Goal: Task Accomplishment & Management: Complete application form

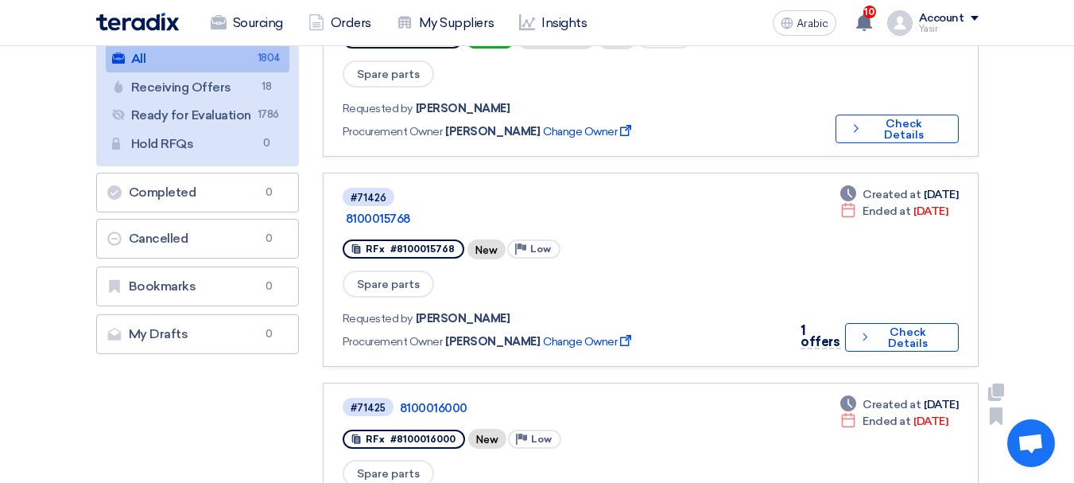
scroll to position [80, 0]
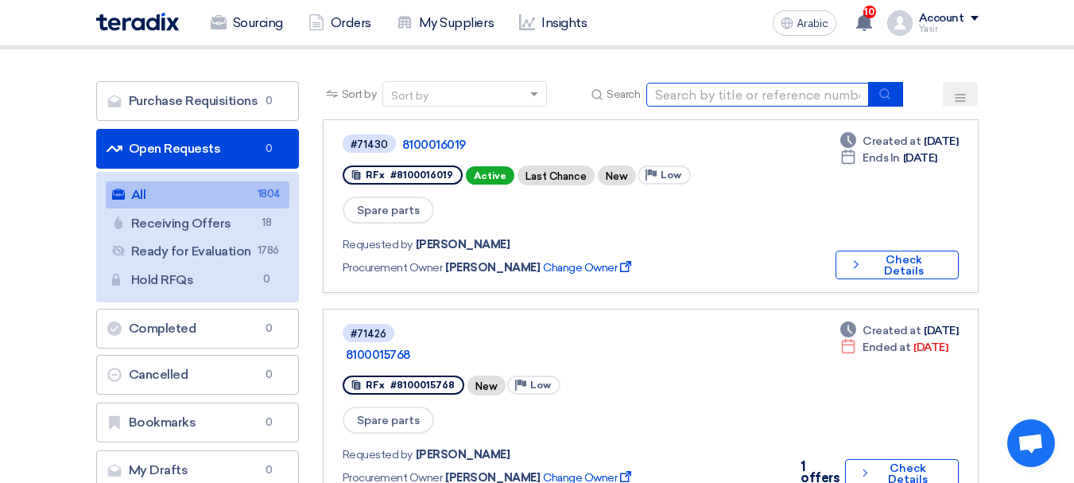
click at [754, 84] on input at bounding box center [758, 95] width 223 height 24
paste input "8100015948"
type input "8100015948"
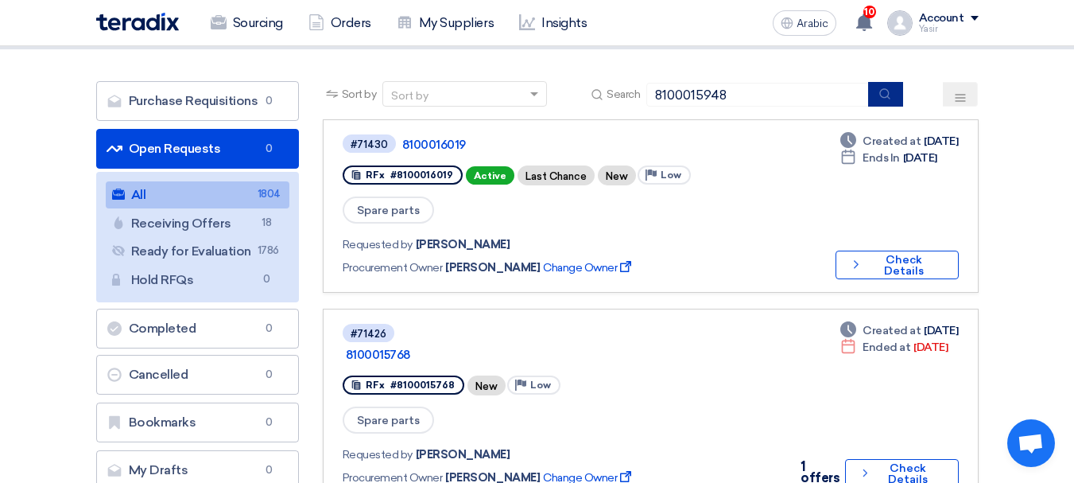
click at [881, 93] on icon "submit" at bounding box center [885, 93] width 13 height 13
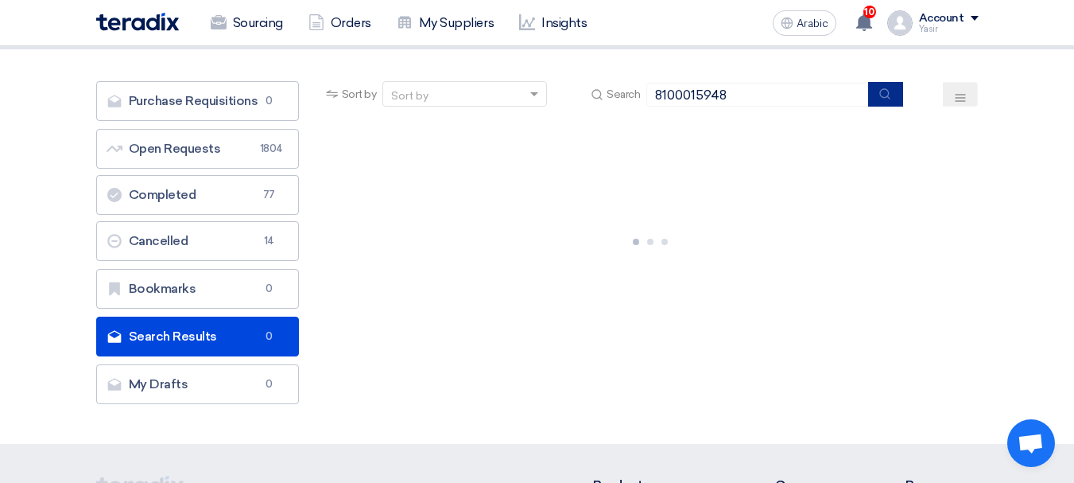
scroll to position [0, 0]
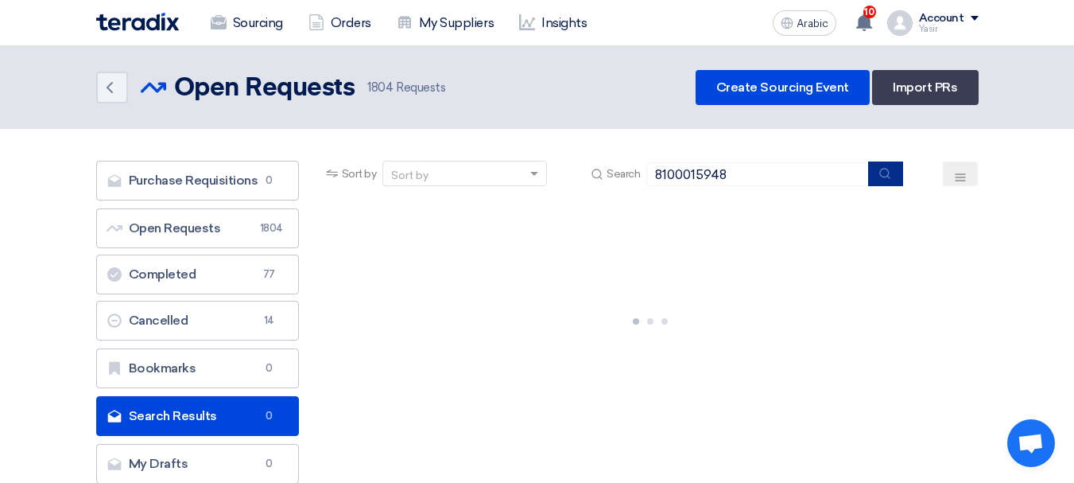
click at [878, 180] on button "submit" at bounding box center [885, 173] width 35 height 25
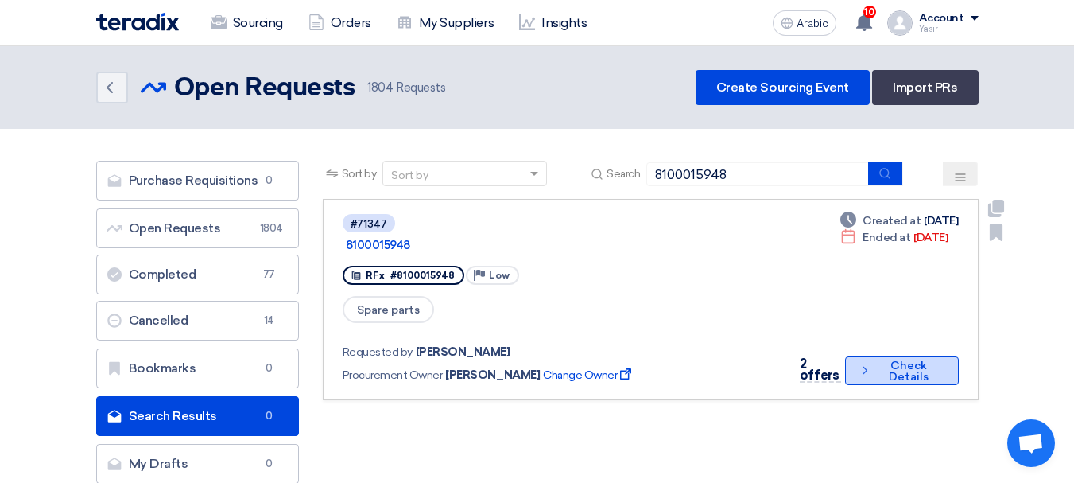
click at [876, 360] on font "Check Details" at bounding box center [909, 371] width 67 height 22
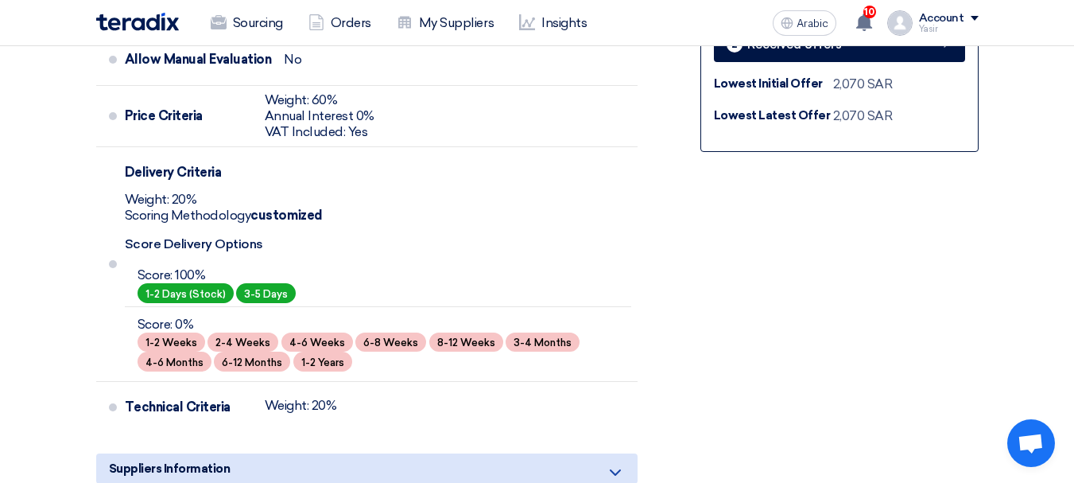
scroll to position [410, 0]
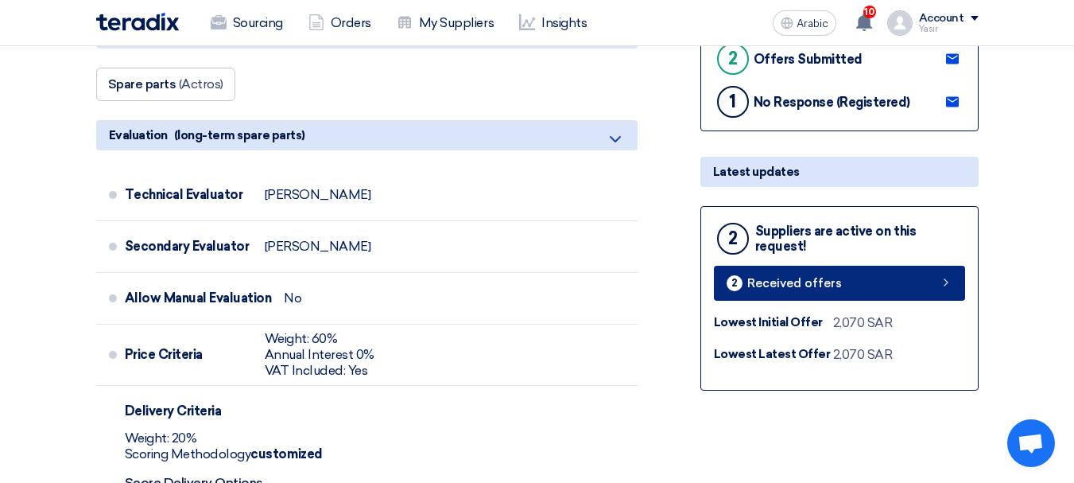
click at [962, 282] on link "2 Received offers" at bounding box center [839, 283] width 251 height 35
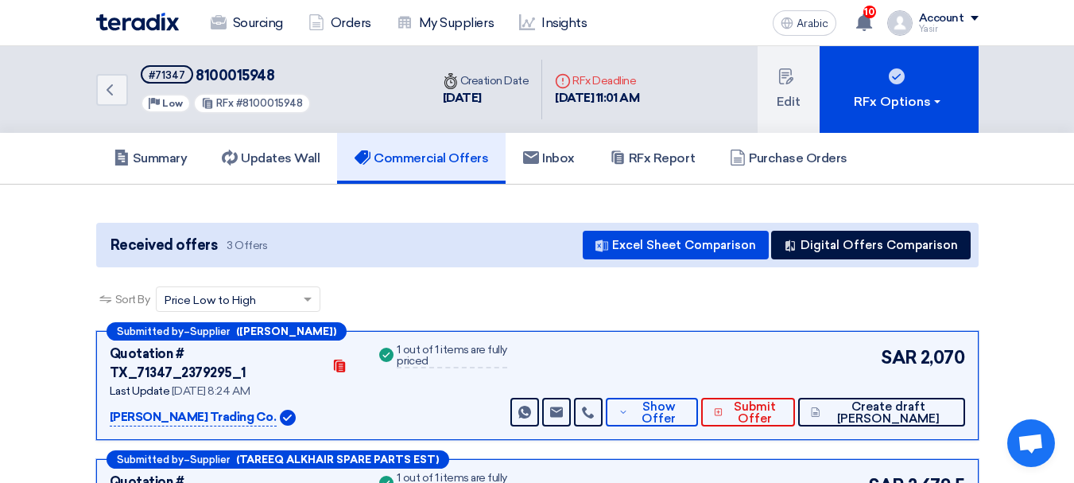
scroll to position [159, 0]
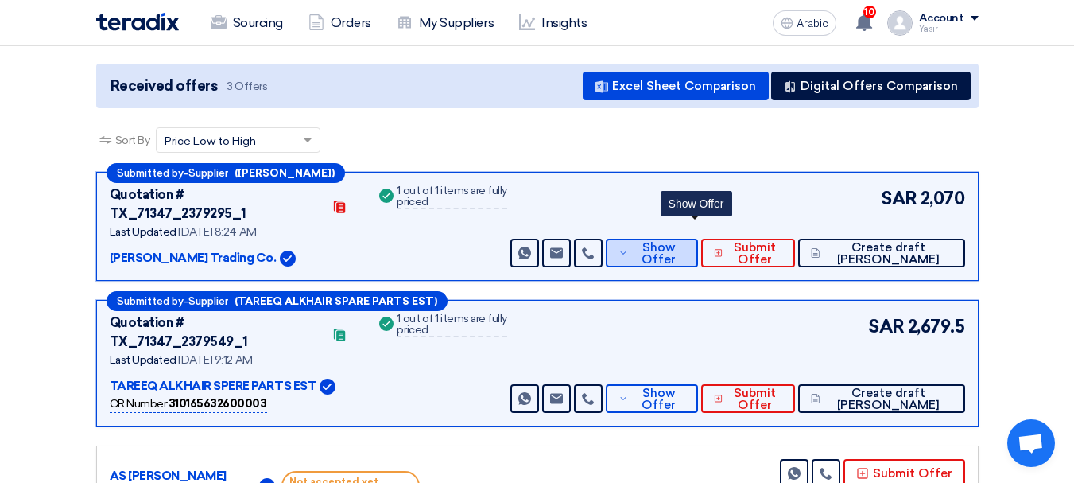
click at [683, 242] on span "Show Offer" at bounding box center [658, 254] width 52 height 24
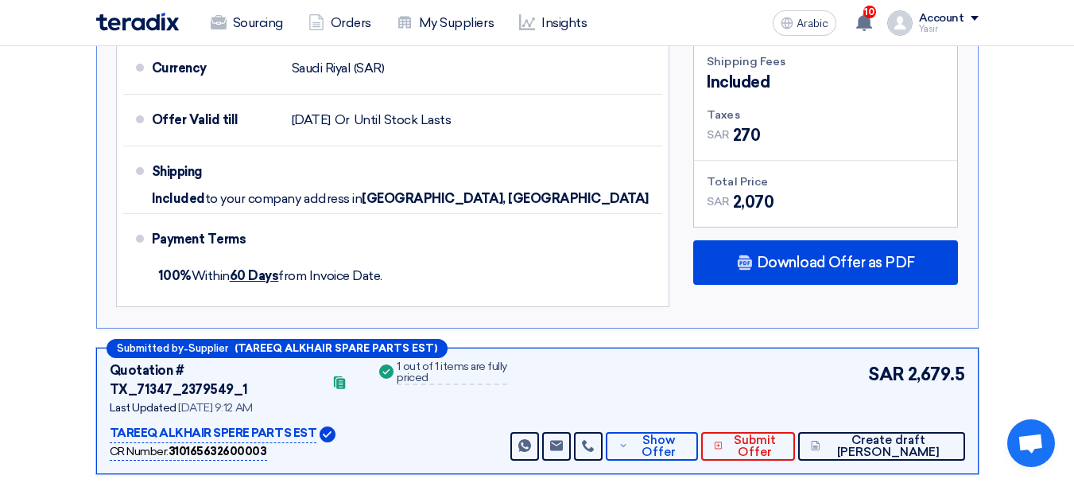
scroll to position [875, 0]
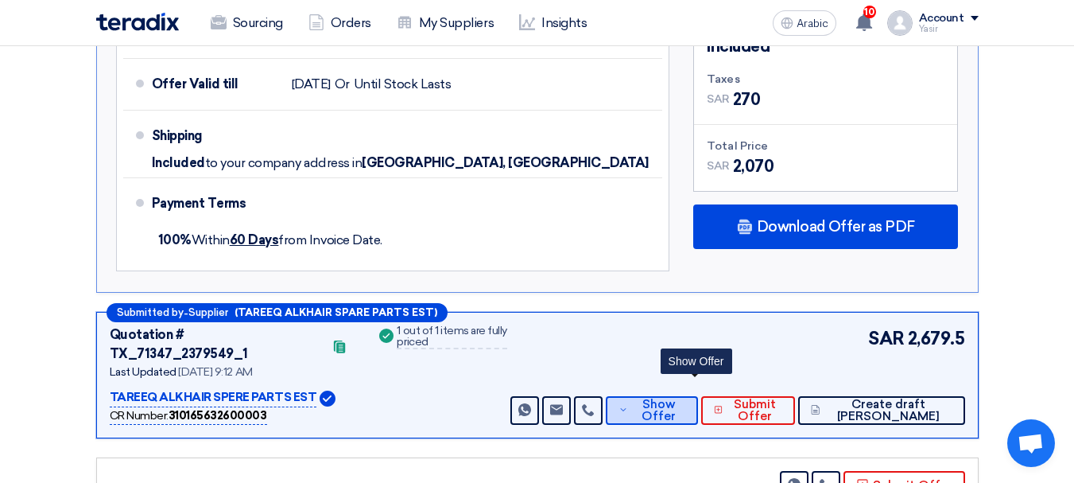
click at [676, 397] on font "Show Offer" at bounding box center [659, 410] width 34 height 26
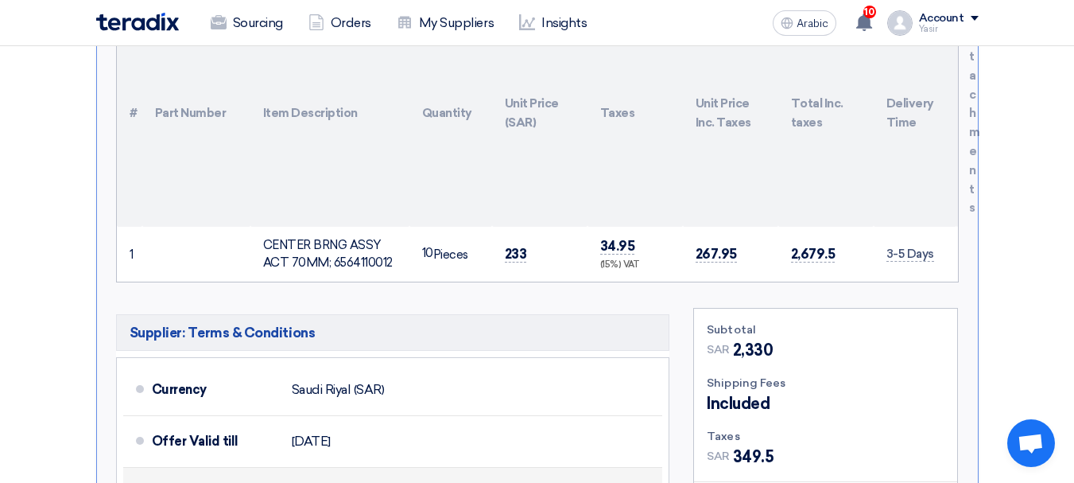
scroll to position [557, 0]
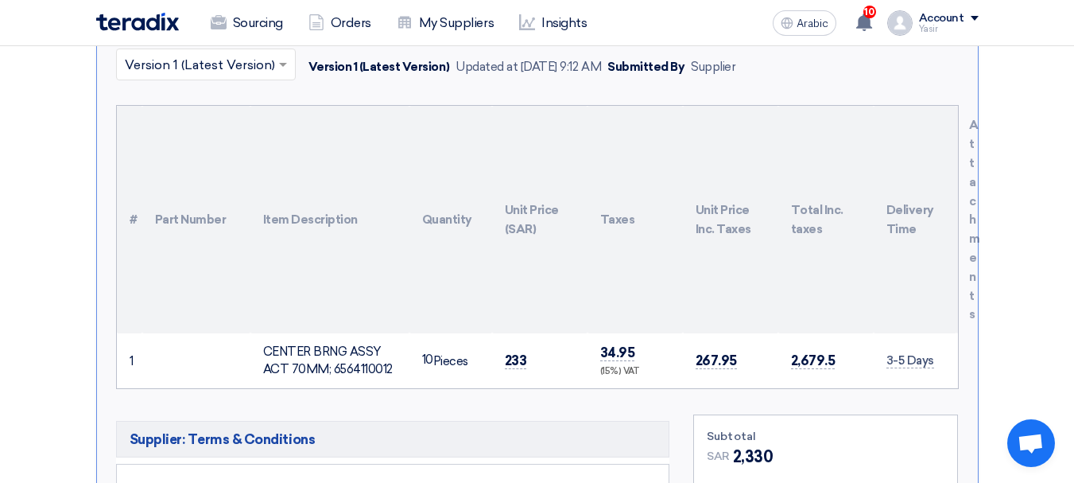
click at [352, 344] on font "CENTER BRNG ASSY ACT 70MM; 6564110012" at bounding box center [328, 360] width 130 height 33
copy font "6564110012"
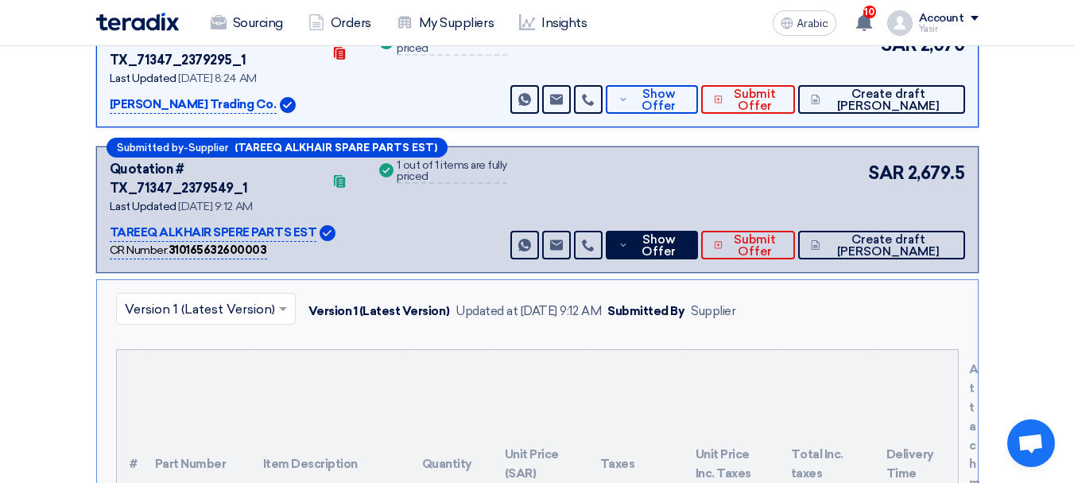
scroll to position [239, 0]
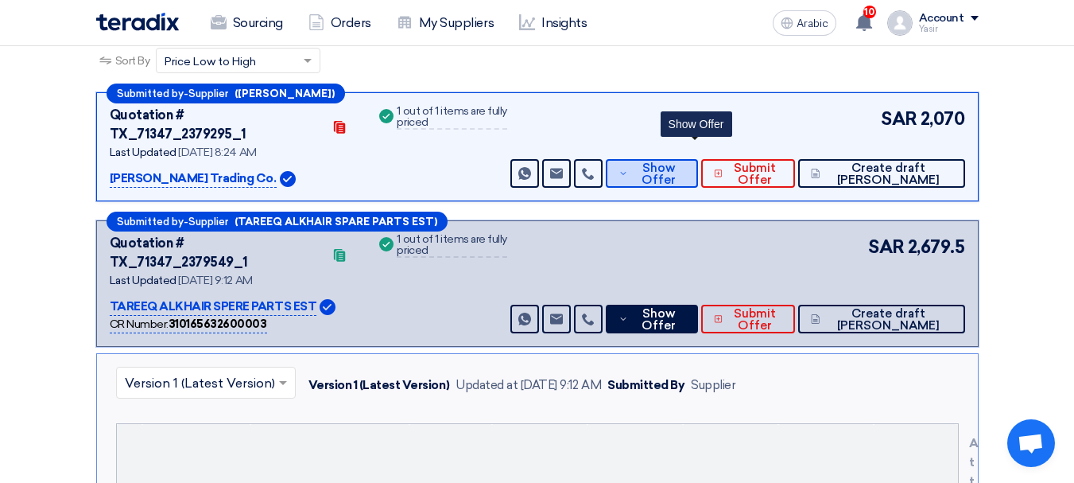
click at [676, 161] on font "Show Offer" at bounding box center [659, 174] width 34 height 26
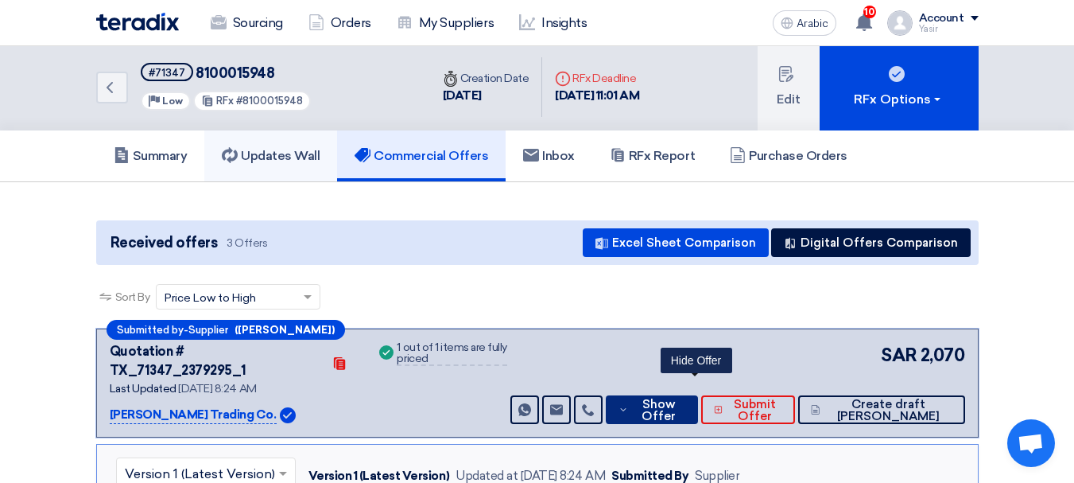
scroll to position [0, 0]
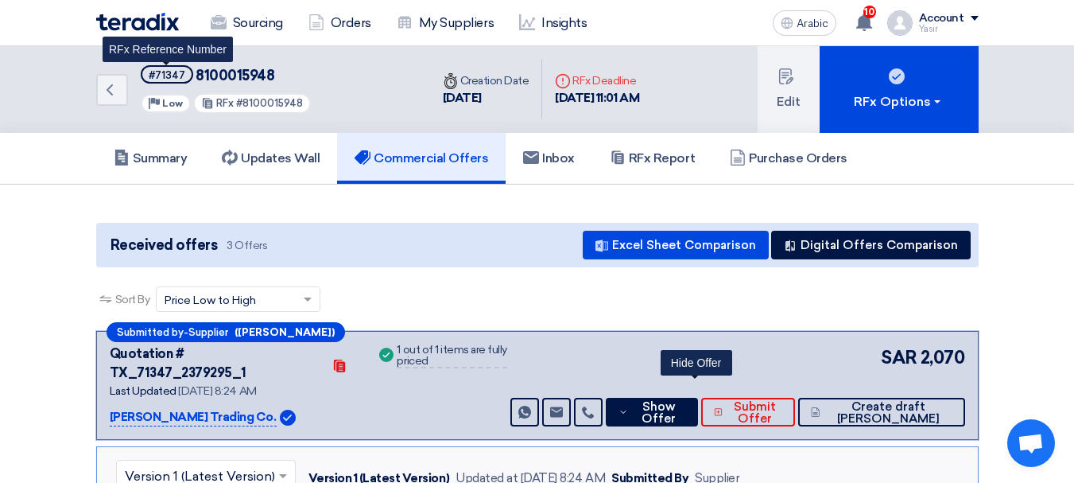
click at [172, 78] on font "#71347" at bounding box center [167, 75] width 37 height 12
click at [171, 78] on font "#71347" at bounding box center [167, 75] width 37 height 12
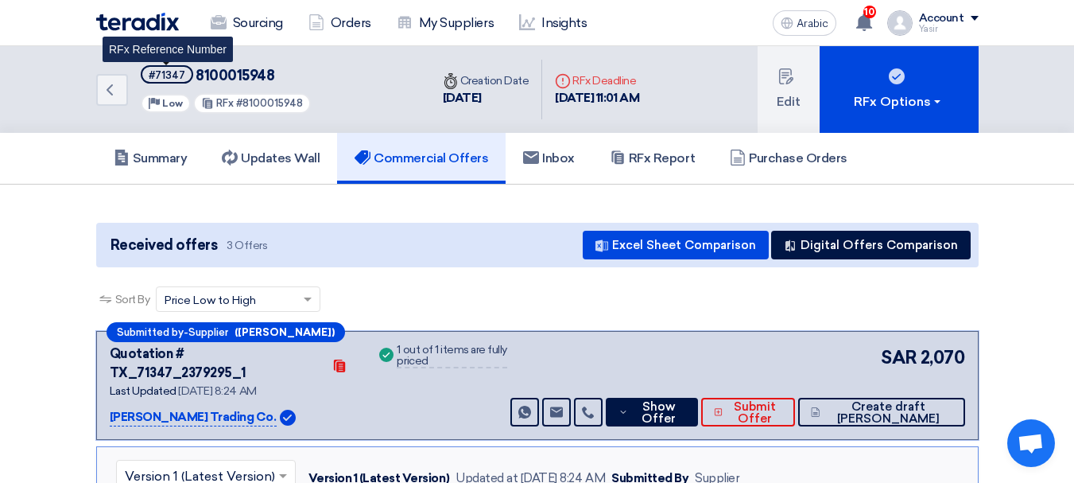
click at [171, 78] on font "#71347" at bounding box center [167, 75] width 37 height 12
click at [160, 80] on font "#71347" at bounding box center [167, 75] width 37 height 12
click at [159, 78] on font "#71347" at bounding box center [167, 75] width 37 height 12
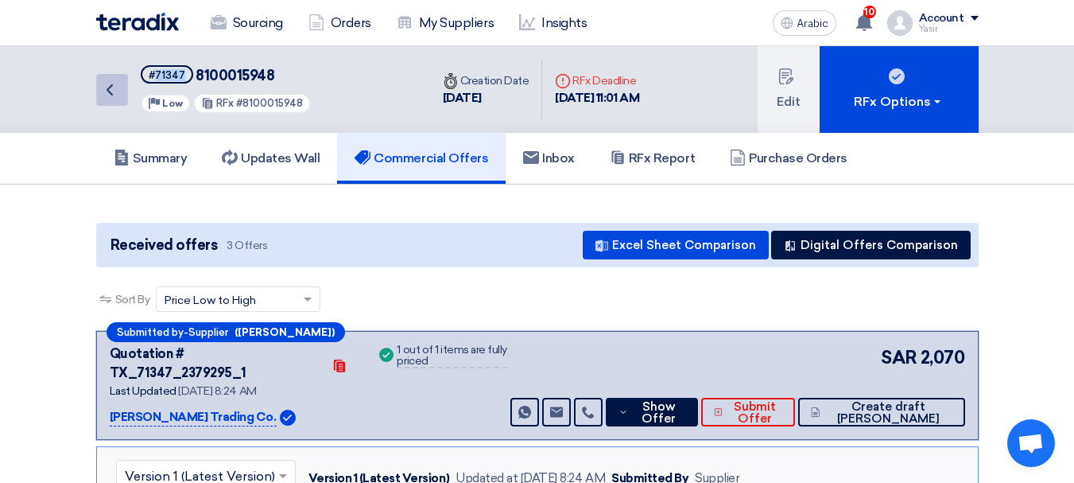
click at [115, 91] on icon "Back" at bounding box center [109, 89] width 19 height 19
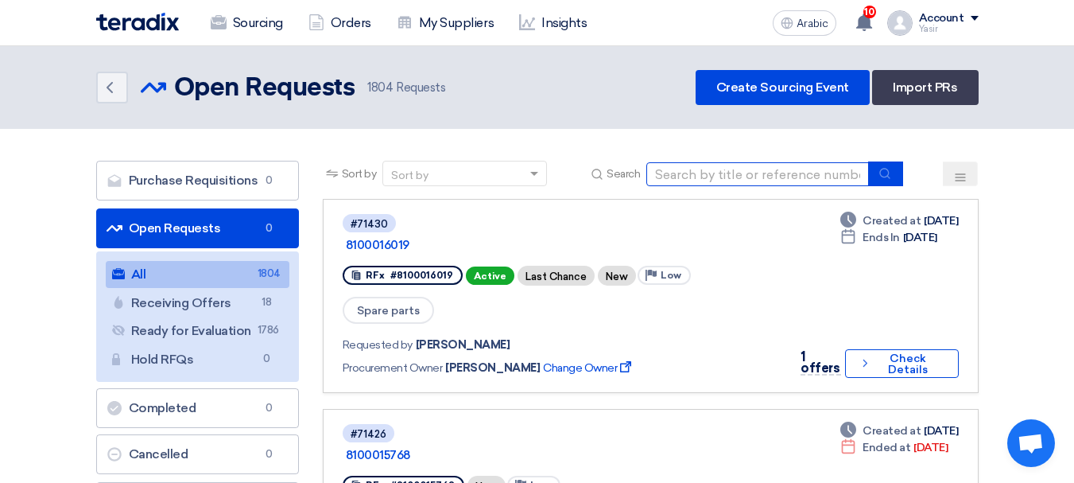
drag, startPoint x: 690, startPoint y: 175, endPoint x: 915, endPoint y: 162, distance: 224.6
click at [690, 175] on input at bounding box center [758, 174] width 223 height 24
paste input "8100015971"
type input "8100015971"
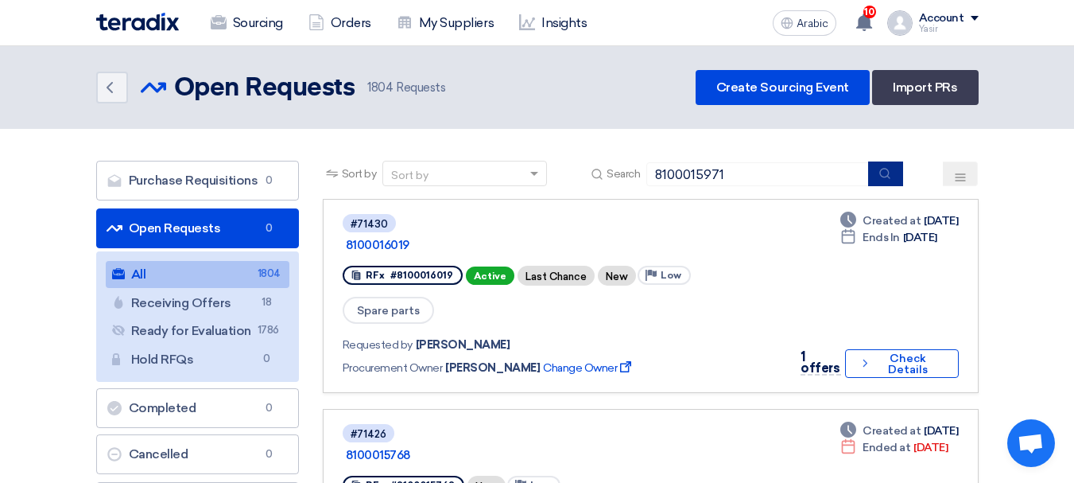
click at [890, 177] on use "submit" at bounding box center [885, 173] width 10 height 10
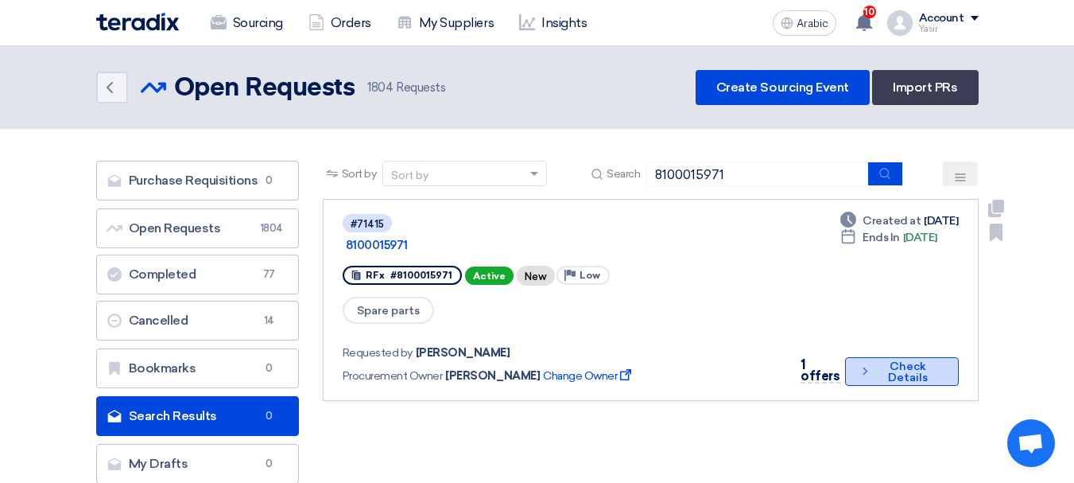
click at [885, 357] on button "Check details Check Details" at bounding box center [902, 371] width 114 height 29
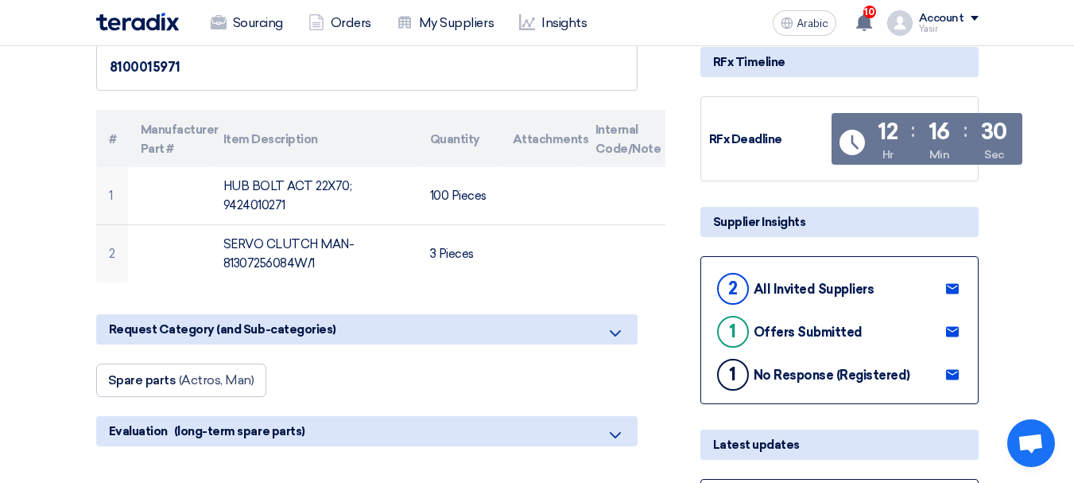
scroll to position [318, 0]
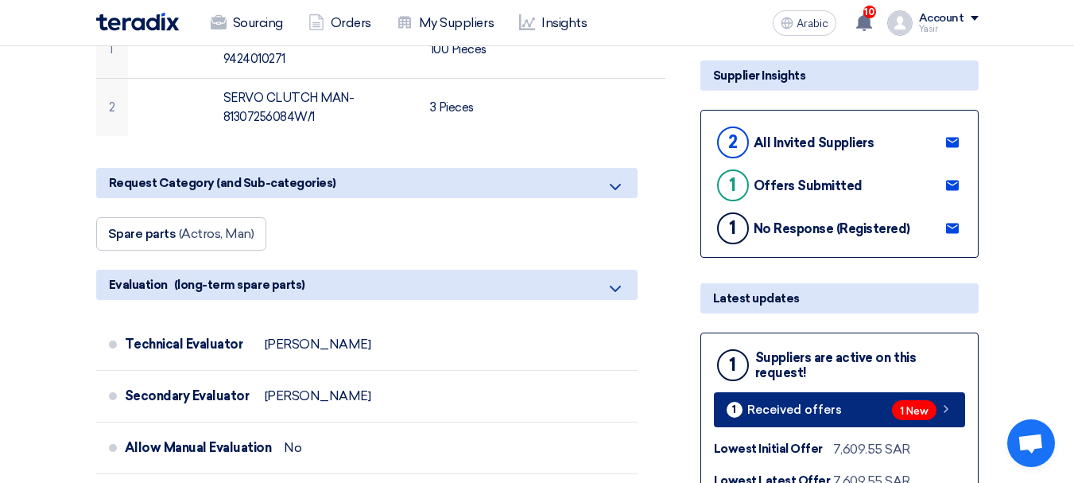
click at [950, 424] on link "1 Received offers 1 New" at bounding box center [839, 409] width 251 height 35
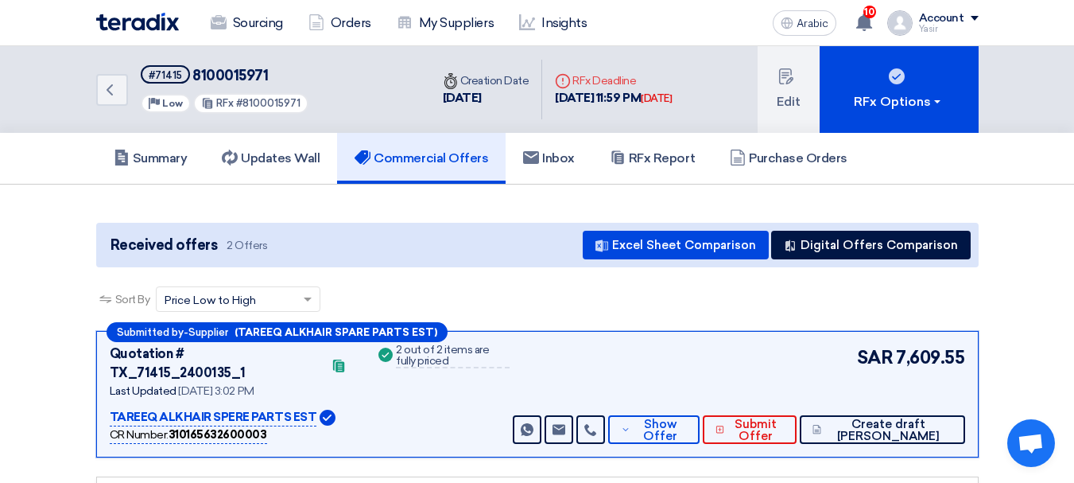
scroll to position [239, 0]
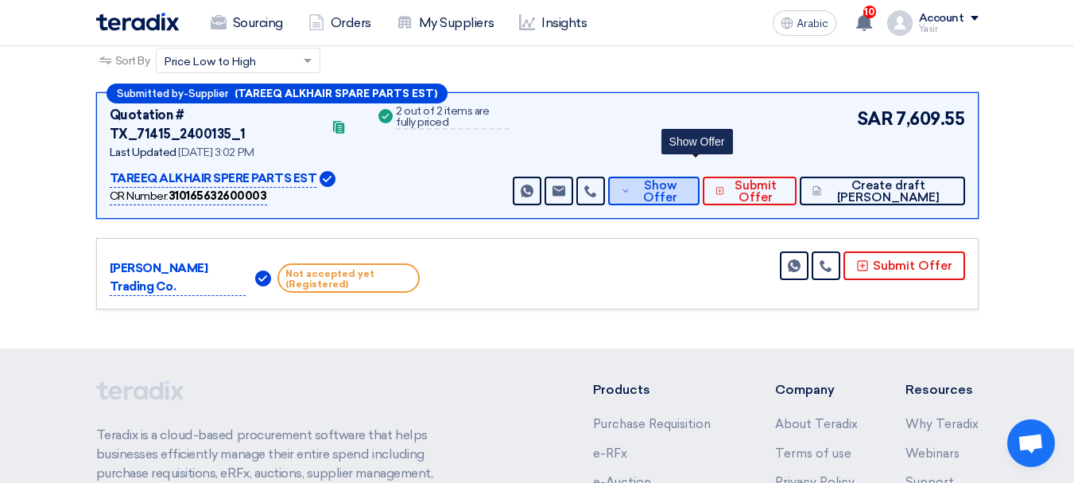
click at [687, 180] on span "Show Offer" at bounding box center [661, 192] width 52 height 24
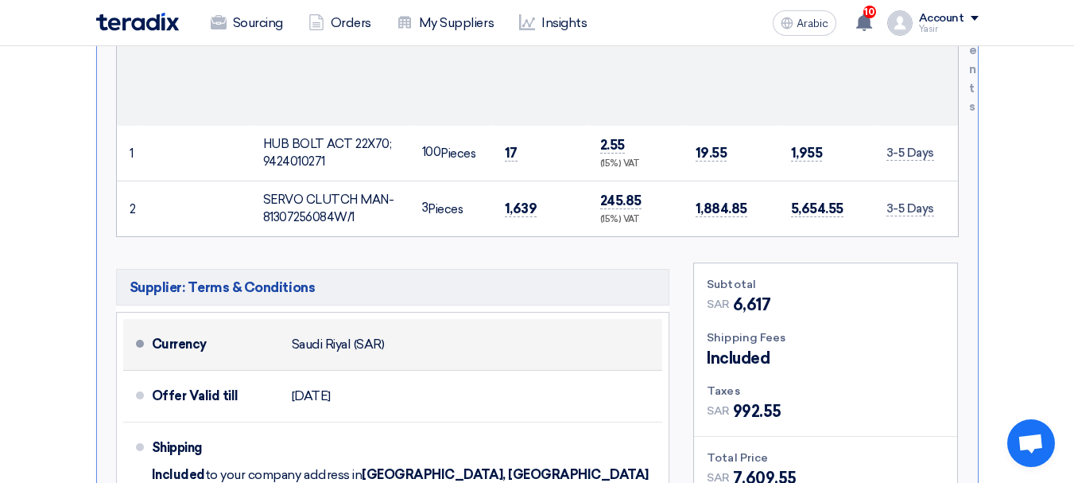
scroll to position [557, 0]
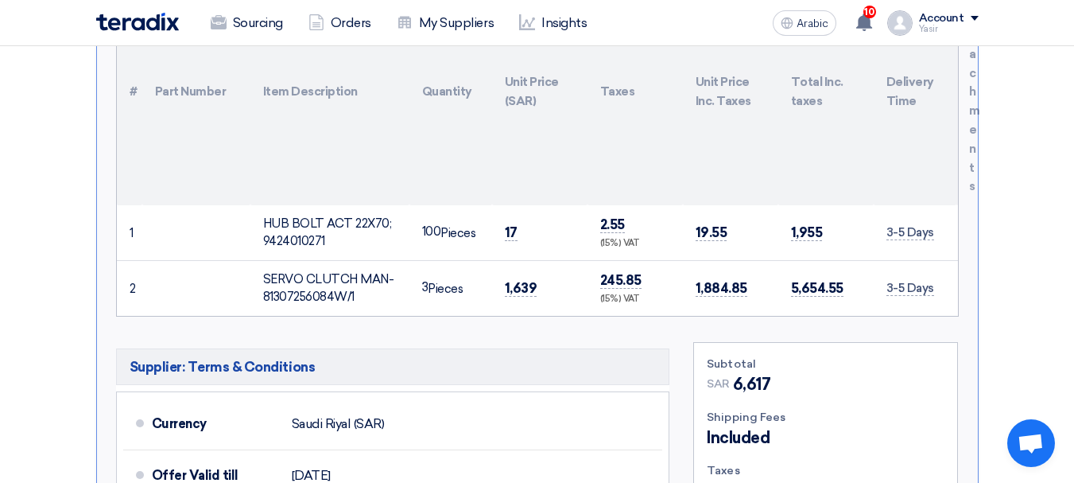
click at [282, 225] on font "HUB BOLT ACT 22X70; 9424010271" at bounding box center [327, 232] width 129 height 33
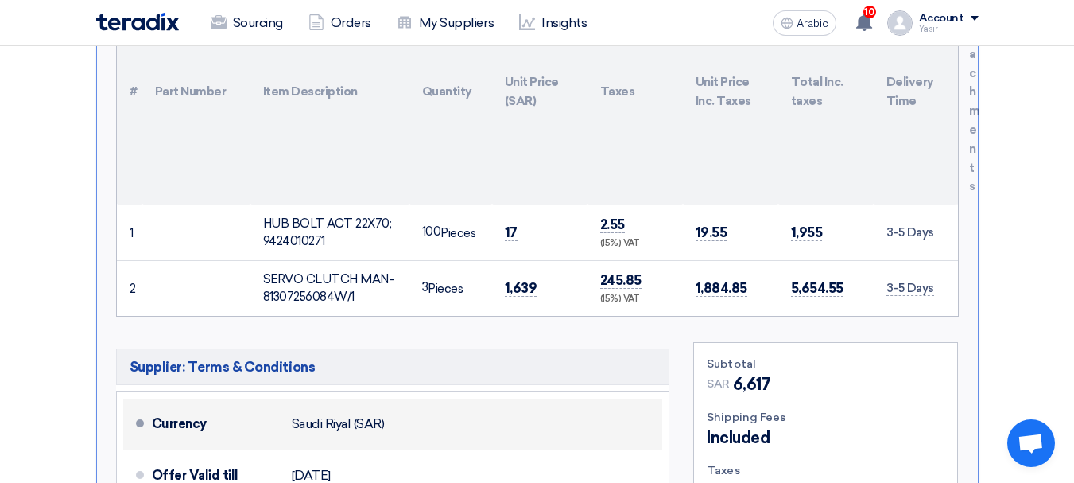
copy font "9424010271"
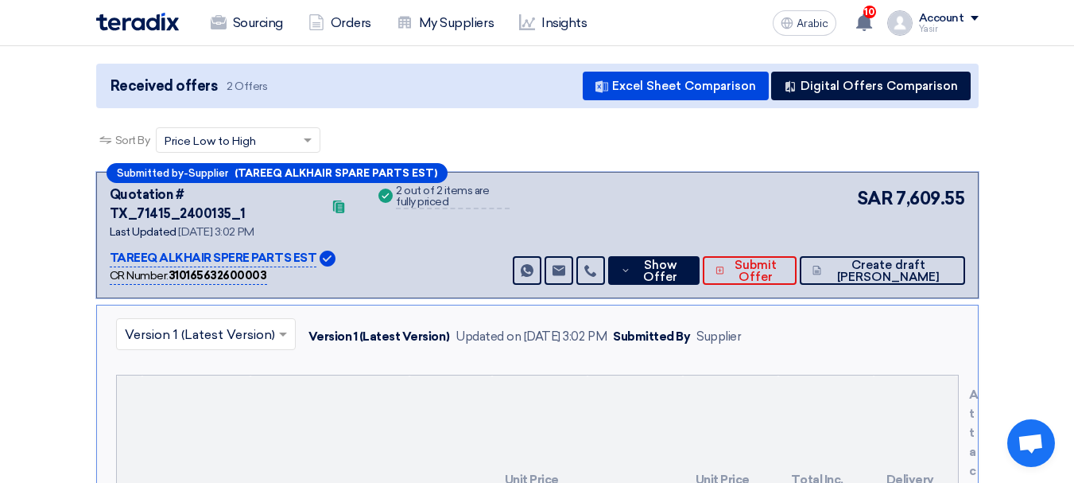
scroll to position [0, 0]
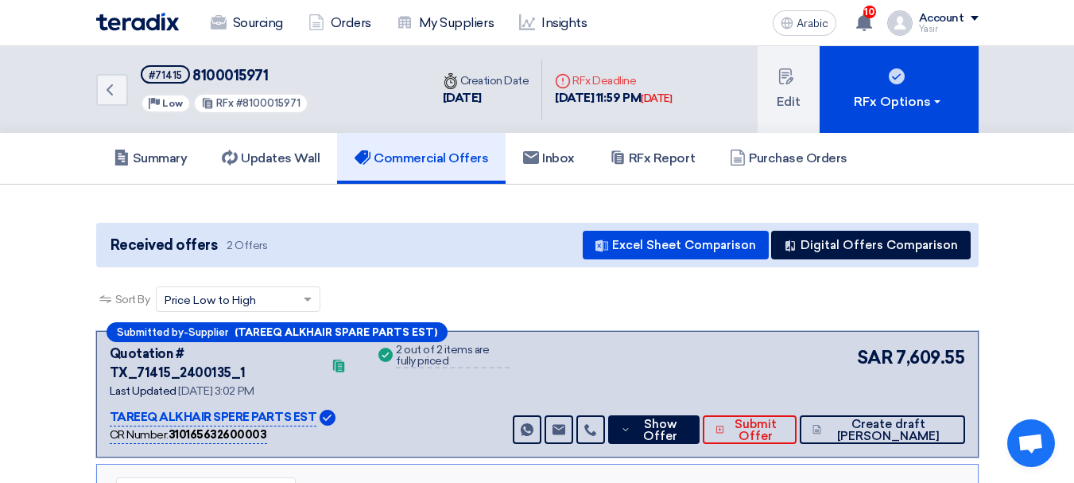
click at [128, 97] on div "Back #71415 8100015971 Priority Low RFx #8100015971" at bounding box center [263, 89] width 334 height 87
click at [115, 96] on icon "Back" at bounding box center [109, 89] width 19 height 19
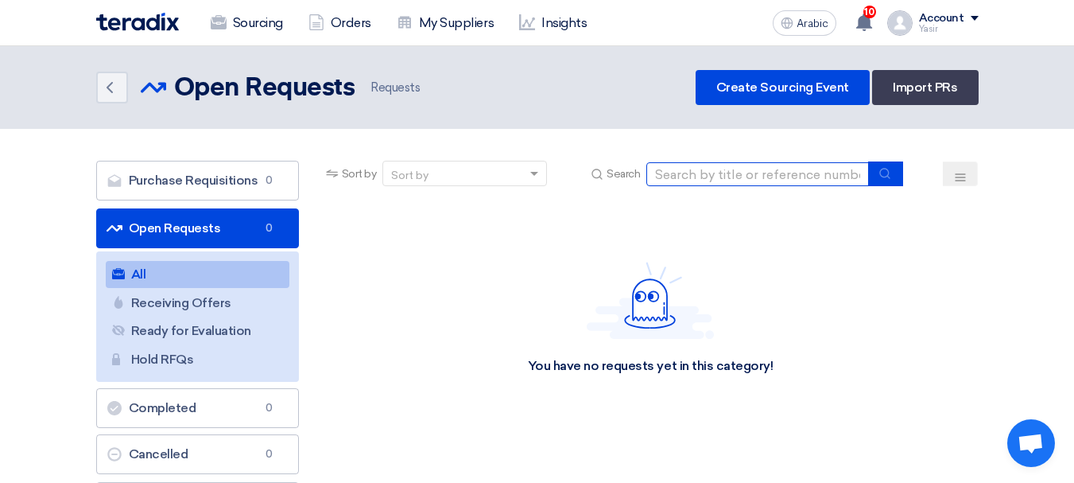
click at [693, 169] on input at bounding box center [758, 174] width 223 height 24
paste input "8100015970"
type input "8100015970"
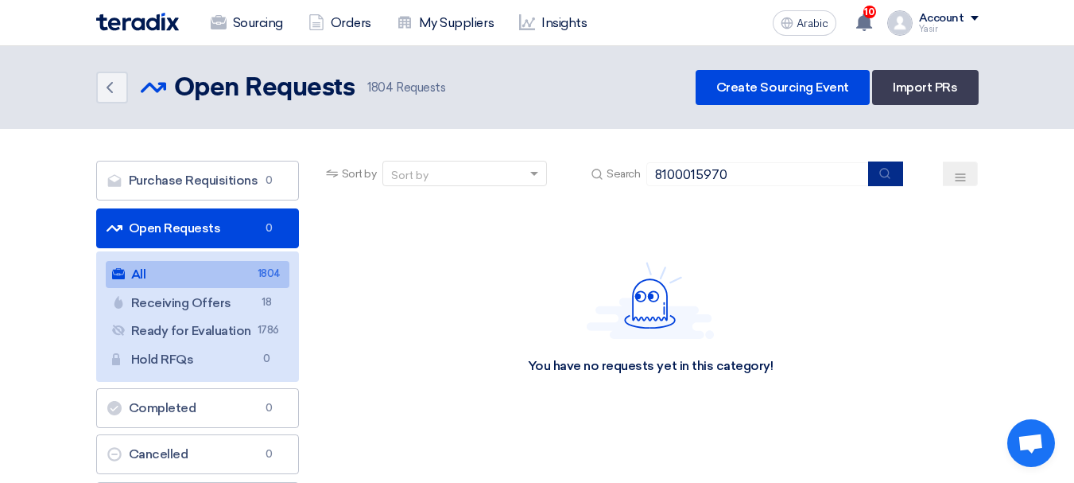
click at [885, 177] on use "submit" at bounding box center [885, 173] width 10 height 10
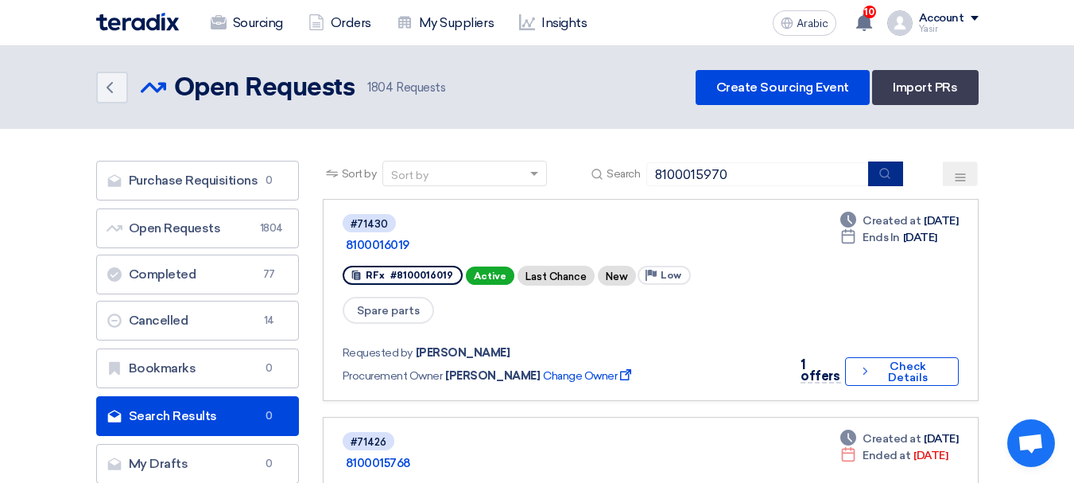
click at [885, 177] on use "submit" at bounding box center [885, 173] width 10 height 10
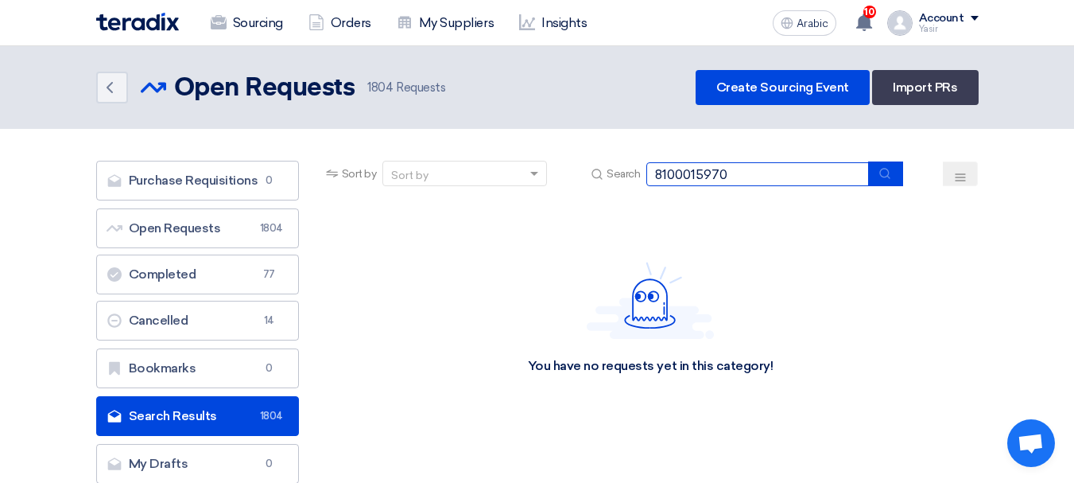
click at [839, 182] on input "8100015970" at bounding box center [758, 174] width 223 height 24
click at [882, 176] on icon "submit" at bounding box center [885, 173] width 13 height 13
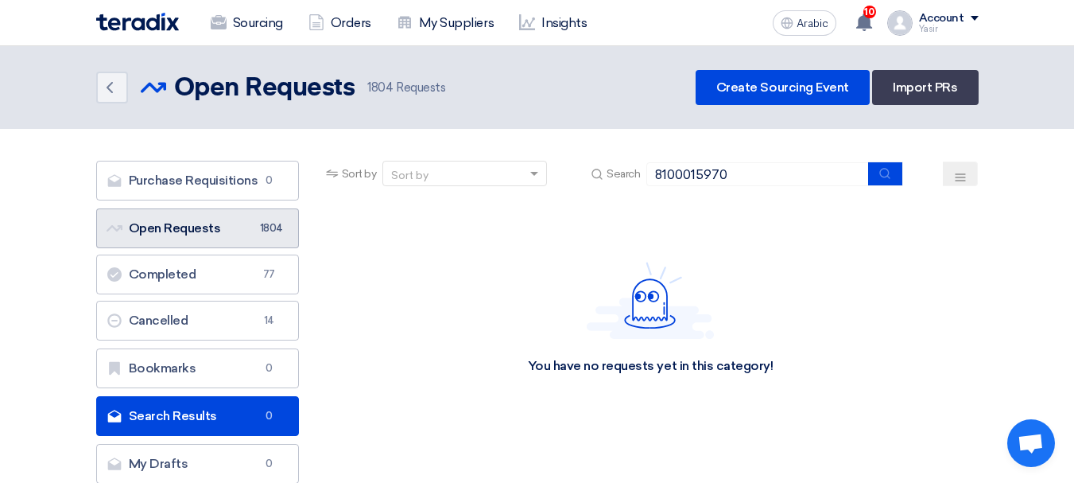
click at [235, 229] on link "Open Requests Open Requests 1804" at bounding box center [197, 228] width 203 height 40
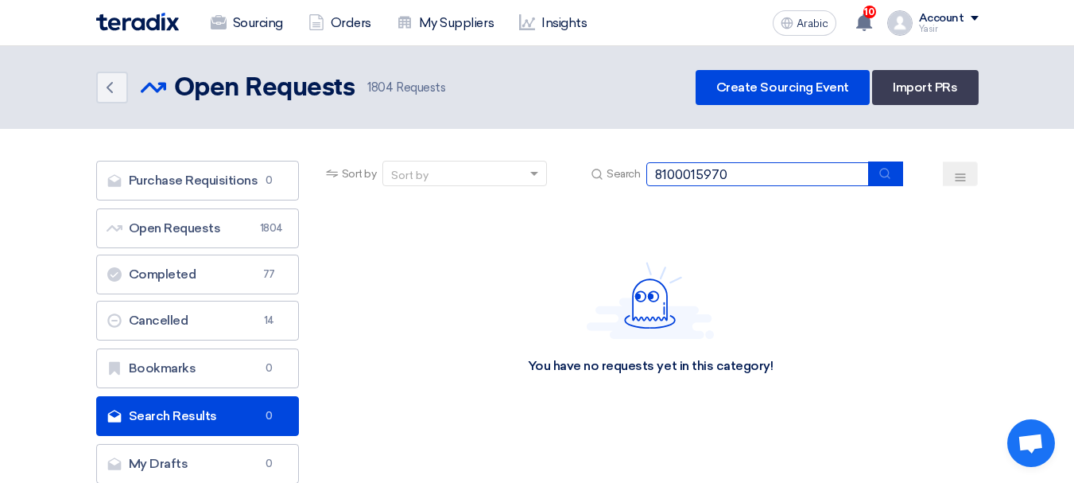
click at [812, 171] on input "8100015970" at bounding box center [758, 174] width 223 height 24
click at [891, 169] on icon "submit" at bounding box center [885, 173] width 13 height 13
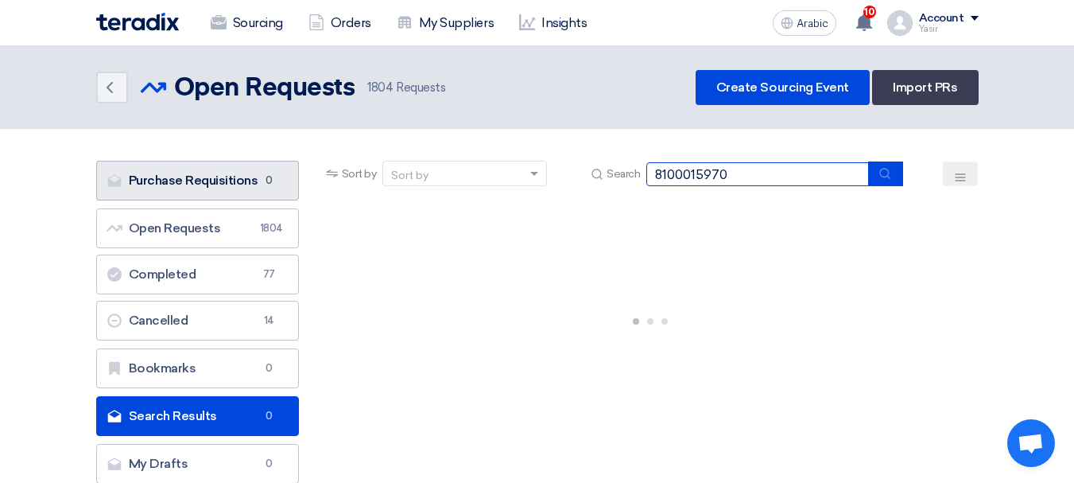
drag, startPoint x: 767, startPoint y: 167, endPoint x: 229, endPoint y: 185, distance: 537.9
click at [229, 185] on div "Purchase Requisitions Purchase Requisitions 0 Open Requests Open Requests 1804 …" at bounding box center [537, 326] width 907 height 331
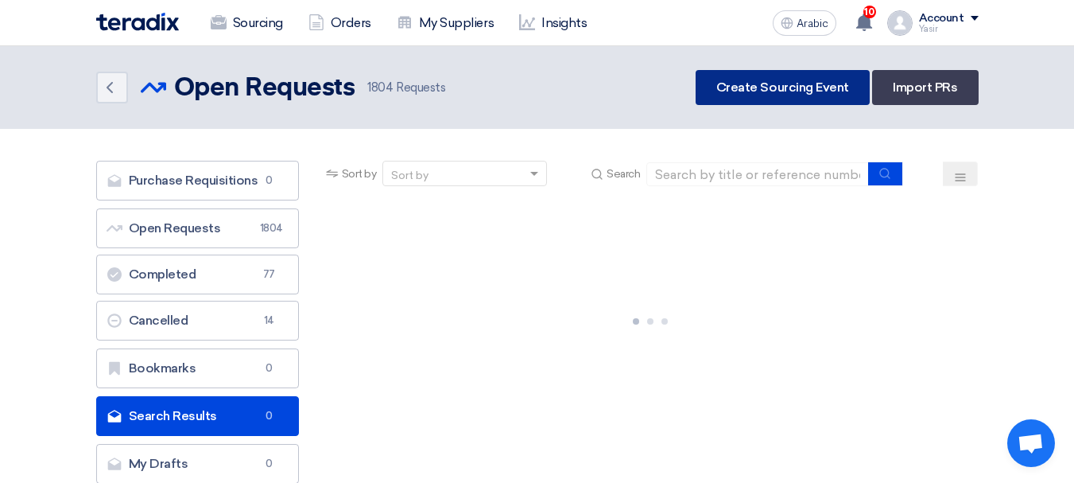
click at [757, 99] on link "Create Sourcing Event" at bounding box center [783, 87] width 174 height 35
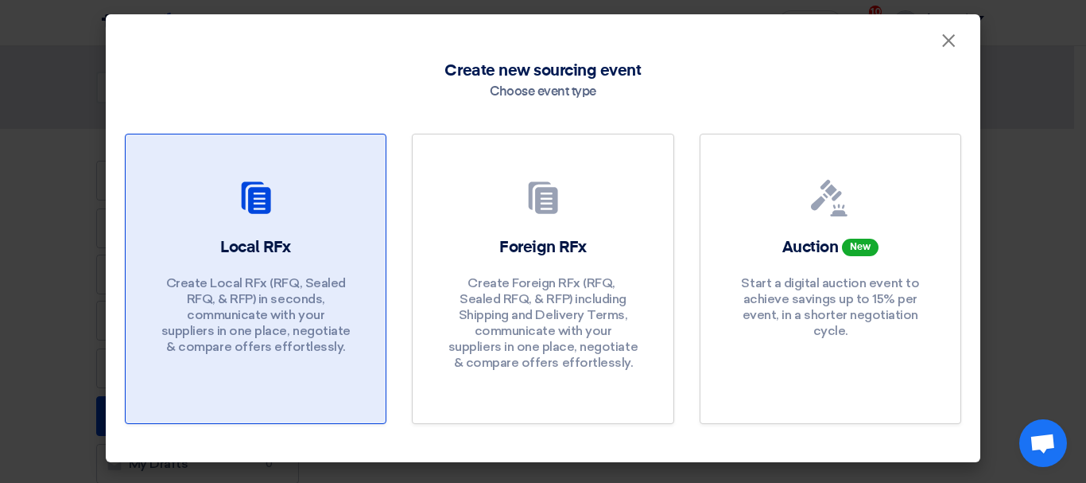
click at [323, 296] on font "Create Local RFx (RFQ, ​​Sealed RFQ, & RFP) in seconds, communicate with your s…" at bounding box center [255, 314] width 189 height 79
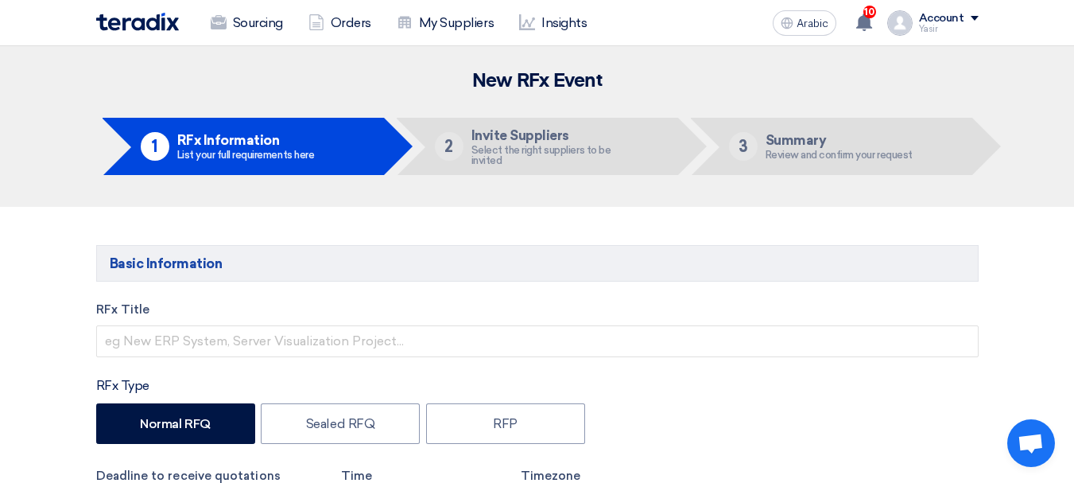
click at [241, 315] on label "RFx Title" at bounding box center [537, 310] width 883 height 18
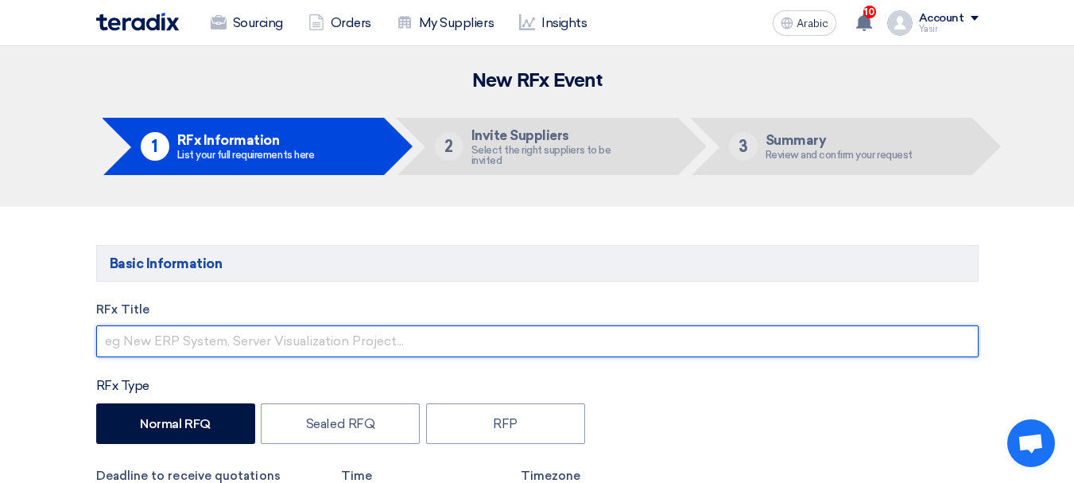
click at [259, 342] on input "text" at bounding box center [537, 341] width 883 height 32
paste input "8100015970"
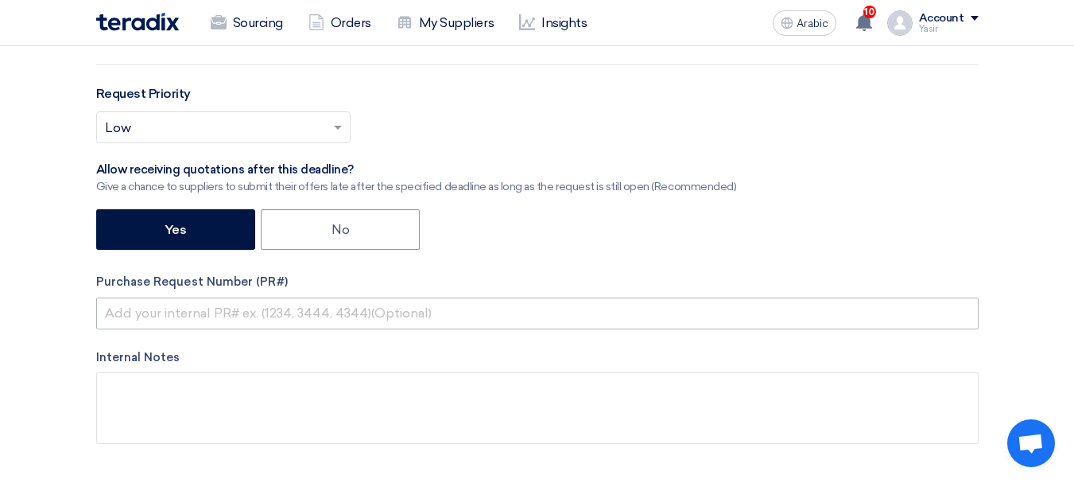
type input "8100015970"
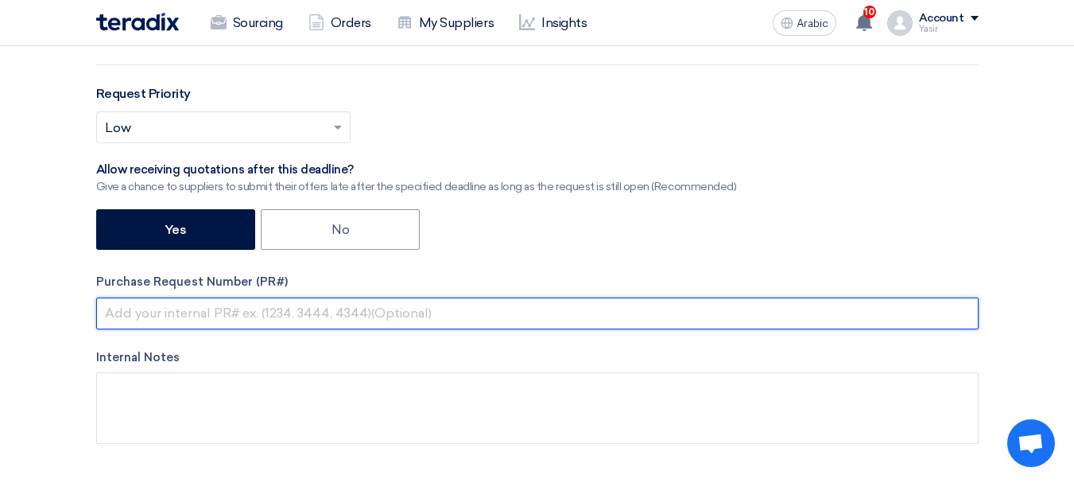
click at [231, 310] on input "text" at bounding box center [537, 313] width 883 height 32
paste input "8100015970"
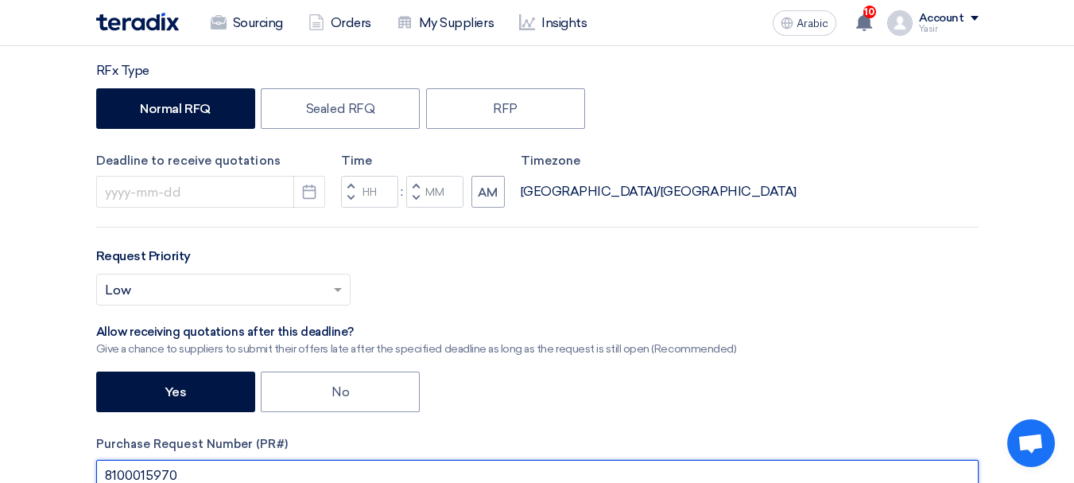
scroll to position [239, 0]
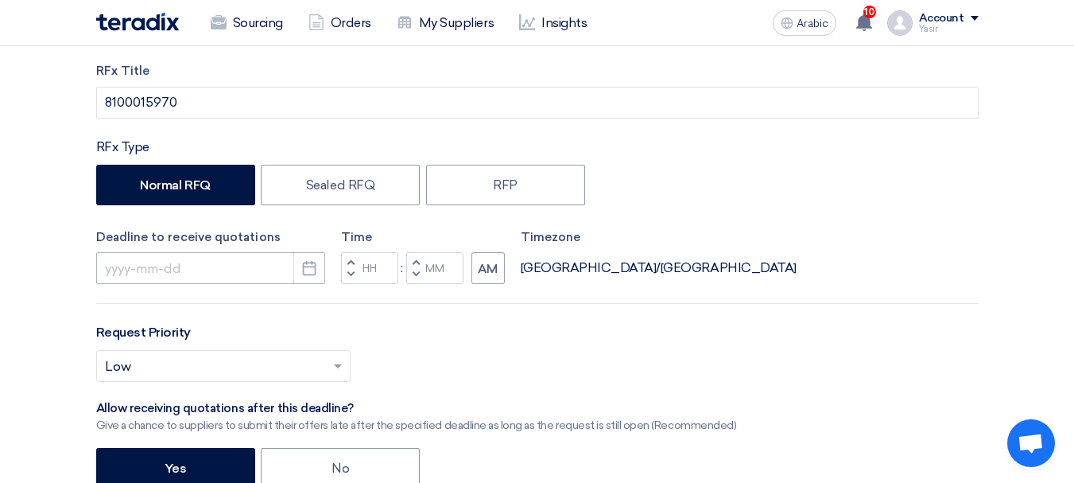
type input "8100015970"
click at [256, 257] on input at bounding box center [210, 268] width 229 height 32
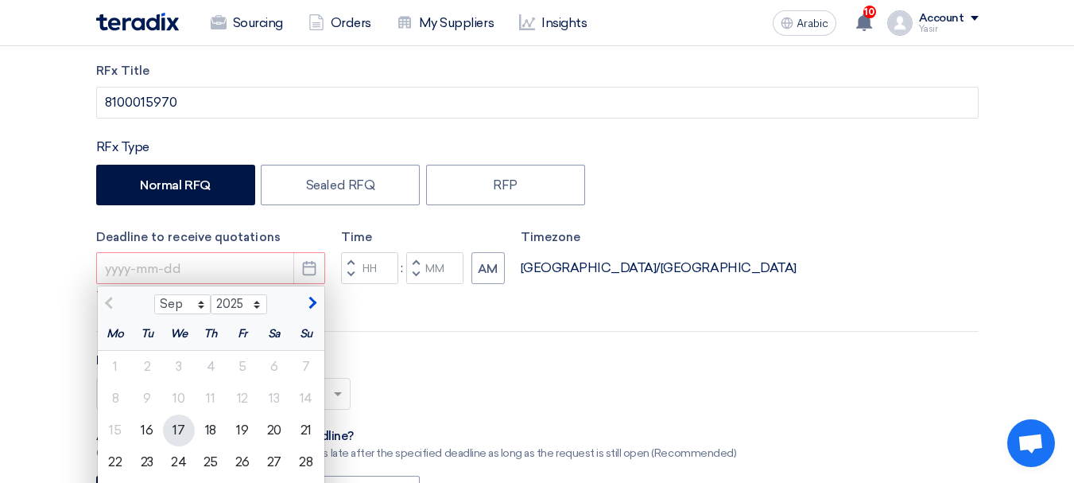
click at [173, 432] on font "17" at bounding box center [179, 429] width 12 height 15
type input "[DATE]"
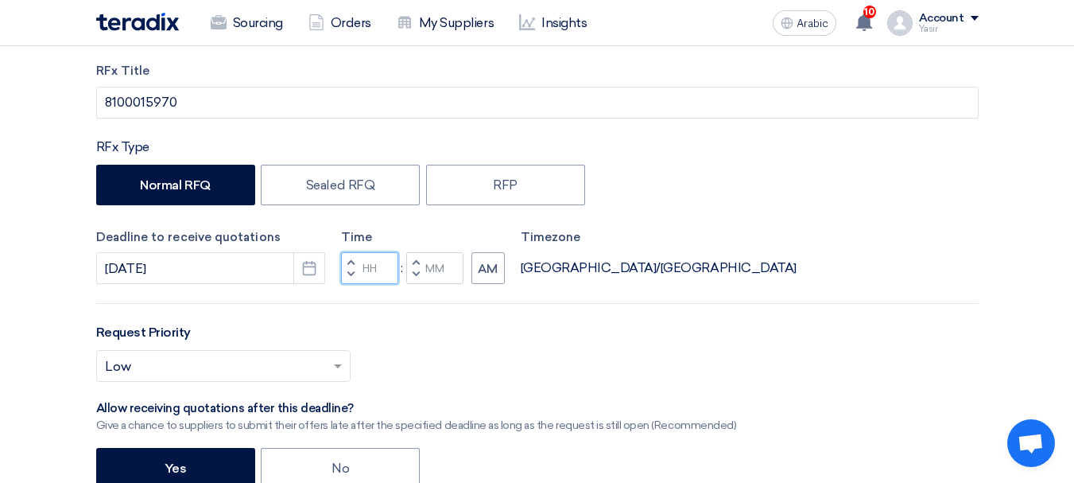
click at [367, 274] on input "Hours" at bounding box center [369, 268] width 57 height 32
click at [363, 276] on input "Hours" at bounding box center [369, 268] width 57 height 32
click at [354, 278] on button "Decrement hours" at bounding box center [350, 275] width 19 height 20
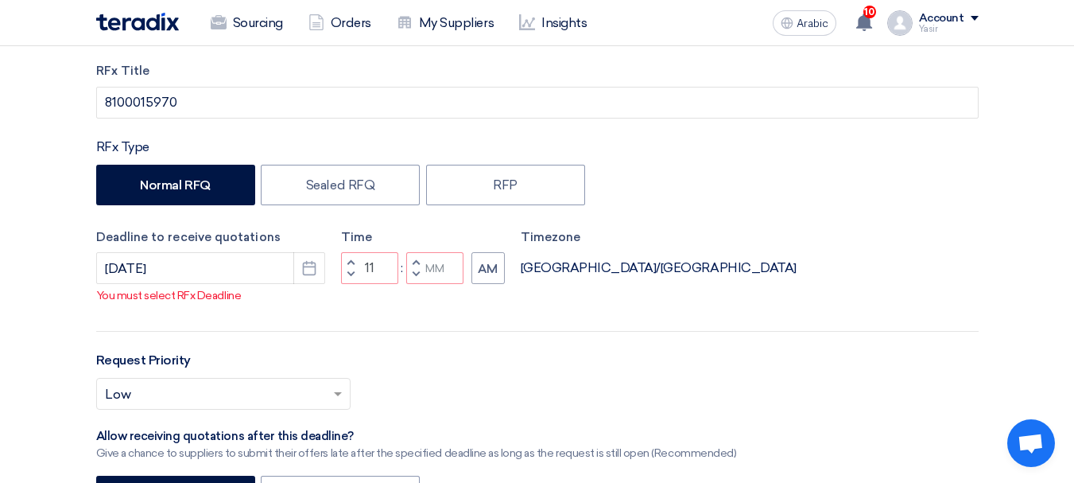
click at [421, 285] on button "Decrement minutes" at bounding box center [415, 275] width 19 height 20
type input "10"
type input "59"
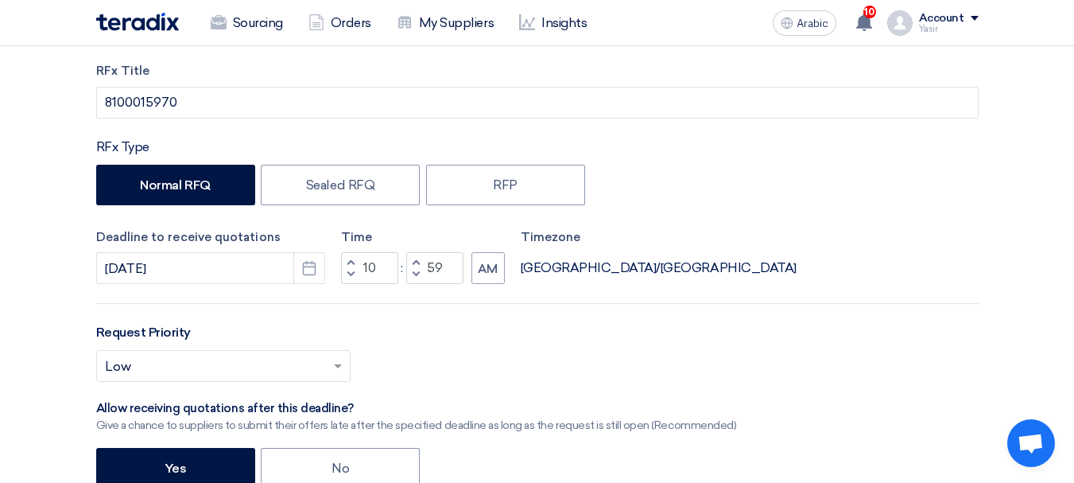
click at [349, 256] on button "Increment hours" at bounding box center [350, 262] width 19 height 20
type input "11"
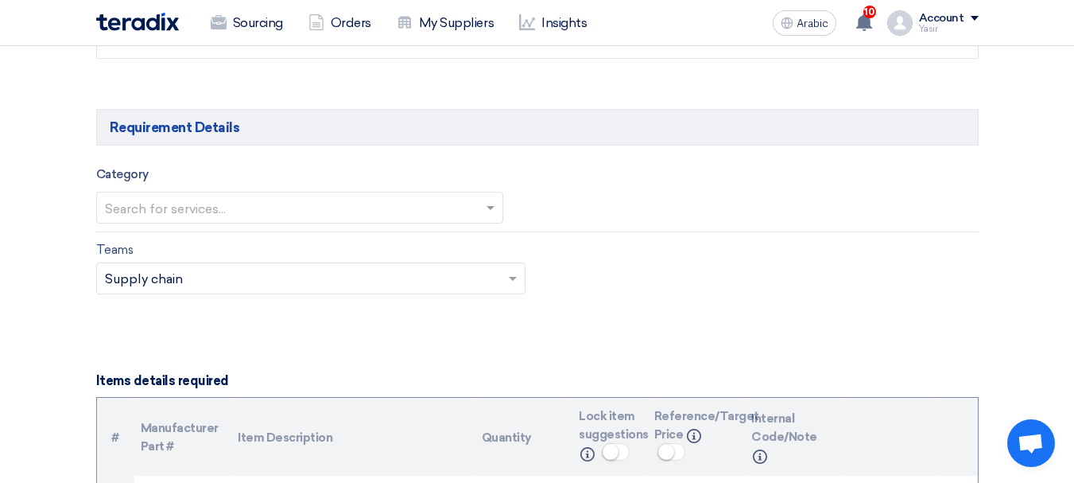
scroll to position [795, 0]
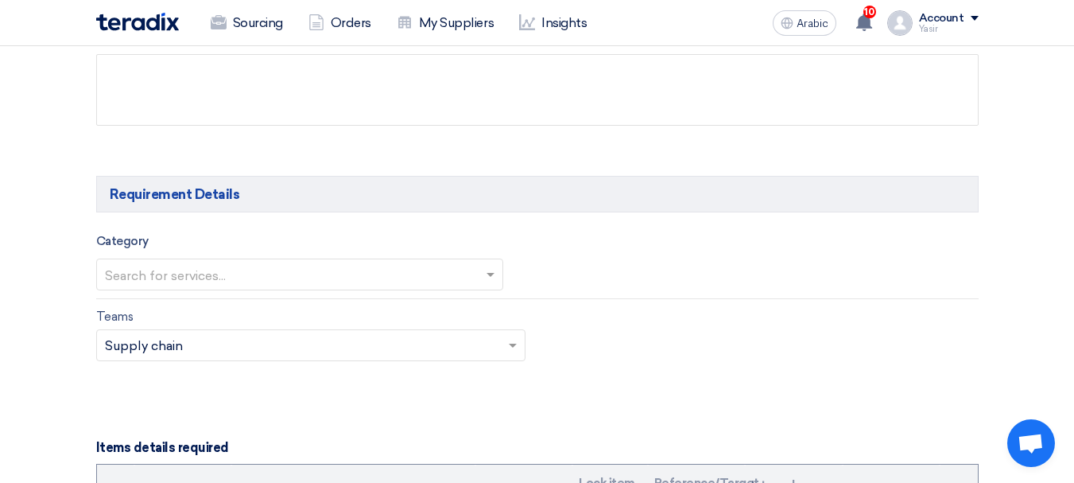
click at [241, 279] on input "text" at bounding box center [292, 275] width 374 height 26
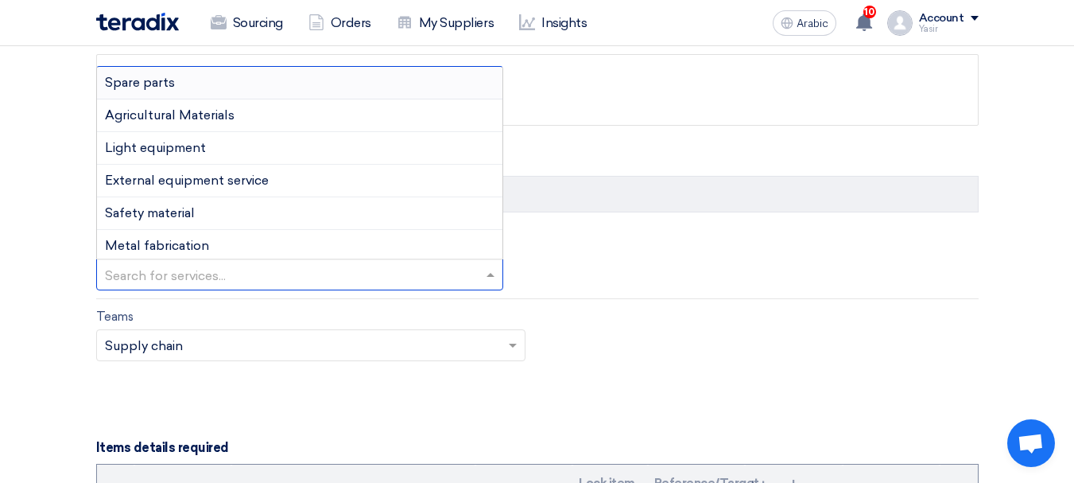
click at [181, 73] on div "Spare parts" at bounding box center [300, 83] width 406 height 33
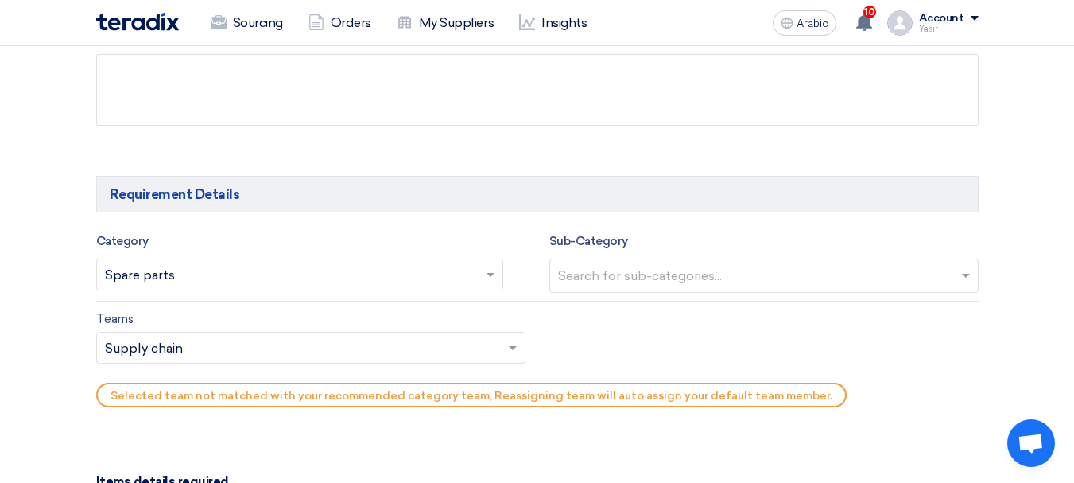
click at [642, 271] on input "text" at bounding box center [766, 277] width 416 height 26
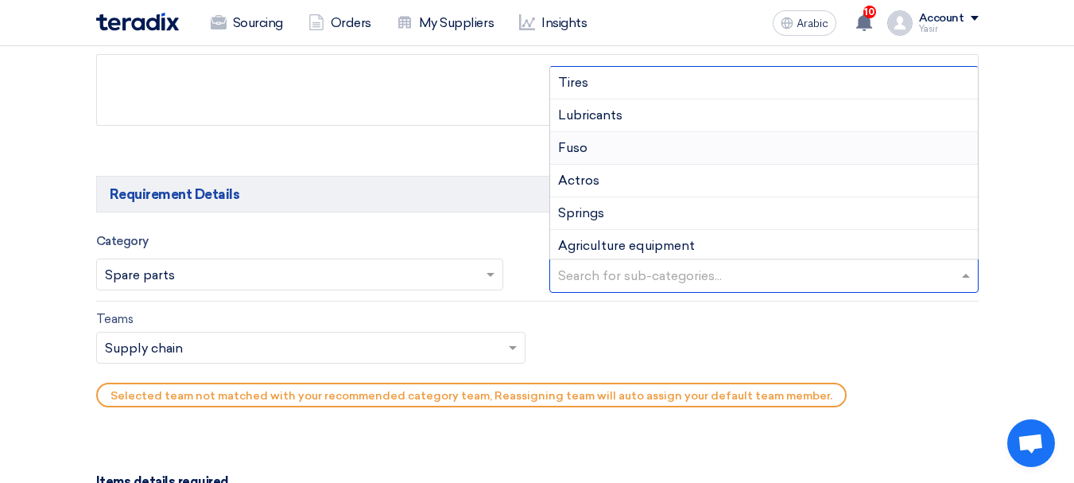
type input "I"
type input "O"
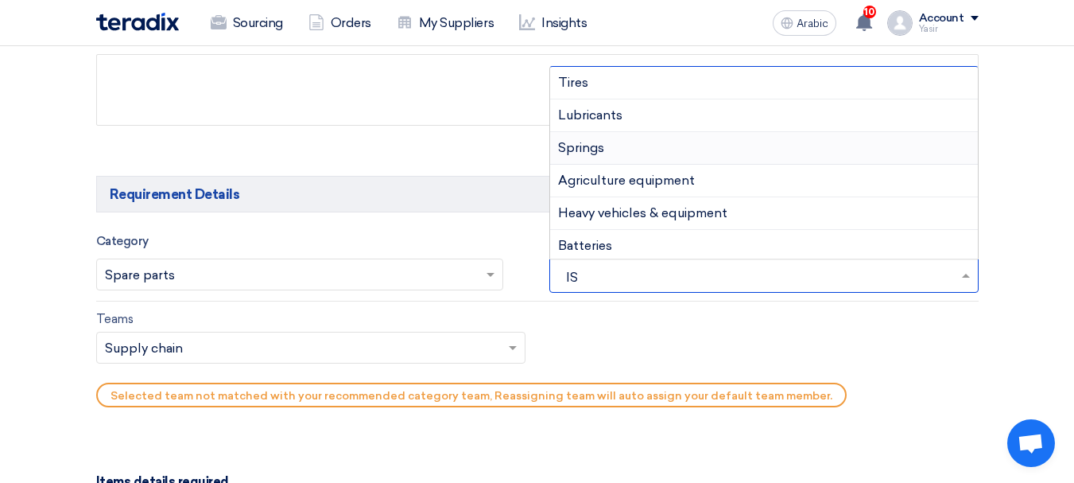
type input "ISU"
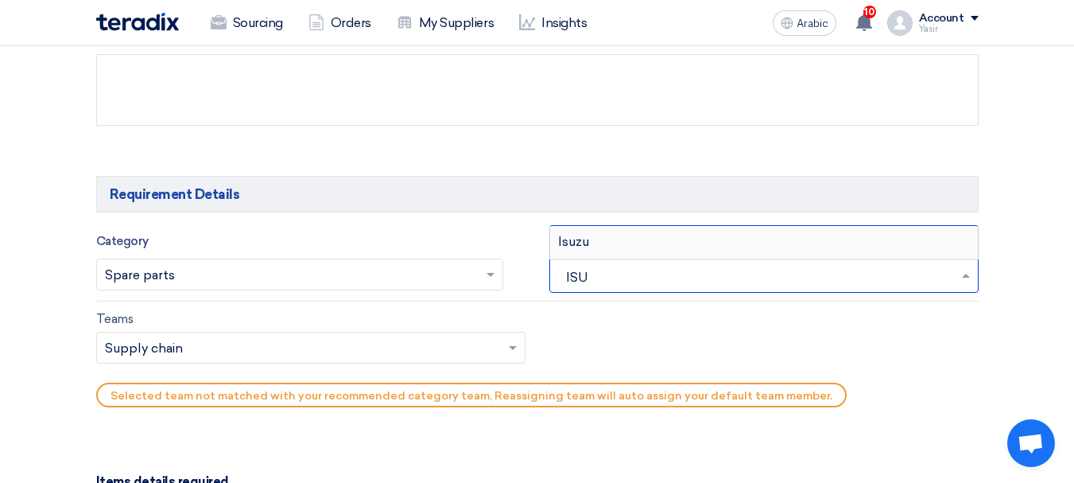
click at [582, 247] on font "Isuzu" at bounding box center [573, 241] width 31 height 15
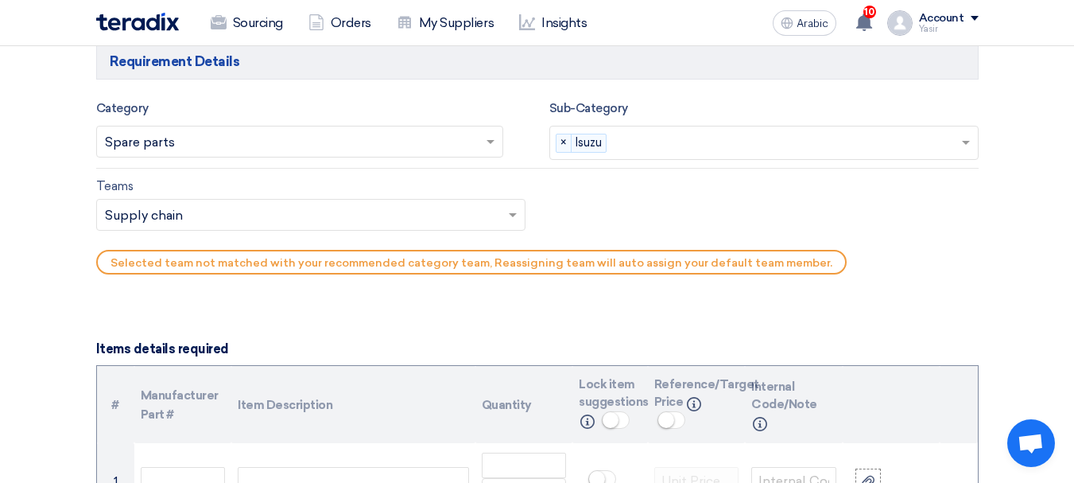
scroll to position [954, 0]
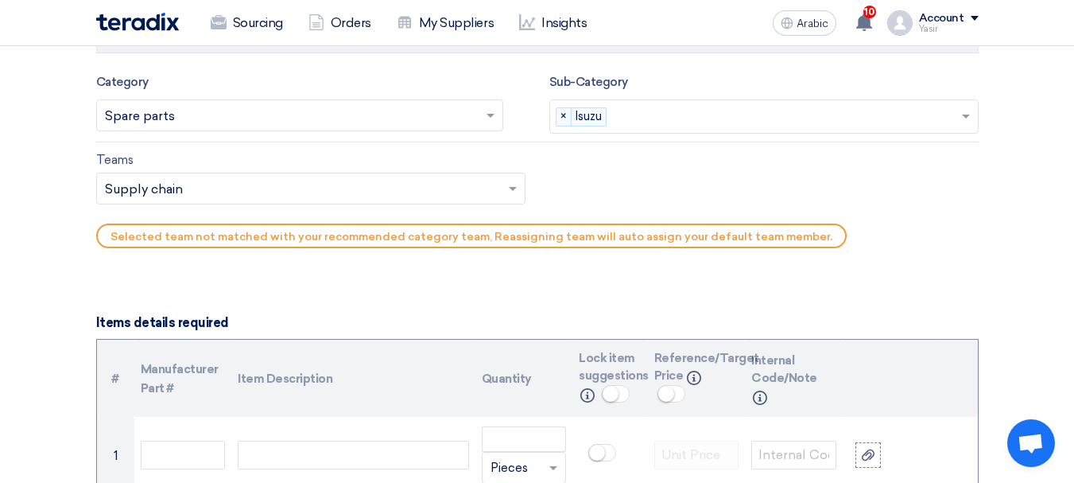
click at [167, 188] on input "text" at bounding box center [303, 190] width 396 height 26
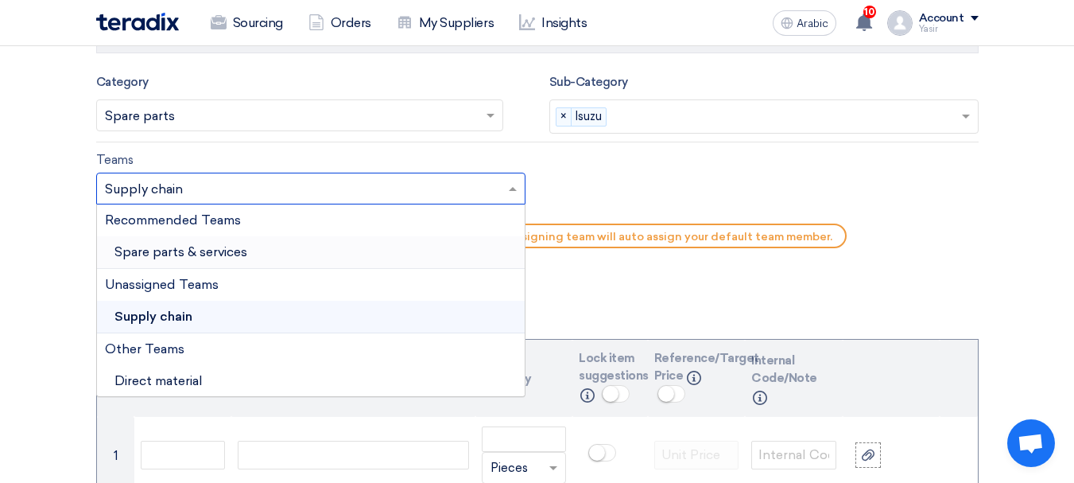
click at [210, 255] on font "Spare parts & services" at bounding box center [181, 251] width 133 height 15
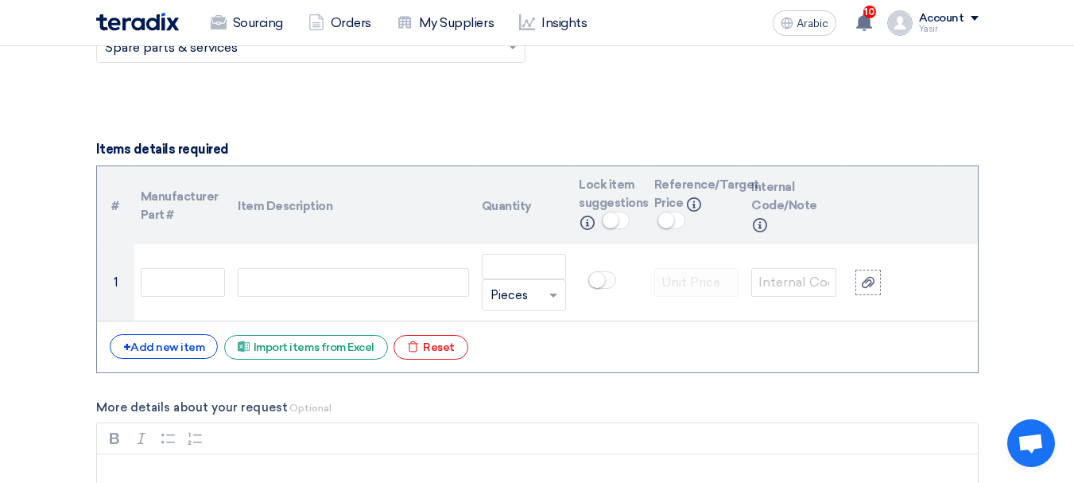
scroll to position [1113, 0]
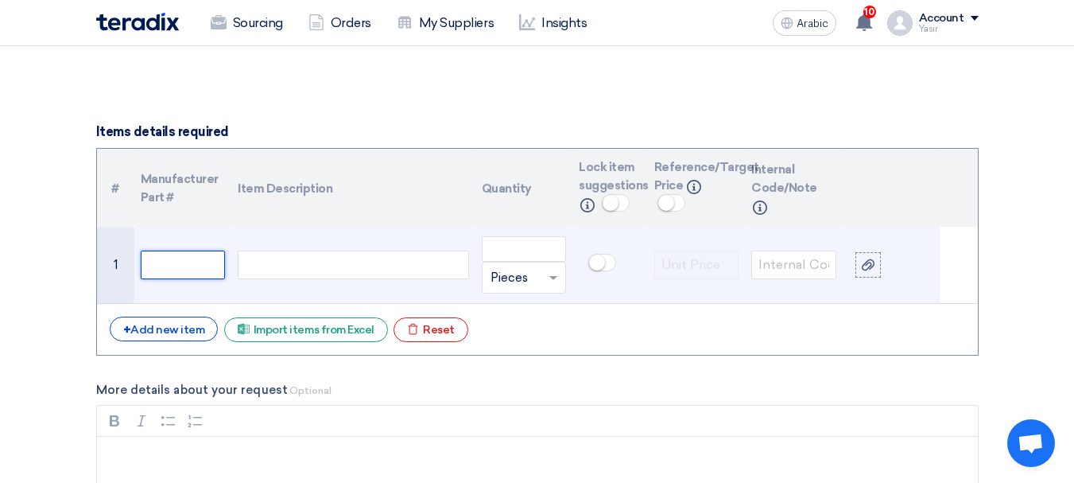
click at [208, 252] on input "text" at bounding box center [183, 265] width 85 height 29
click at [319, 249] on td at bounding box center [352, 265] width 243 height 77
click at [362, 268] on div at bounding box center [353, 265] width 231 height 29
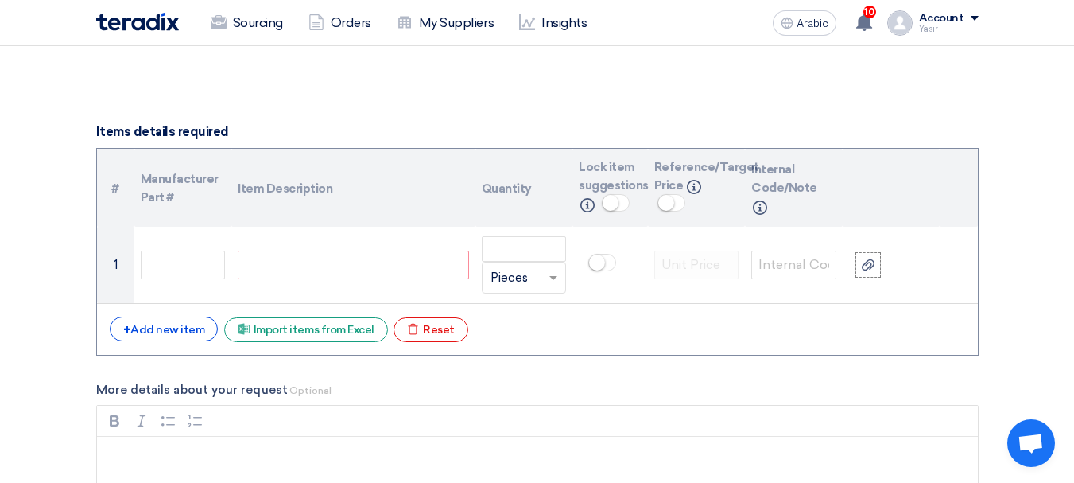
paste div
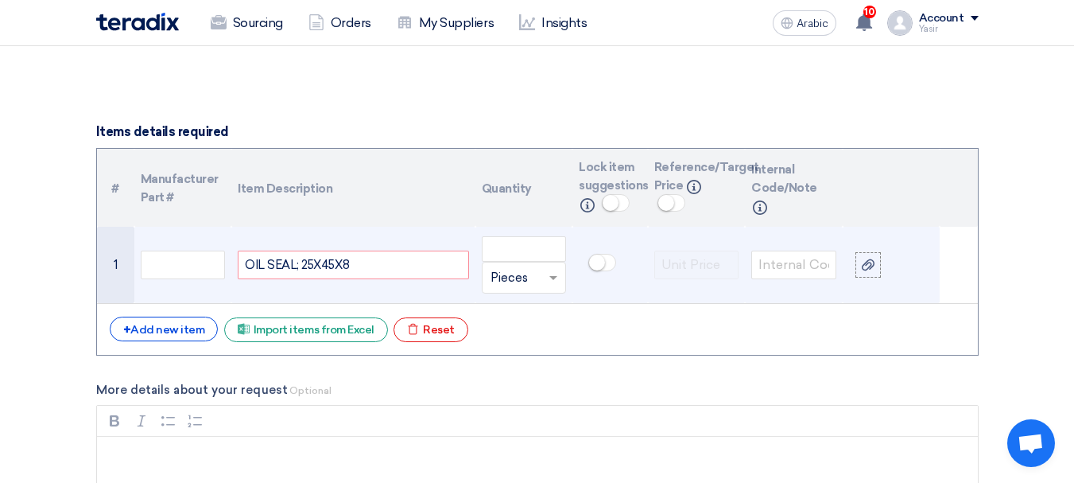
click at [507, 268] on input "text" at bounding box center [515, 277] width 49 height 25
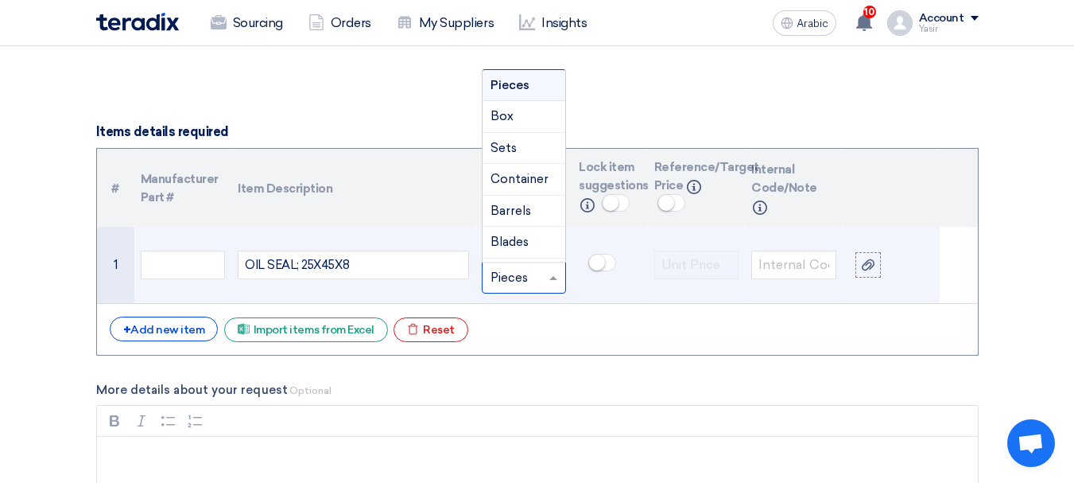
click at [459, 260] on div "OIL SEAL; 25X45X8" at bounding box center [353, 265] width 231 height 29
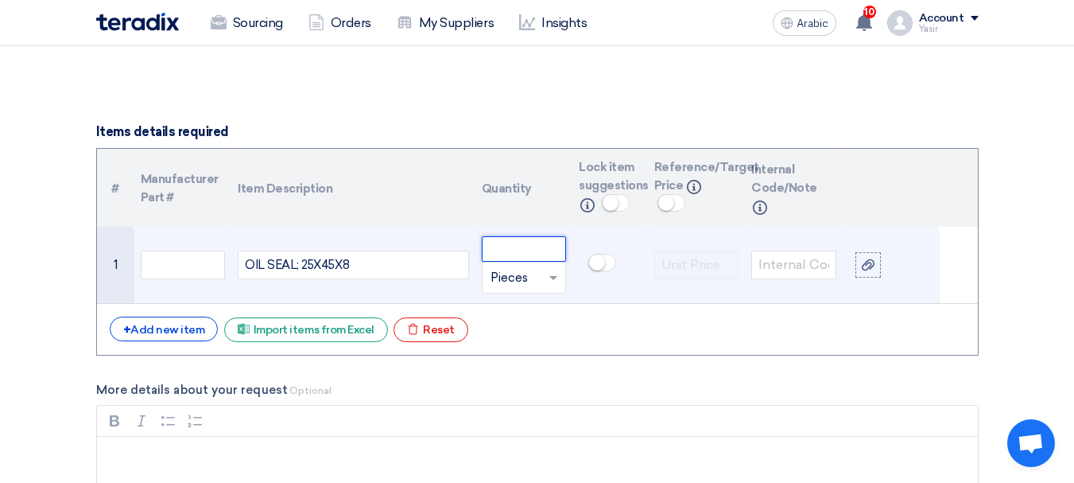
click at [498, 251] on input "number" at bounding box center [524, 248] width 85 height 25
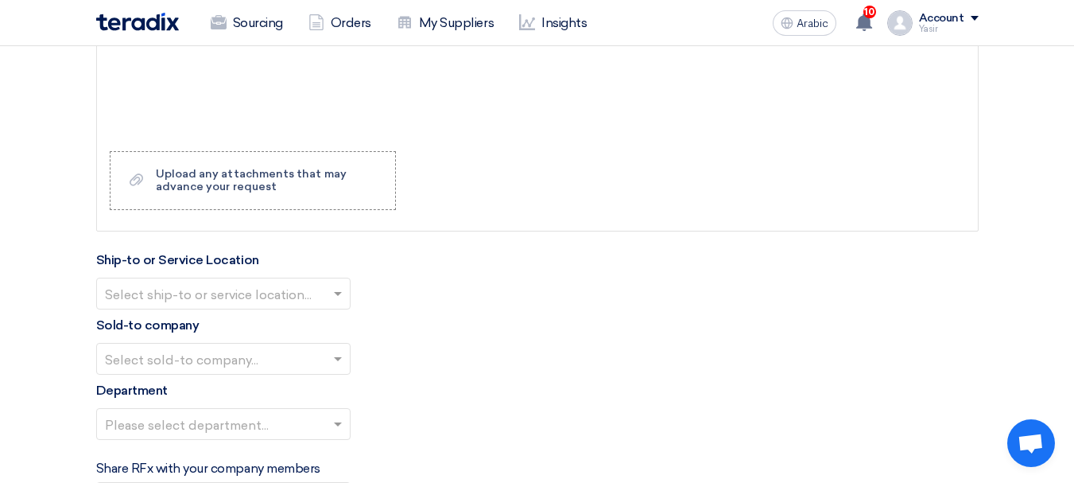
scroll to position [1590, 0]
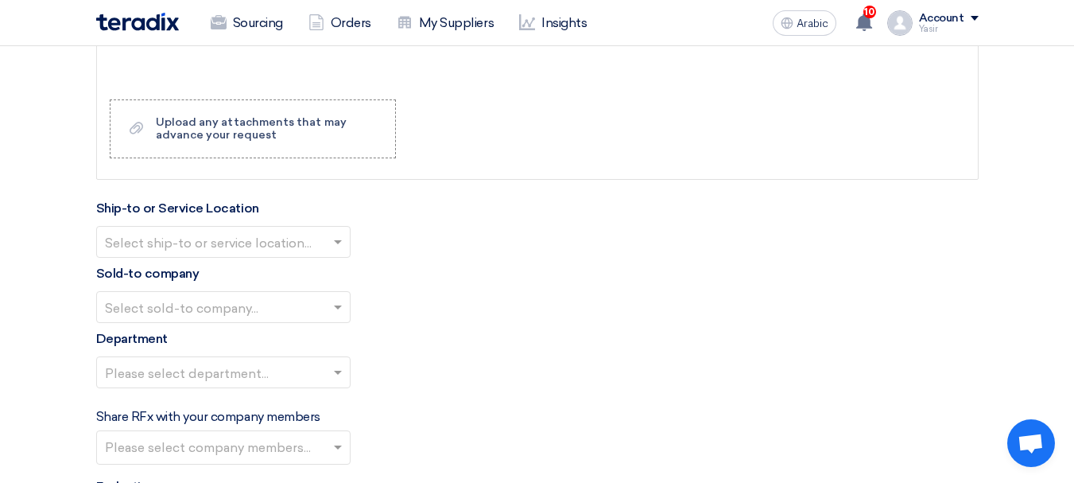
click at [249, 250] on input "text" at bounding box center [215, 243] width 221 height 26
type input "30"
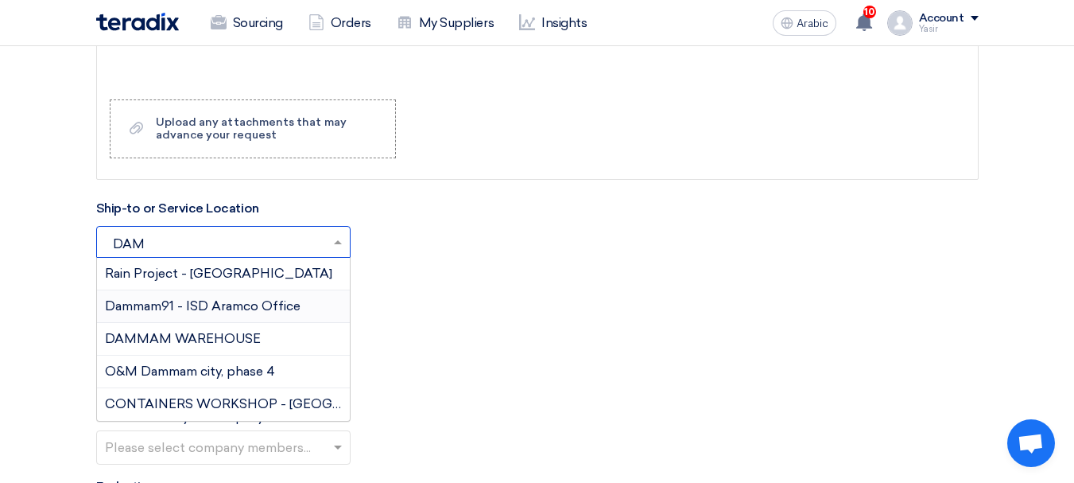
type input "DAMM"
click at [252, 336] on font "DAMMAM WAREHOUSE" at bounding box center [183, 338] width 156 height 15
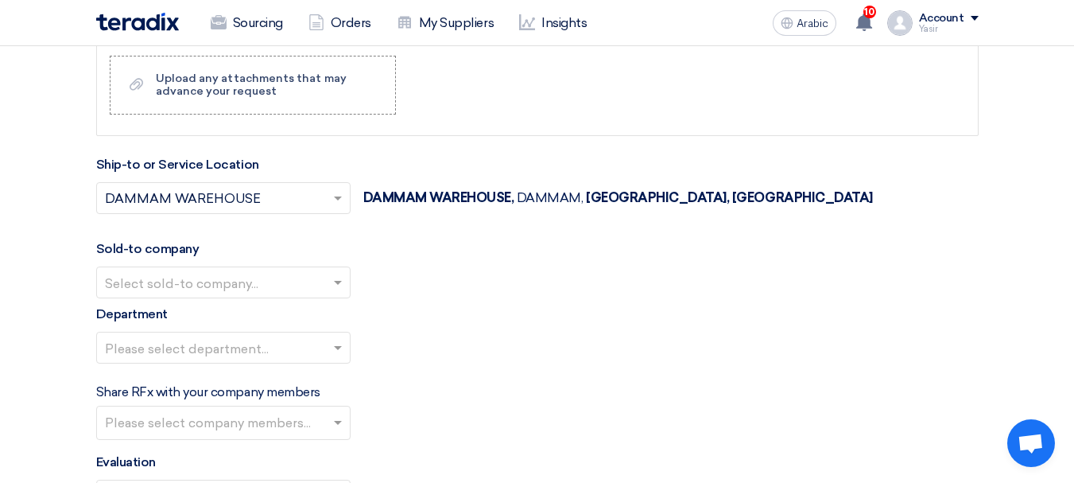
scroll to position [1670, 0]
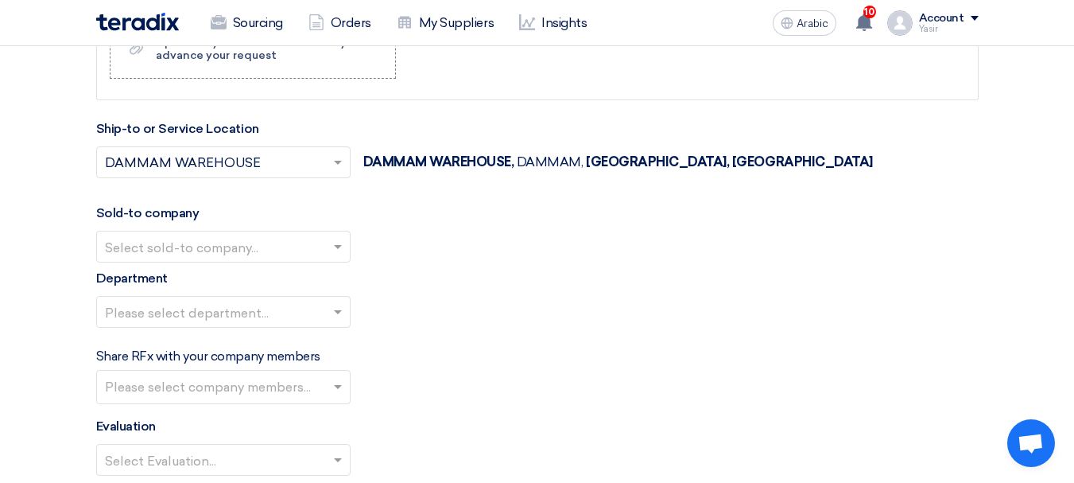
click at [206, 226] on div "Sold-to company Select sold-to company..." at bounding box center [537, 233] width 883 height 59
click at [201, 244] on input "text" at bounding box center [215, 248] width 221 height 26
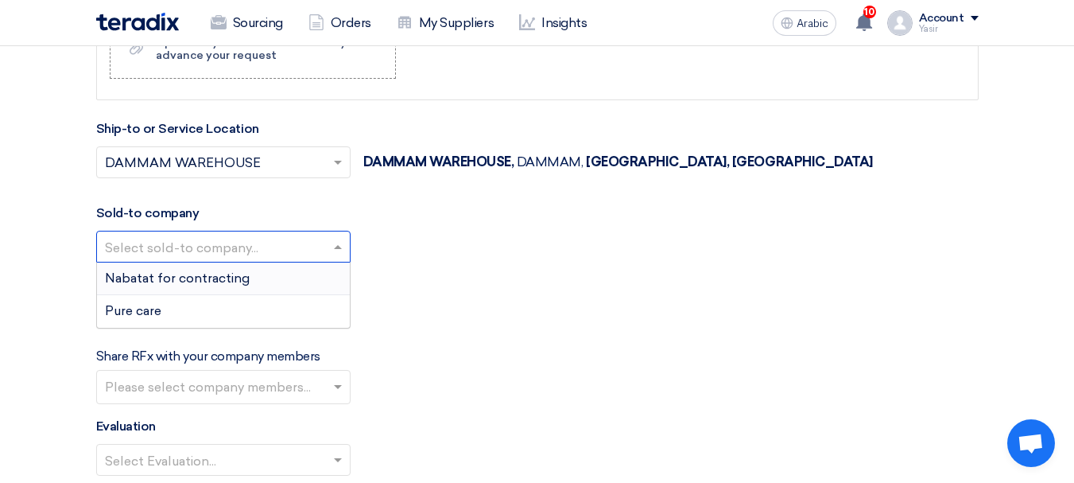
click at [176, 275] on font "Nabatat for contracting" at bounding box center [177, 277] width 145 height 15
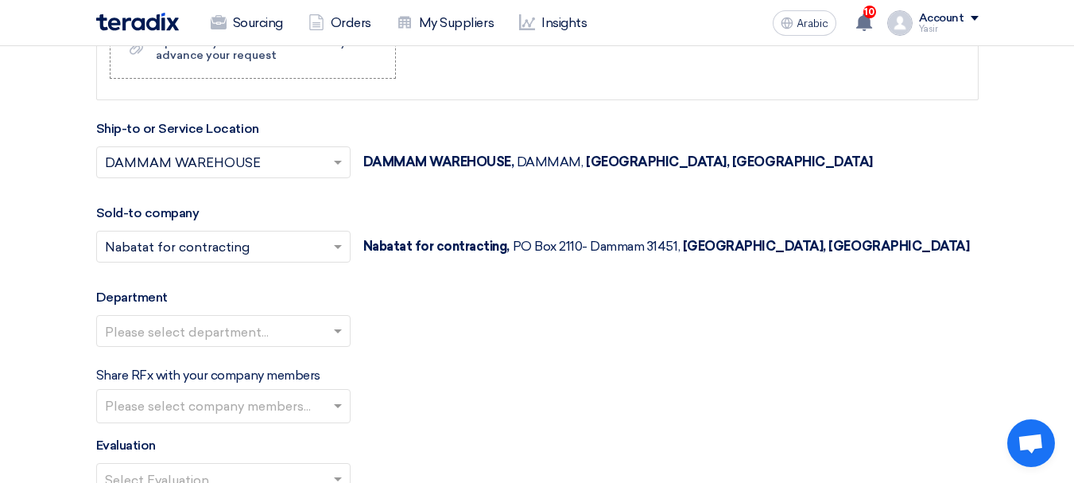
scroll to position [1750, 0]
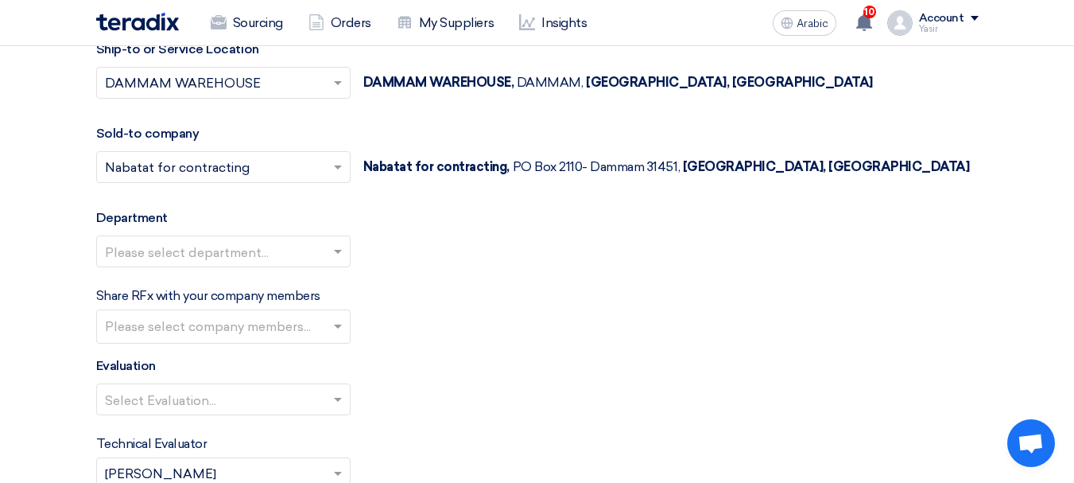
click at [283, 254] on input "text" at bounding box center [215, 252] width 221 height 26
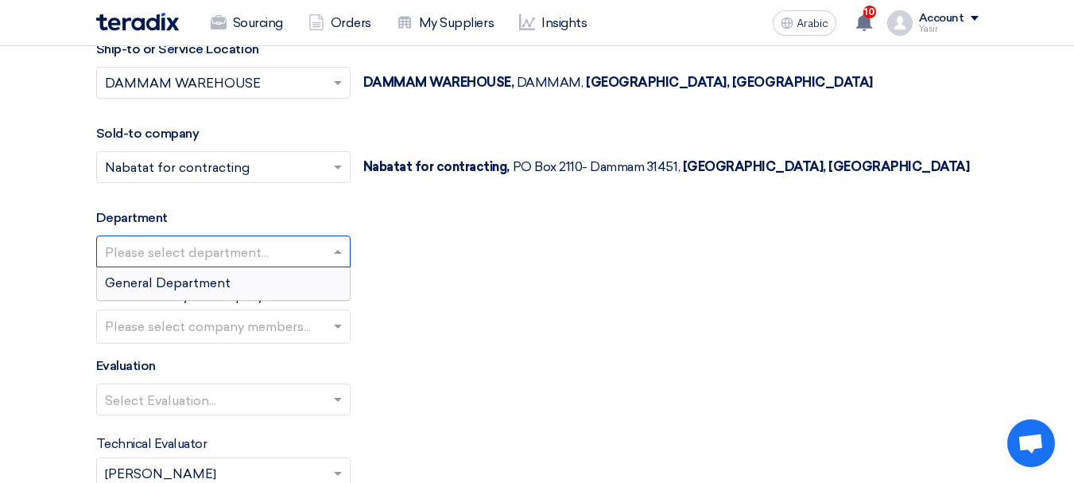
click at [199, 285] on font "General Department" at bounding box center [168, 282] width 126 height 15
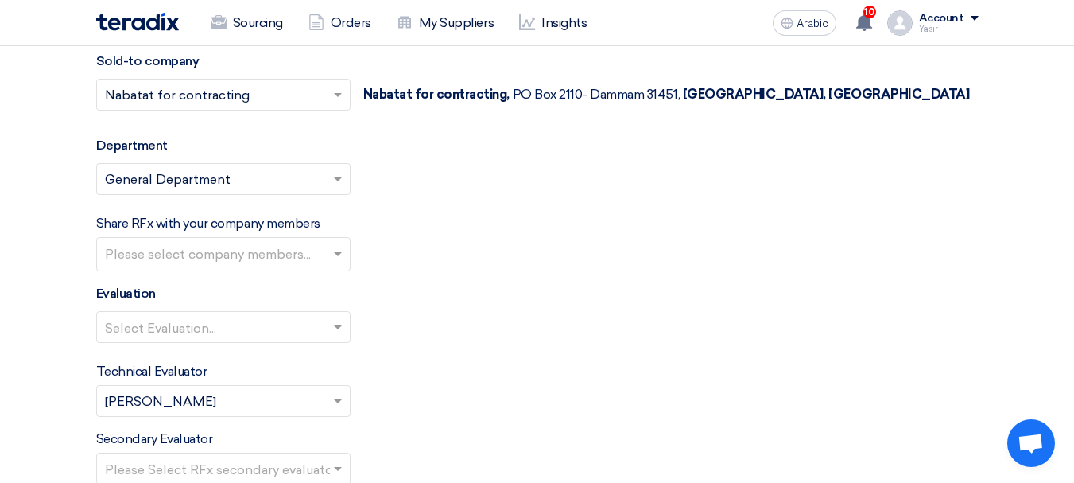
scroll to position [1829, 0]
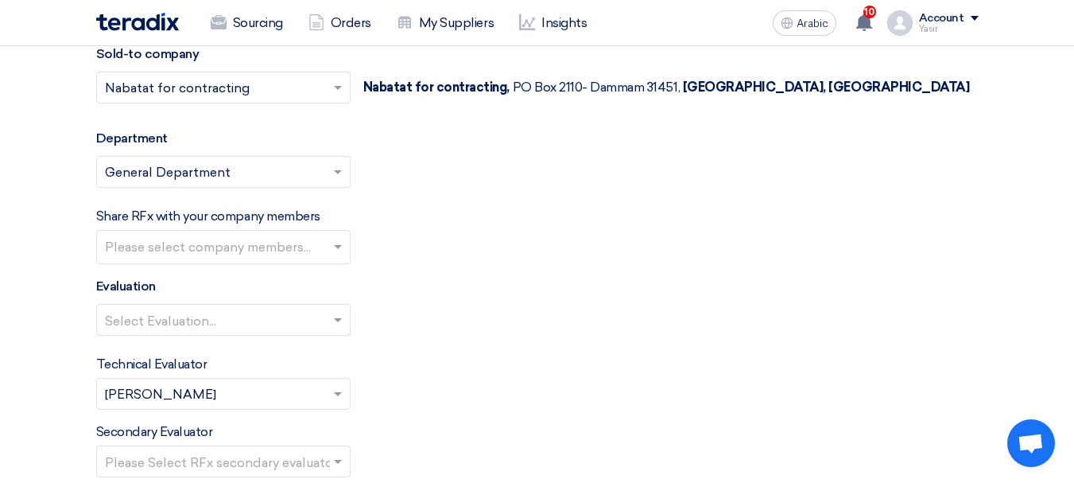
click at [269, 243] on input "text" at bounding box center [225, 248] width 241 height 26
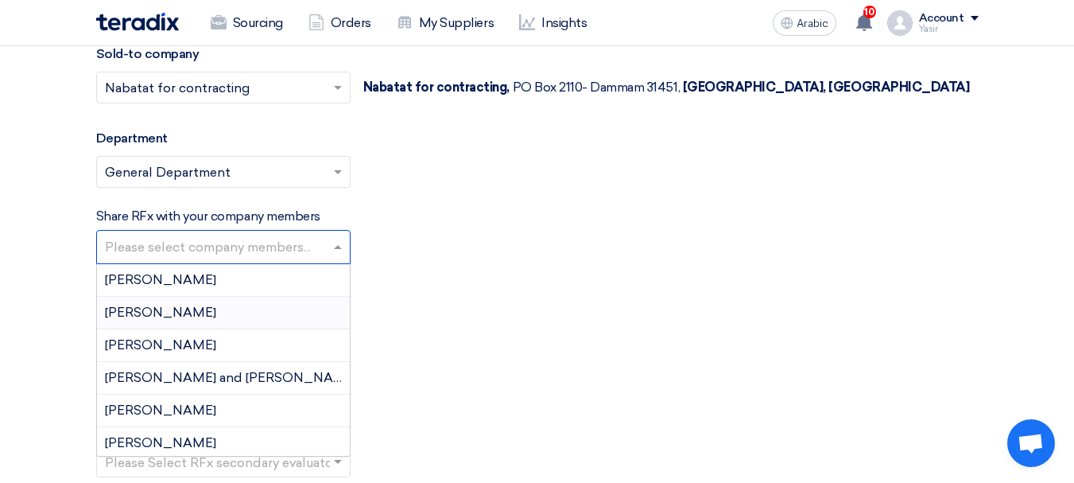
click at [552, 324] on div "Select Evaluation..." at bounding box center [537, 326] width 883 height 45
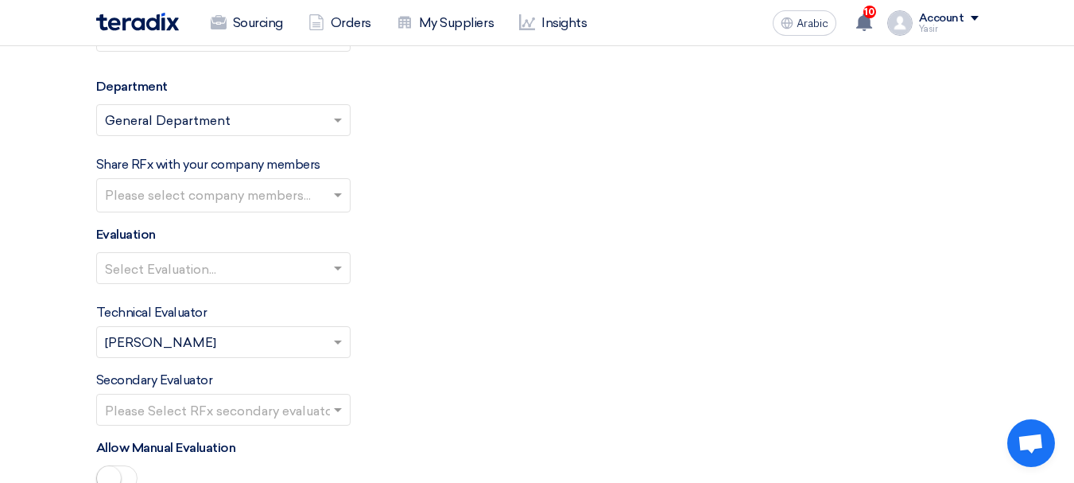
scroll to position [1909, 0]
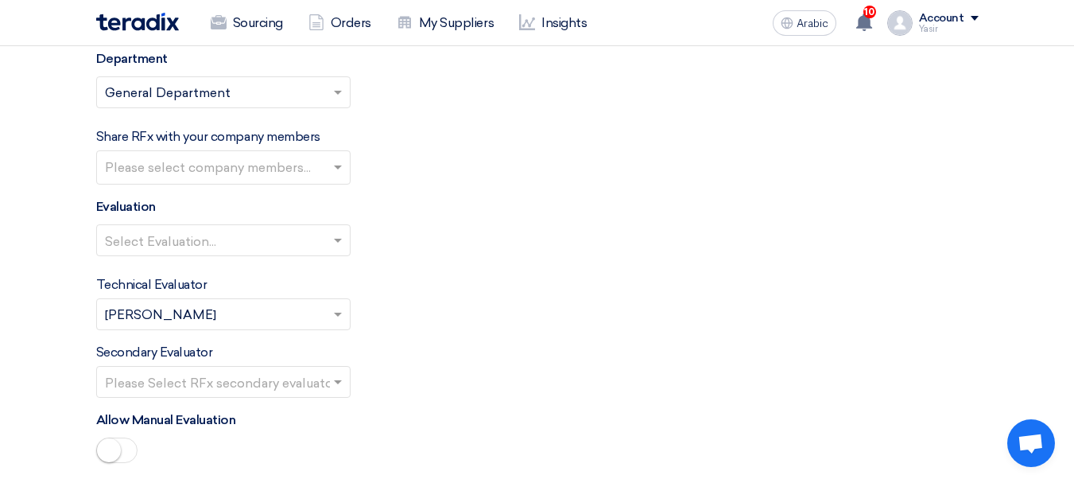
click at [227, 226] on div "Select Evaluation..." at bounding box center [223, 240] width 254 height 32
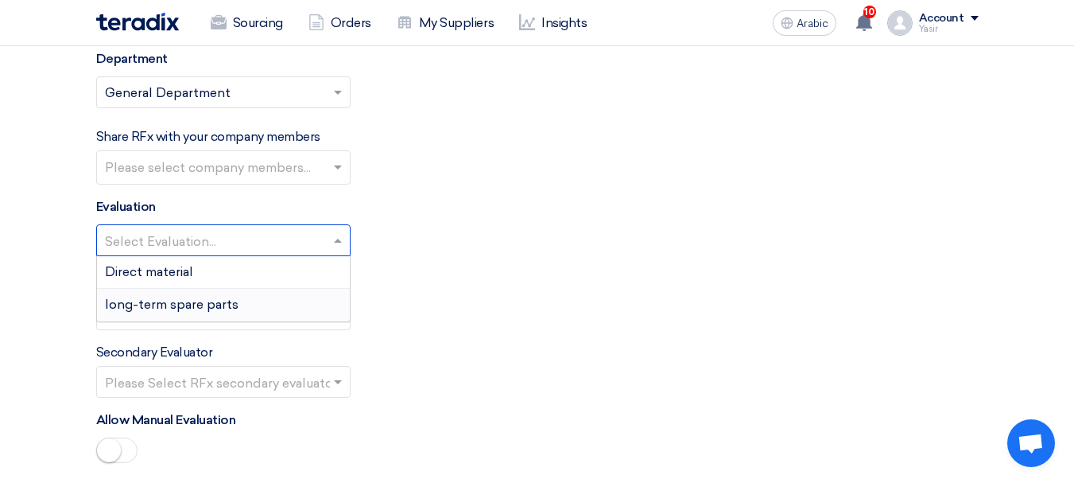
click at [164, 309] on font "long-term spare parts" at bounding box center [172, 304] width 134 height 15
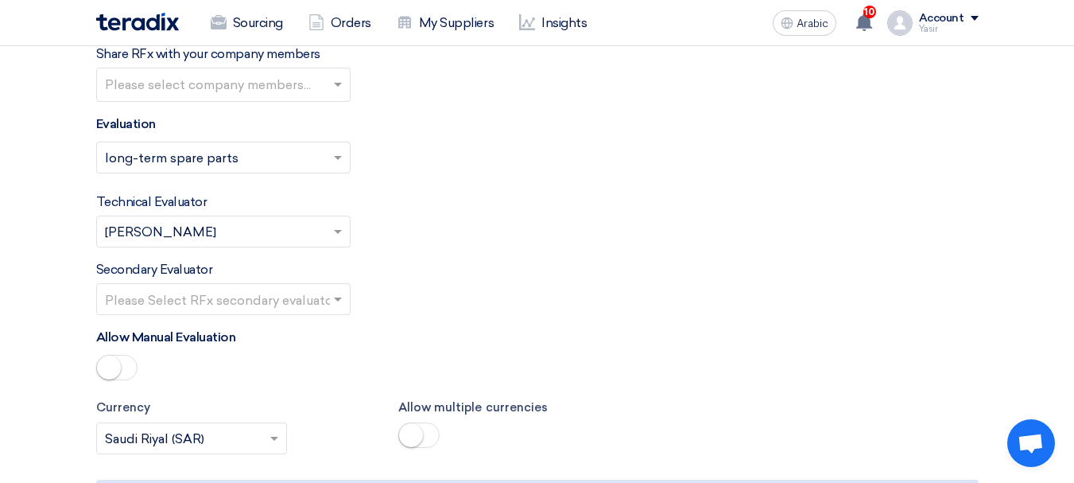
scroll to position [2068, 0]
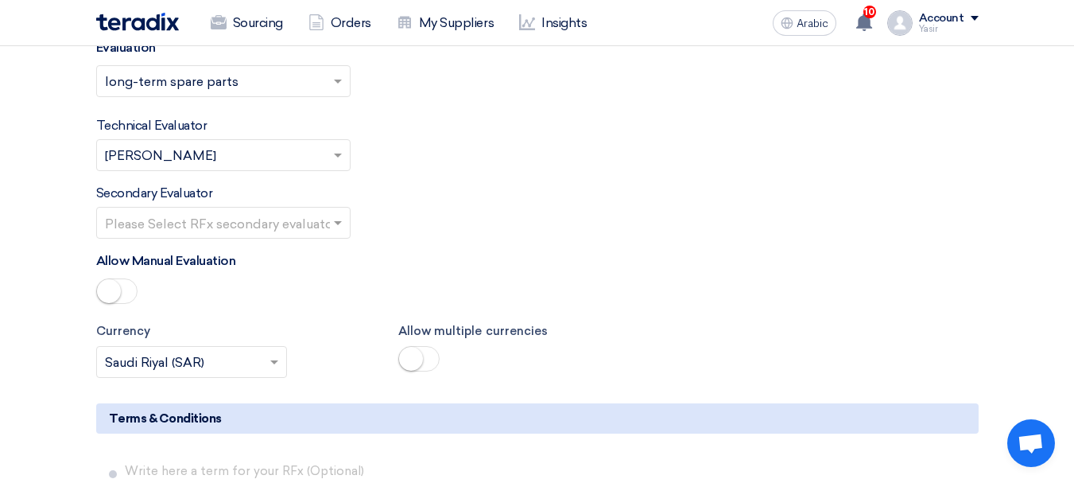
click at [270, 235] on input "text" at bounding box center [215, 224] width 221 height 26
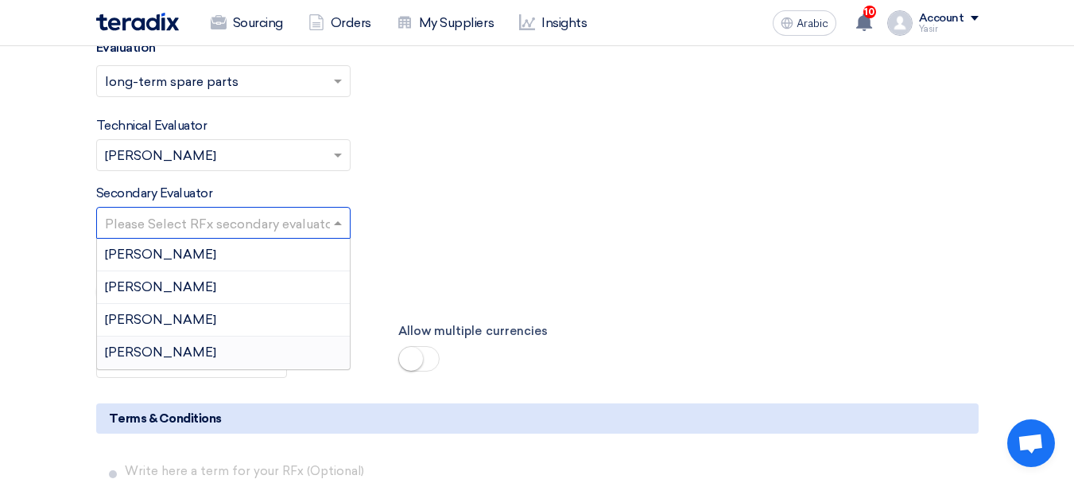
drag, startPoint x: 170, startPoint y: 346, endPoint x: 352, endPoint y: 367, distance: 183.4
click at [170, 347] on div "[PERSON_NAME]" at bounding box center [223, 352] width 253 height 32
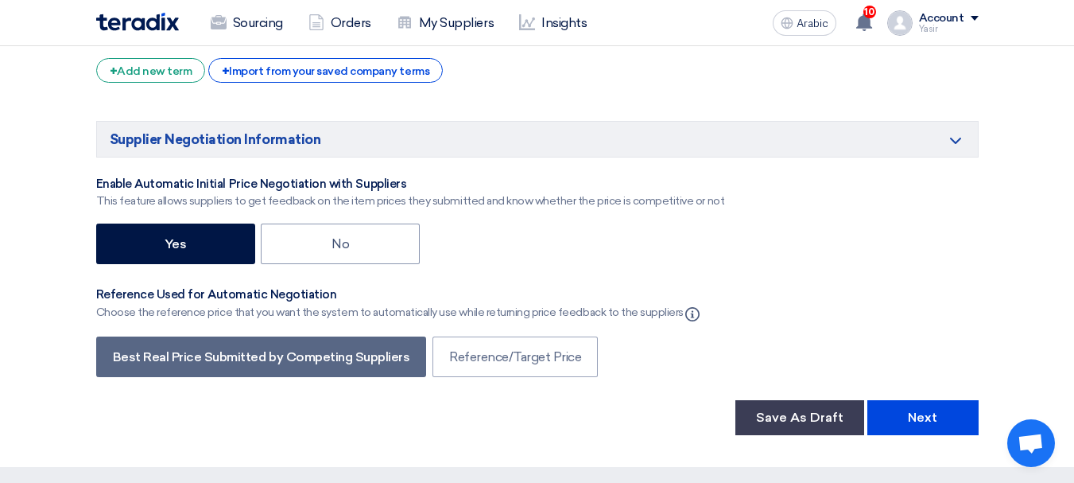
scroll to position [2624, 0]
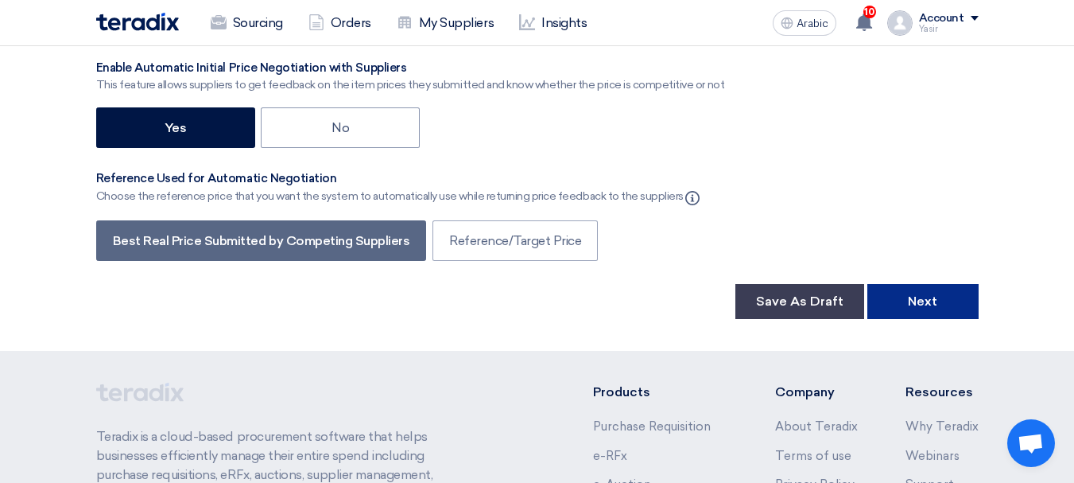
click at [896, 305] on button "Next" at bounding box center [923, 301] width 111 height 35
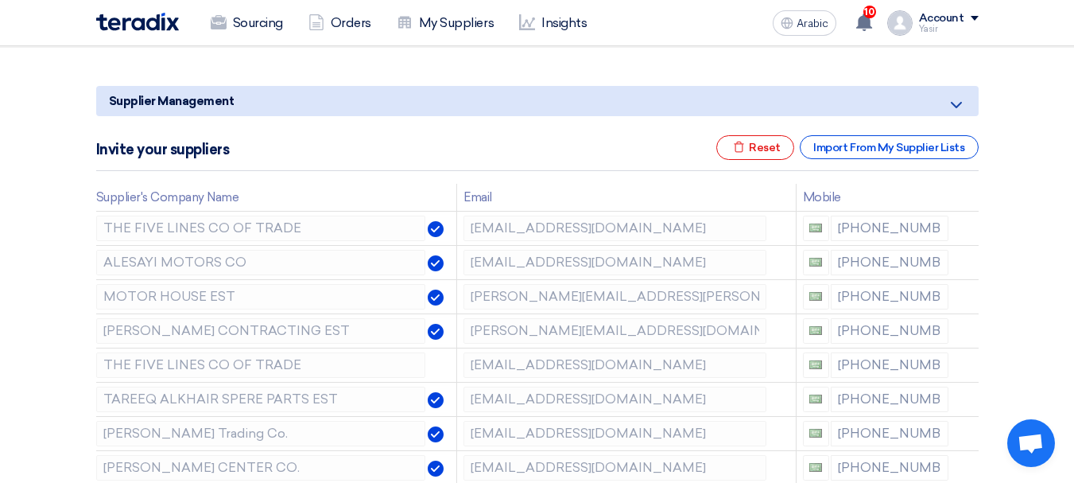
scroll to position [239, 0]
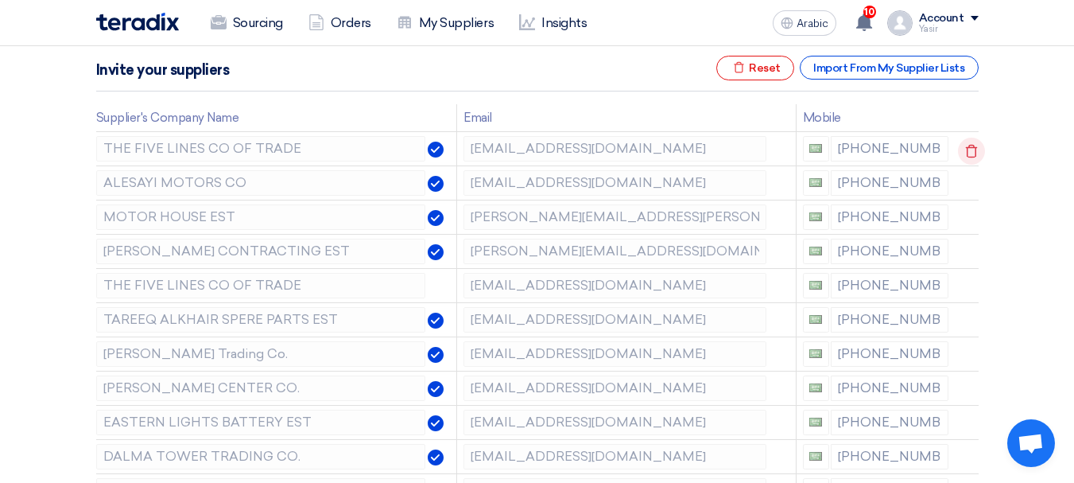
click at [972, 156] on icon at bounding box center [971, 151] width 27 height 27
click at [0, 0] on icon at bounding box center [0, 0] width 0 height 0
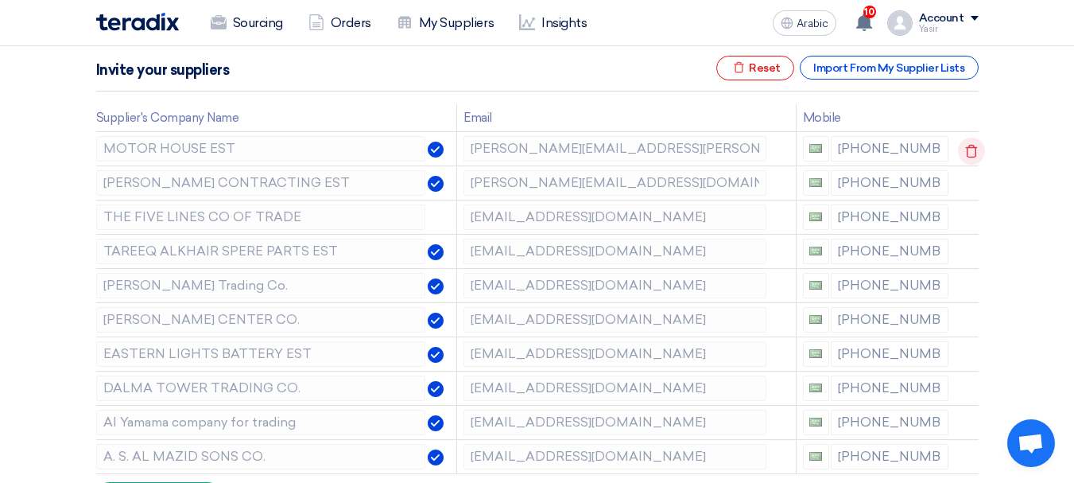
click at [971, 156] on icon at bounding box center [971, 151] width 27 height 27
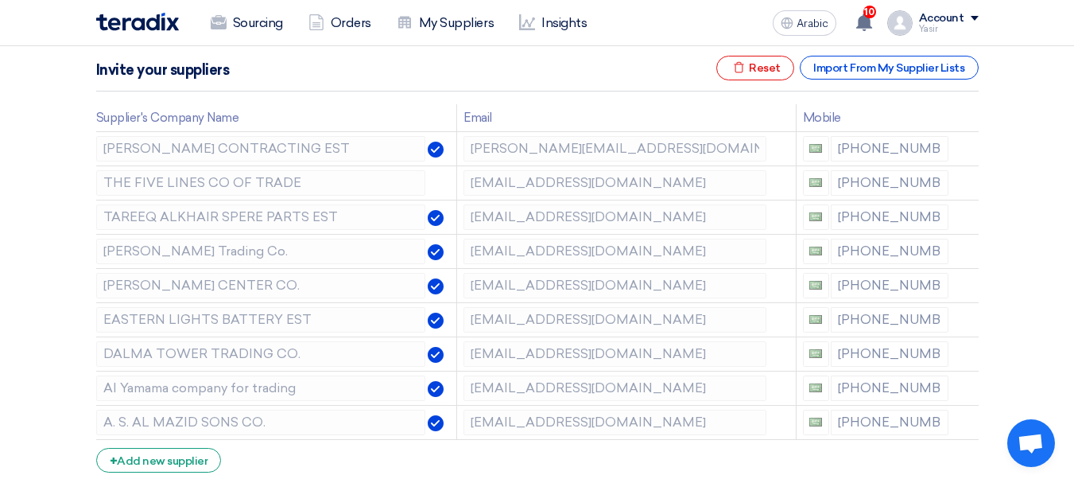
click at [0, 0] on icon at bounding box center [0, 0] width 0 height 0
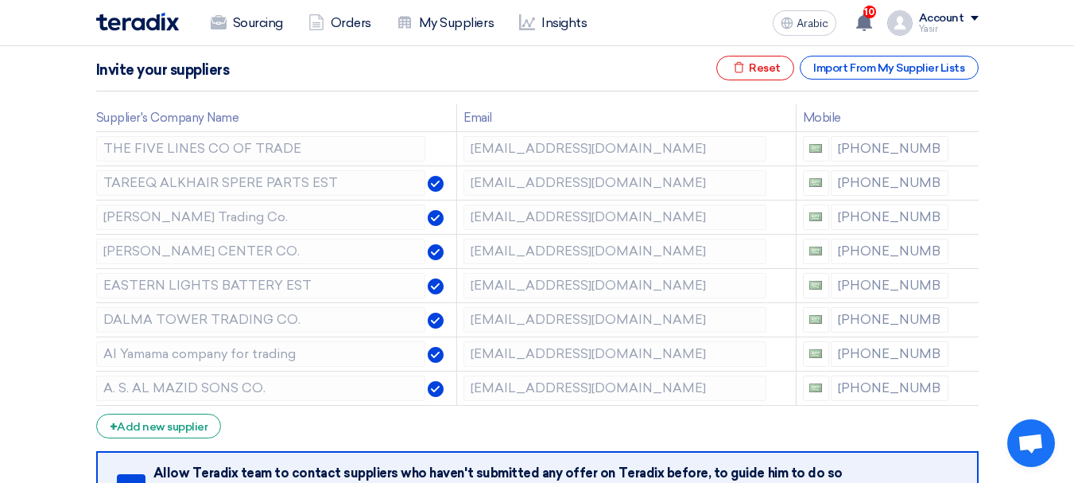
click at [0, 0] on icon at bounding box center [0, 0] width 0 height 0
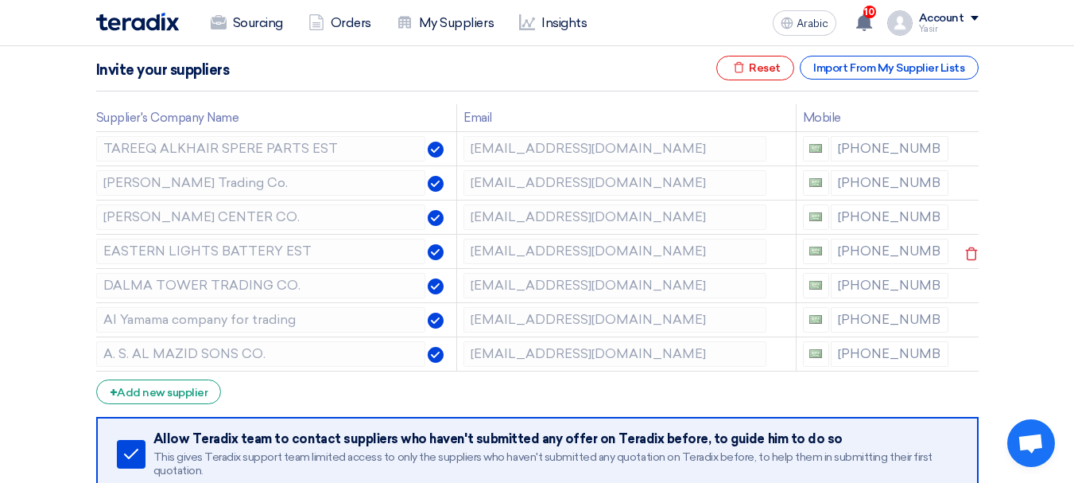
click at [961, 234] on td at bounding box center [966, 251] width 23 height 34
click at [964, 247] on icon at bounding box center [971, 253] width 27 height 27
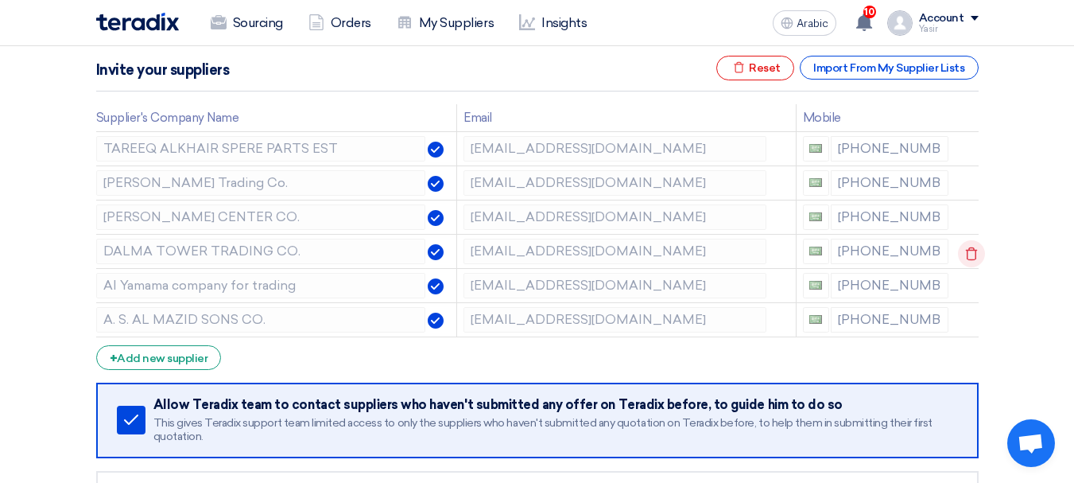
click at [0, 0] on icon at bounding box center [0, 0] width 0 height 0
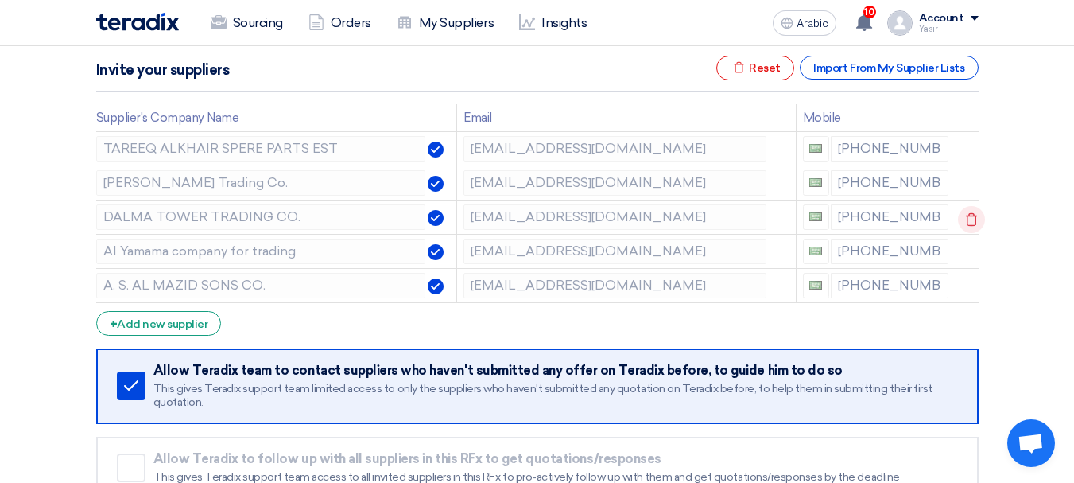
click at [969, 220] on icon at bounding box center [971, 219] width 27 height 27
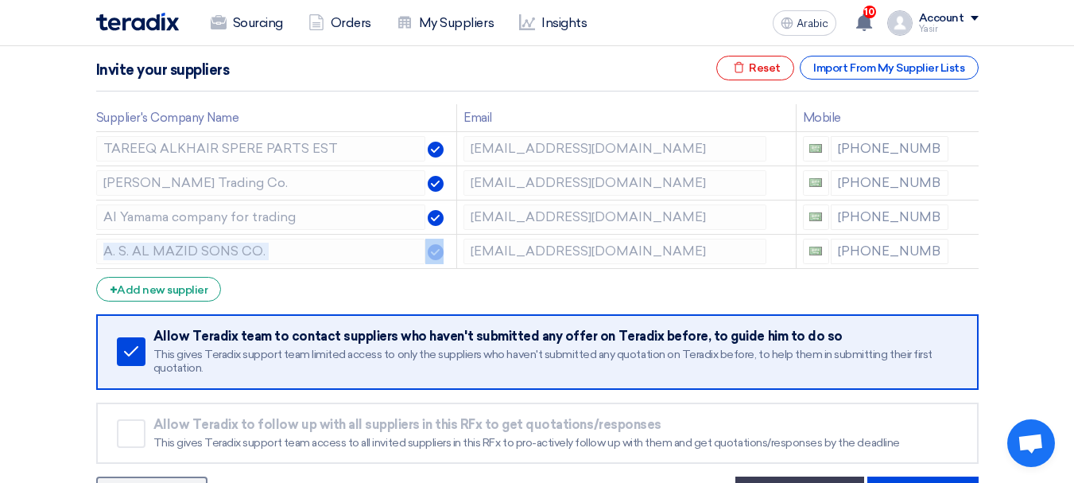
click at [0, 0] on icon at bounding box center [0, 0] width 0 height 0
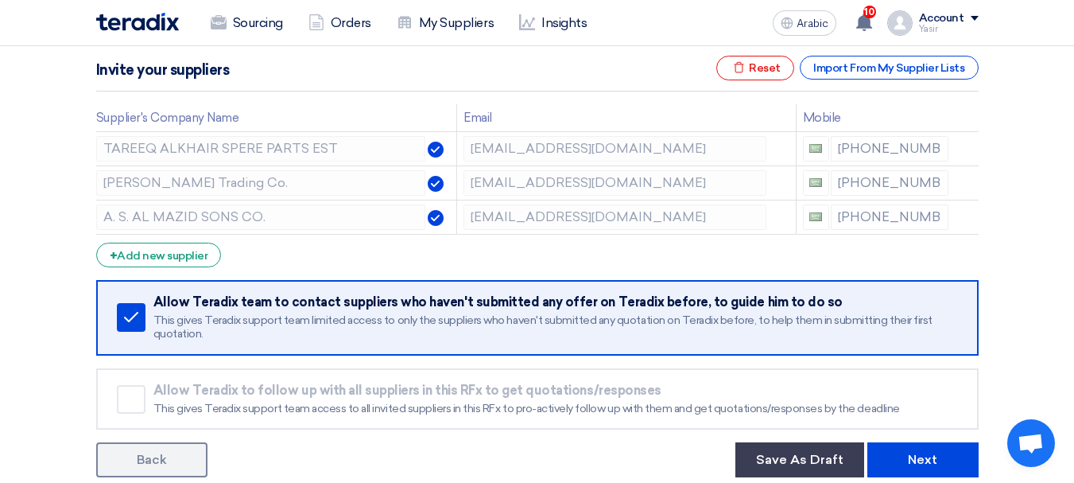
click at [0, 0] on icon at bounding box center [0, 0] width 0 height 0
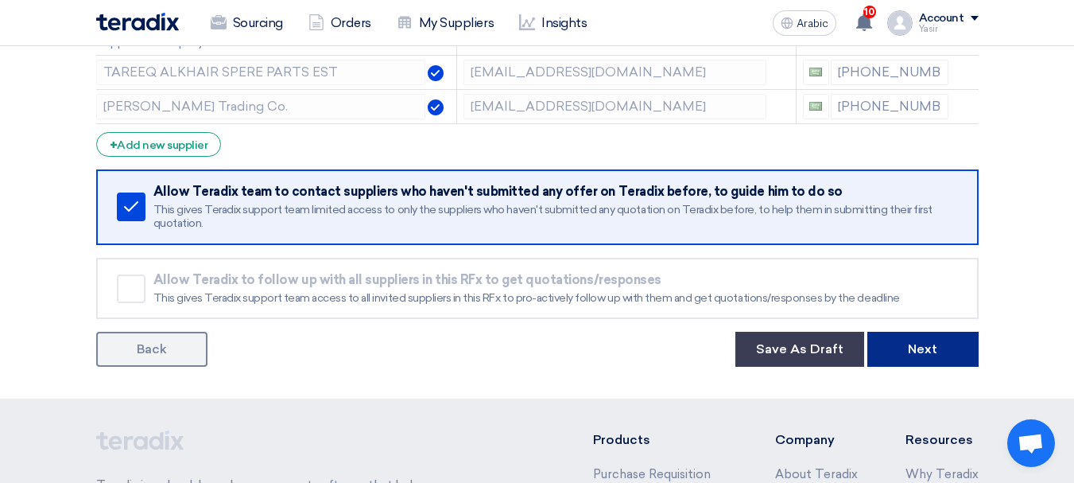
scroll to position [318, 0]
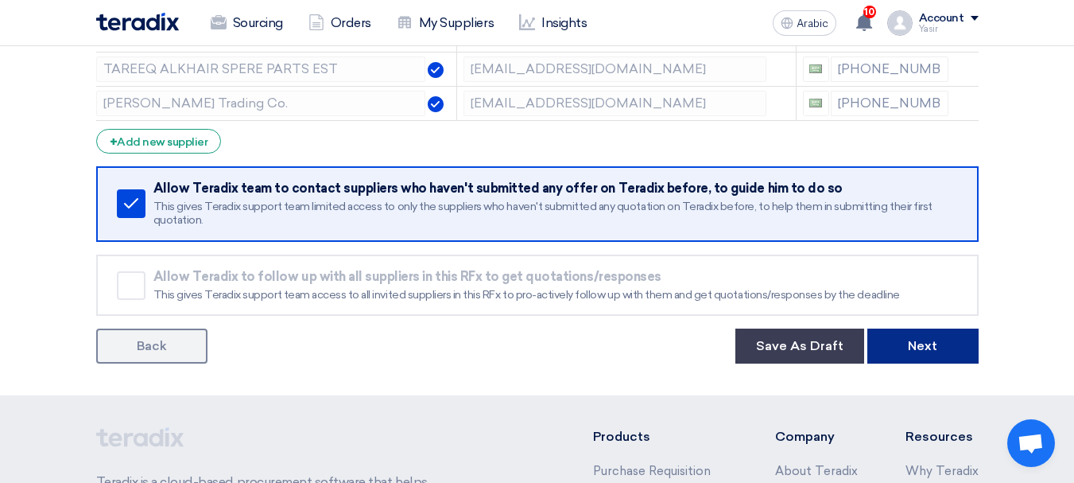
click at [919, 353] on font "Next" at bounding box center [922, 345] width 29 height 15
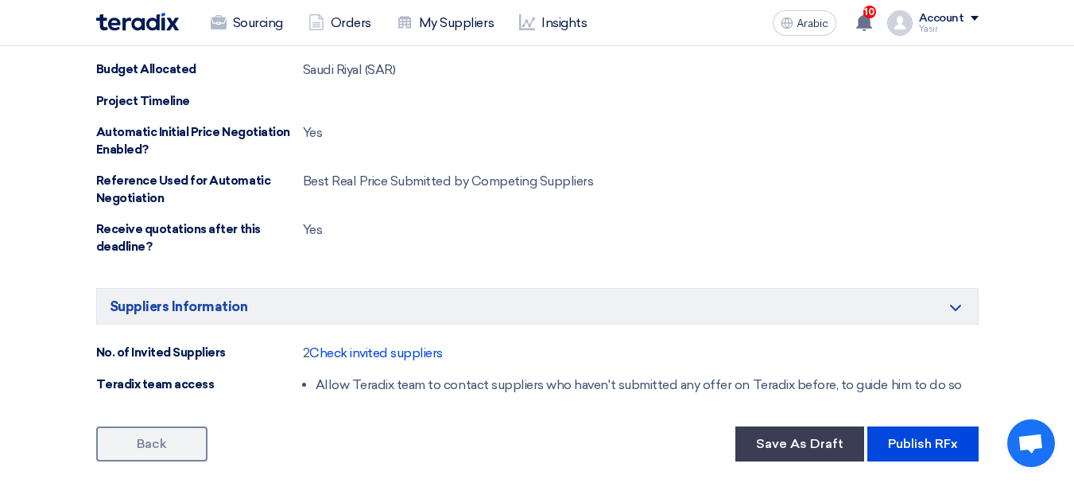
scroll to position [1034, 0]
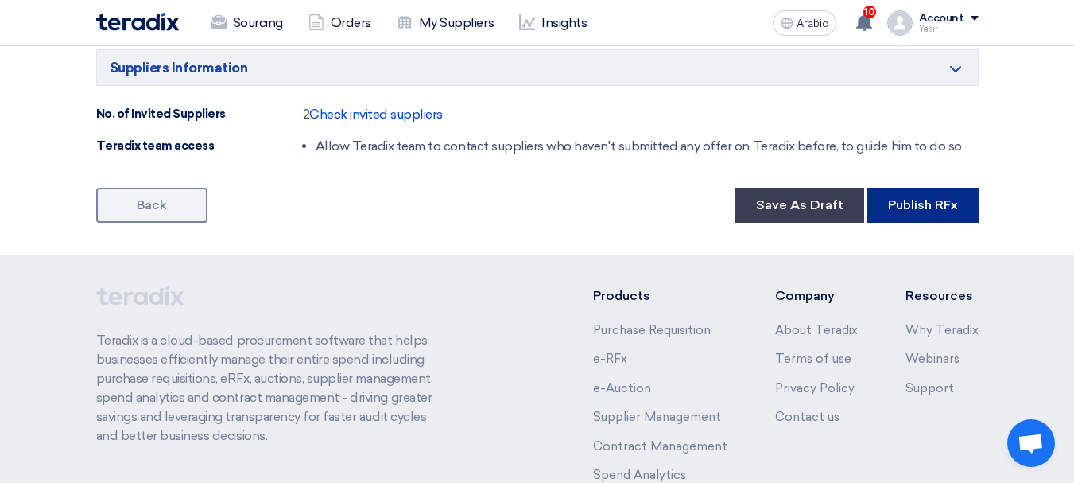
click at [943, 214] on button "Publish RFx" at bounding box center [923, 205] width 111 height 35
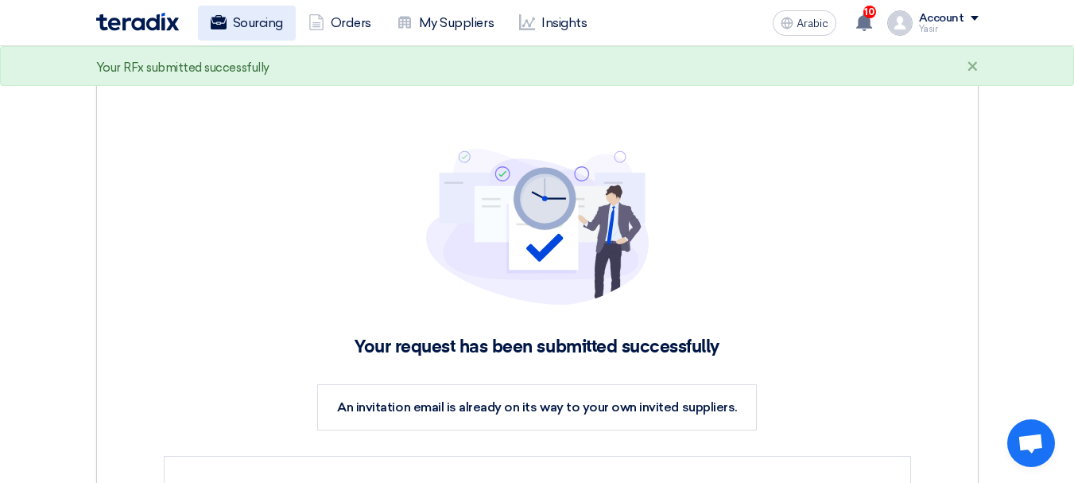
click at [262, 30] on font "Sourcing" at bounding box center [258, 23] width 50 height 19
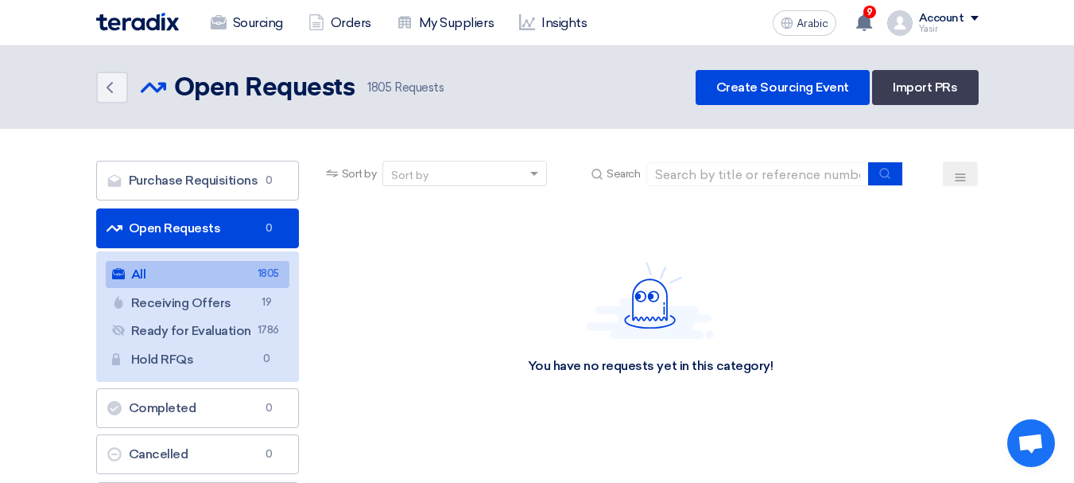
click at [153, 230] on font "Open Requests" at bounding box center [175, 227] width 92 height 15
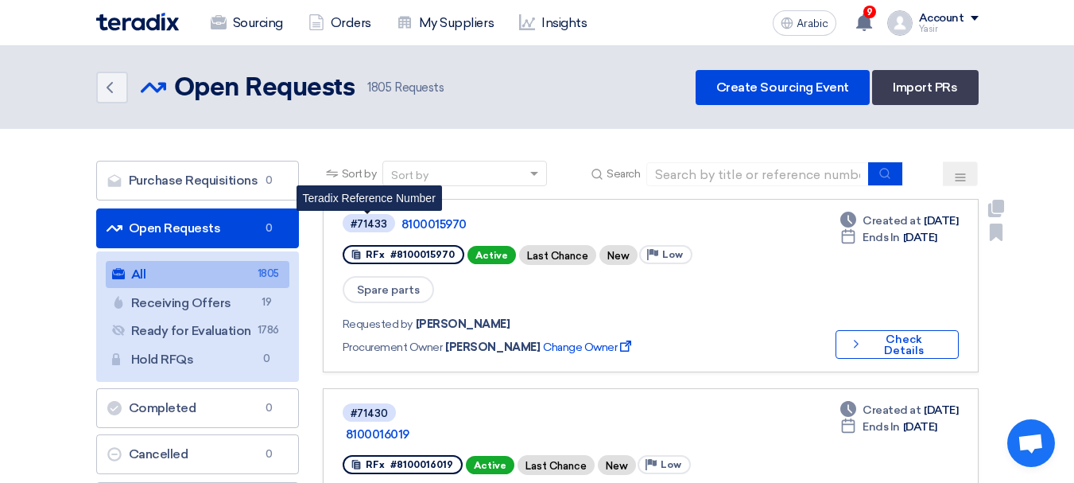
click at [357, 227] on font "#71433" at bounding box center [369, 224] width 37 height 12
copy font "71433"
drag, startPoint x: 351, startPoint y: 222, endPoint x: 382, endPoint y: 230, distance: 31.2
click at [382, 230] on span "#71433" at bounding box center [369, 223] width 52 height 18
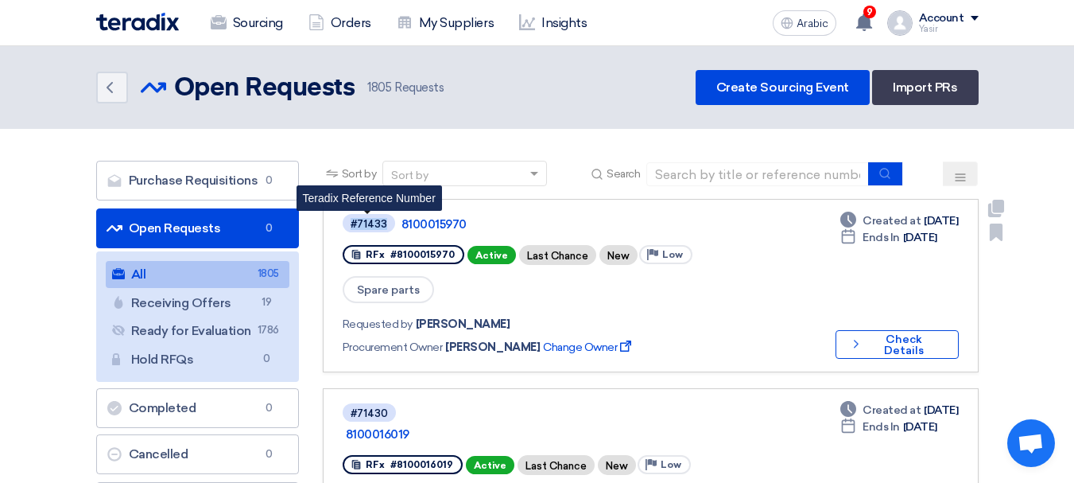
copy font "#71433"
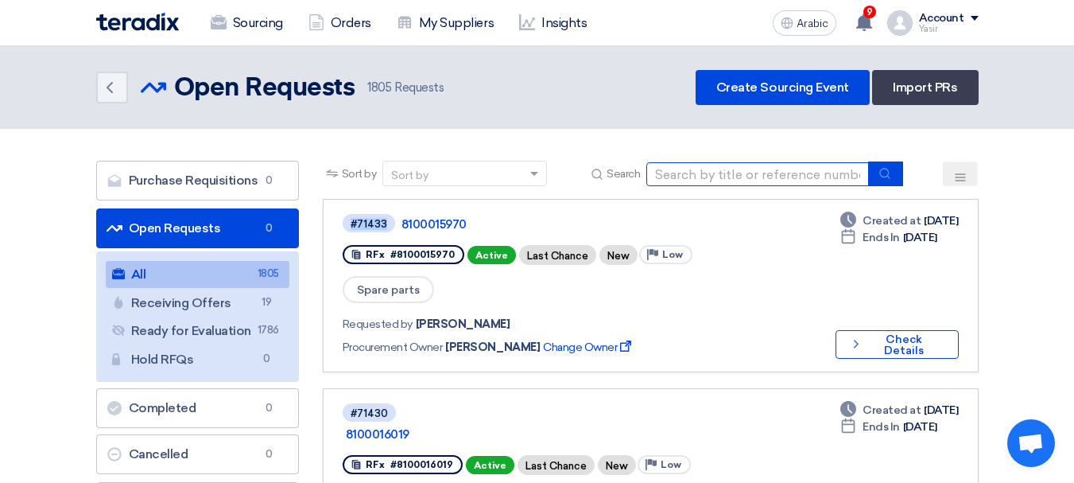
click at [796, 165] on input at bounding box center [758, 174] width 223 height 24
paste input "8100015948"
type input "8100015948"
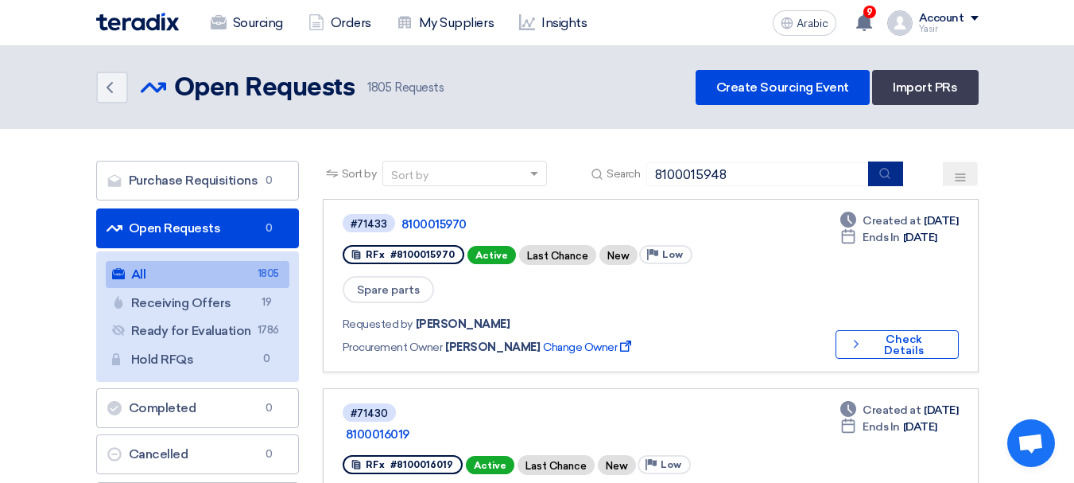
click at [882, 177] on icon "submit" at bounding box center [885, 173] width 13 height 13
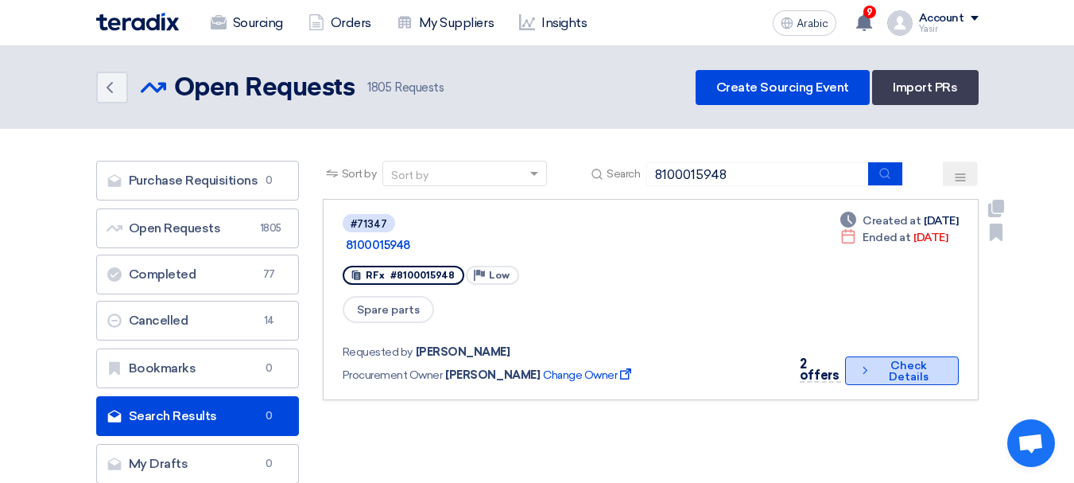
click at [958, 356] on button "Check details Check Details" at bounding box center [901, 370] width 113 height 29
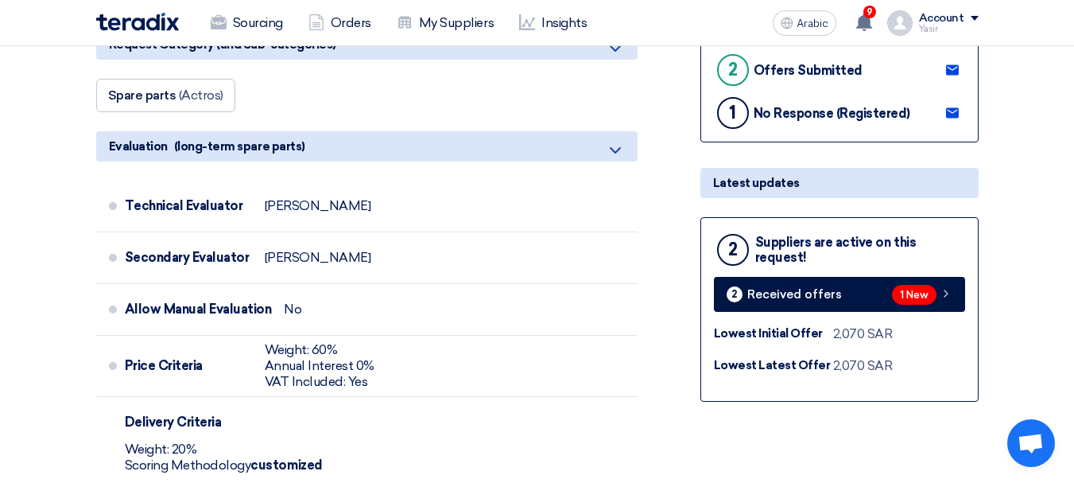
scroll to position [636, 0]
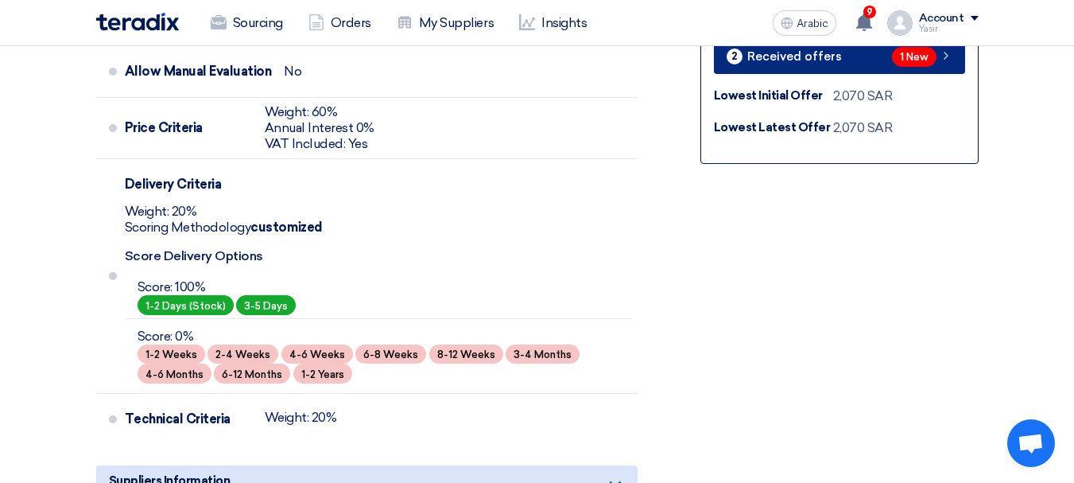
click at [864, 60] on link "2 Received offers 1 New" at bounding box center [839, 56] width 251 height 35
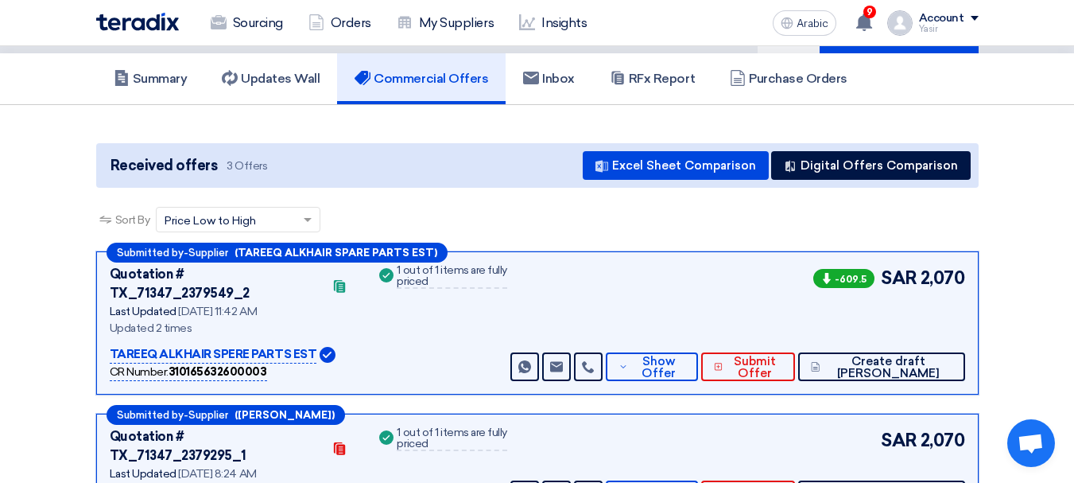
scroll to position [159, 0]
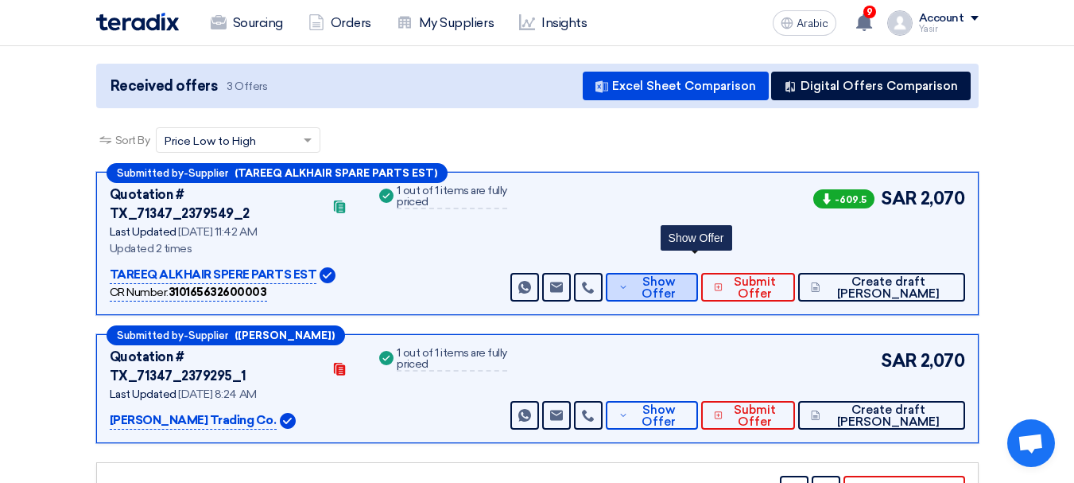
click at [676, 274] on font "Show Offer" at bounding box center [659, 287] width 34 height 26
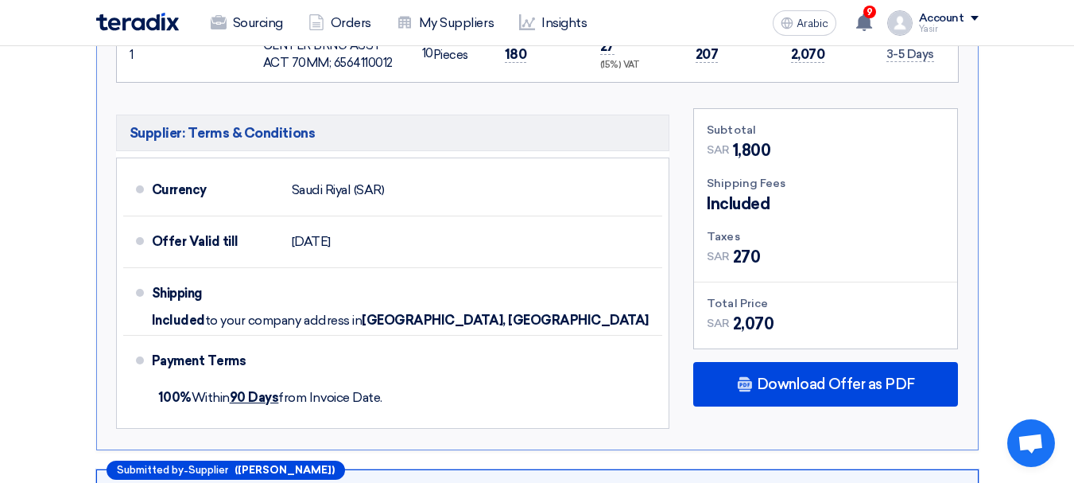
scroll to position [875, 0]
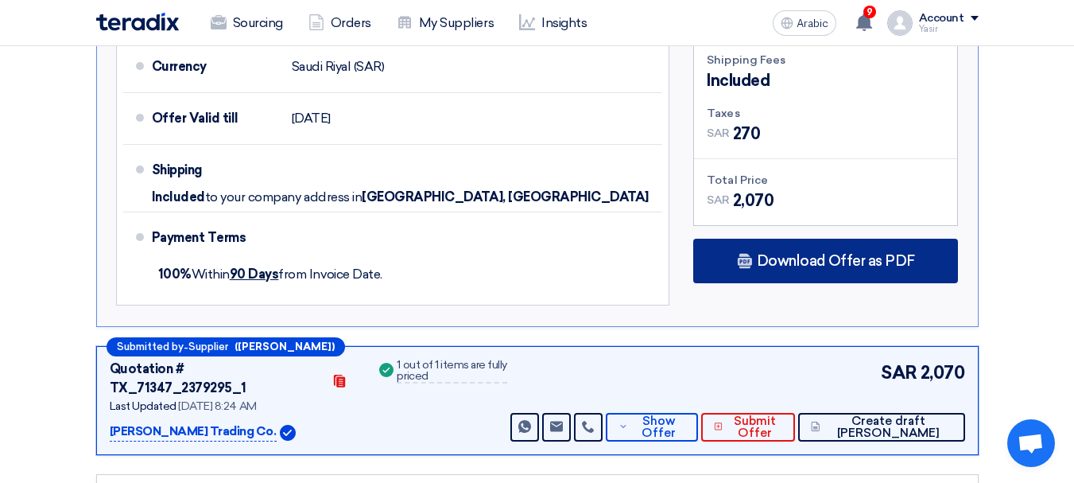
click at [814, 252] on font "Download Offer as PDF" at bounding box center [836, 260] width 158 height 17
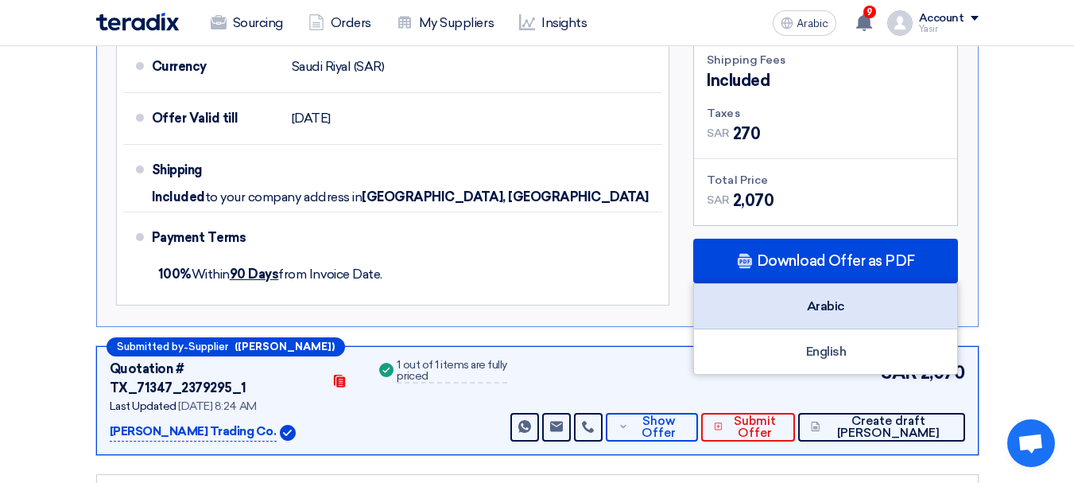
click at [830, 297] on div "Arabic" at bounding box center [825, 306] width 263 height 45
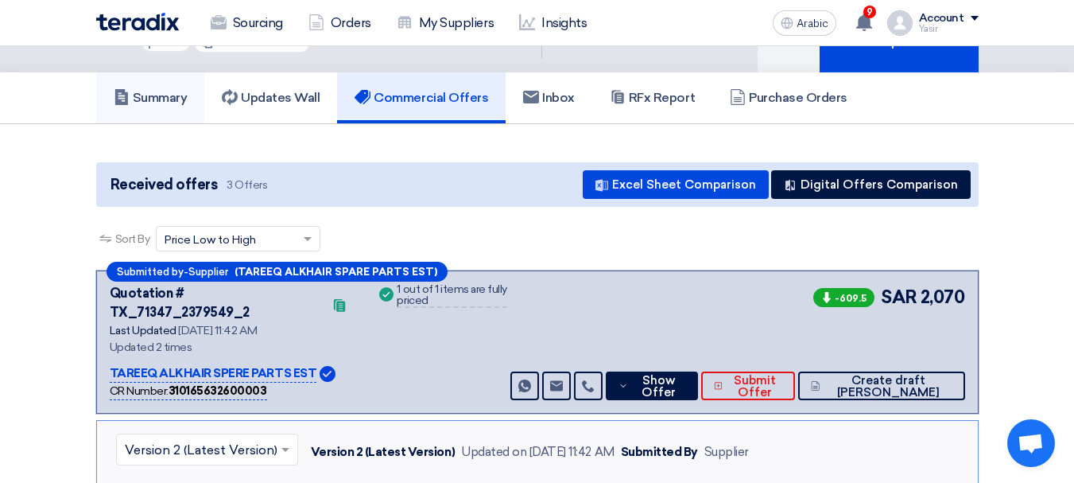
scroll to position [0, 0]
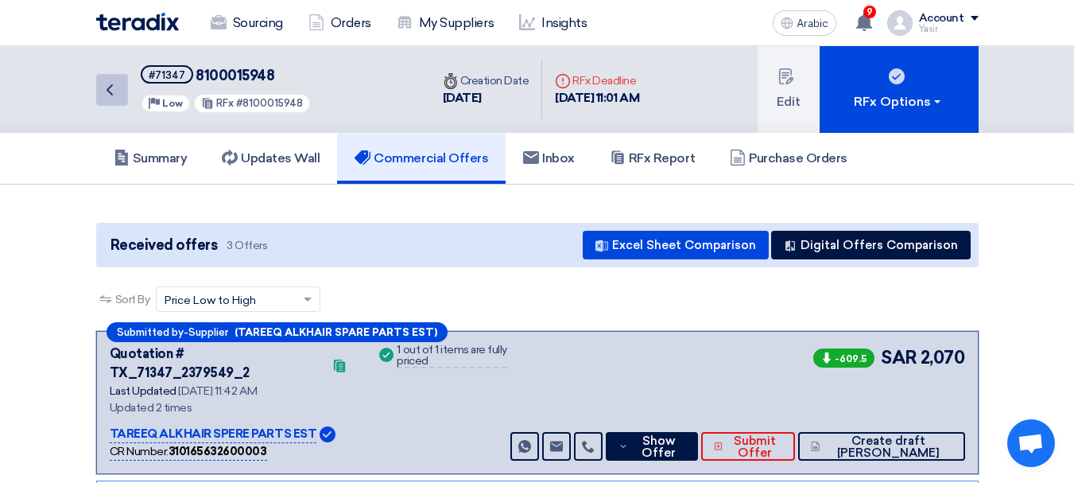
click at [113, 100] on link "Back" at bounding box center [112, 90] width 32 height 32
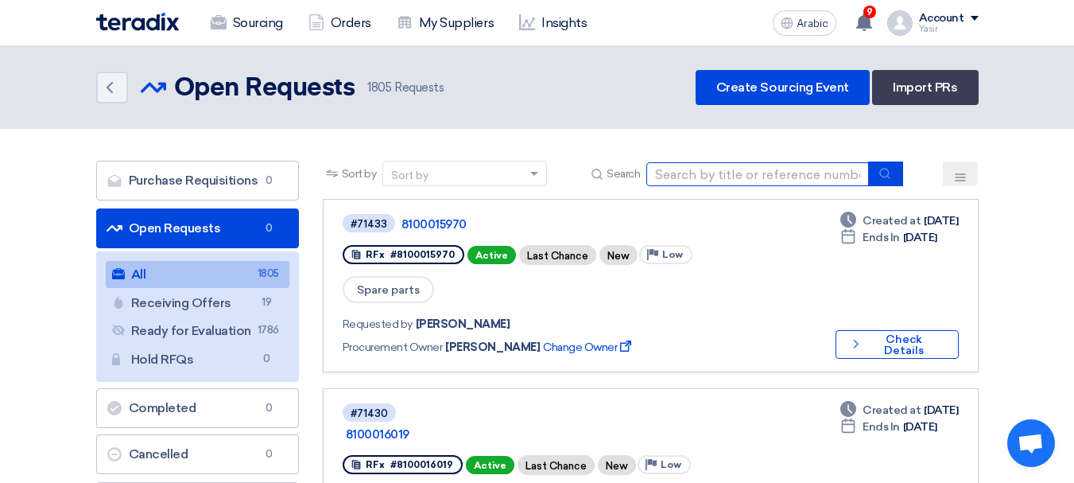
click at [725, 182] on input at bounding box center [758, 174] width 223 height 24
paste input "8100015971"
type input "8100015971"
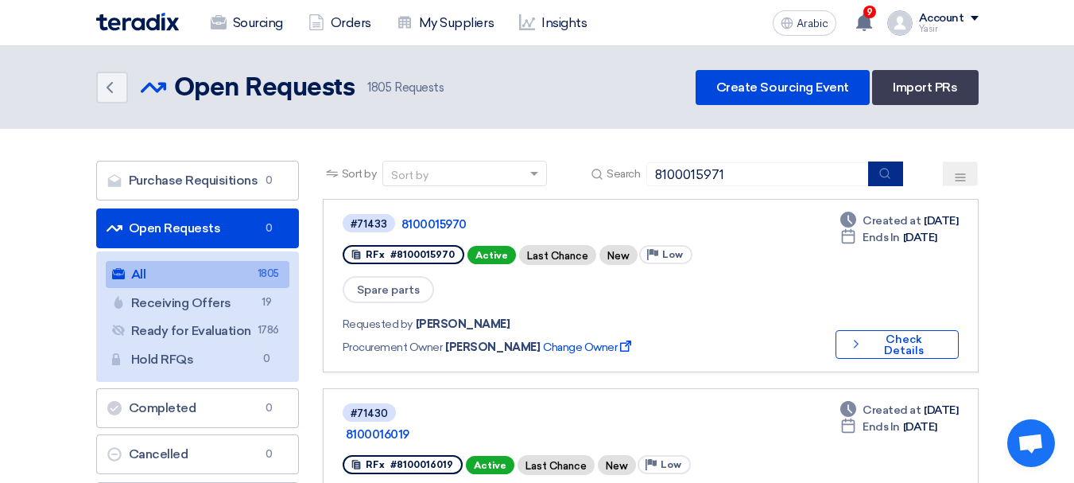
click at [903, 179] on button "submit" at bounding box center [885, 173] width 35 height 25
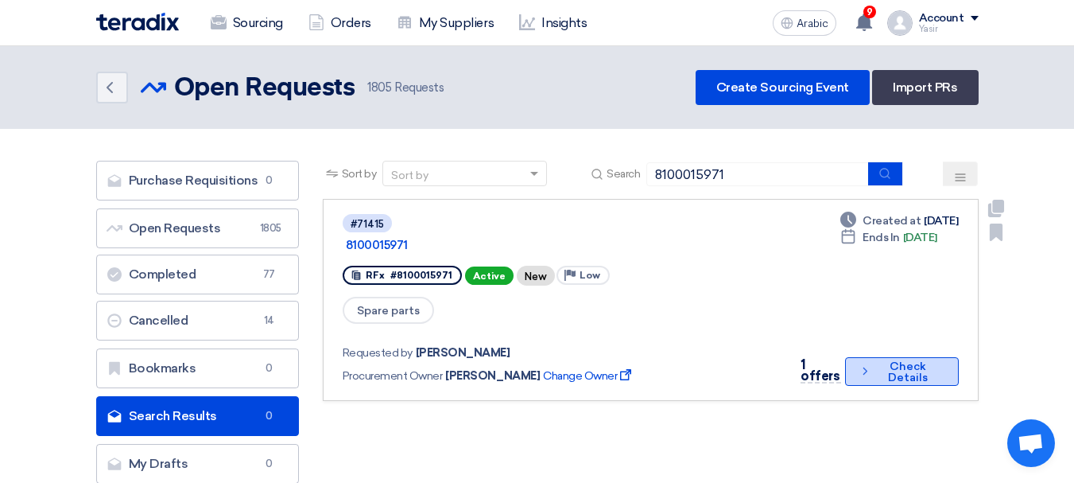
click at [899, 359] on font "Check Details" at bounding box center [908, 371] width 40 height 25
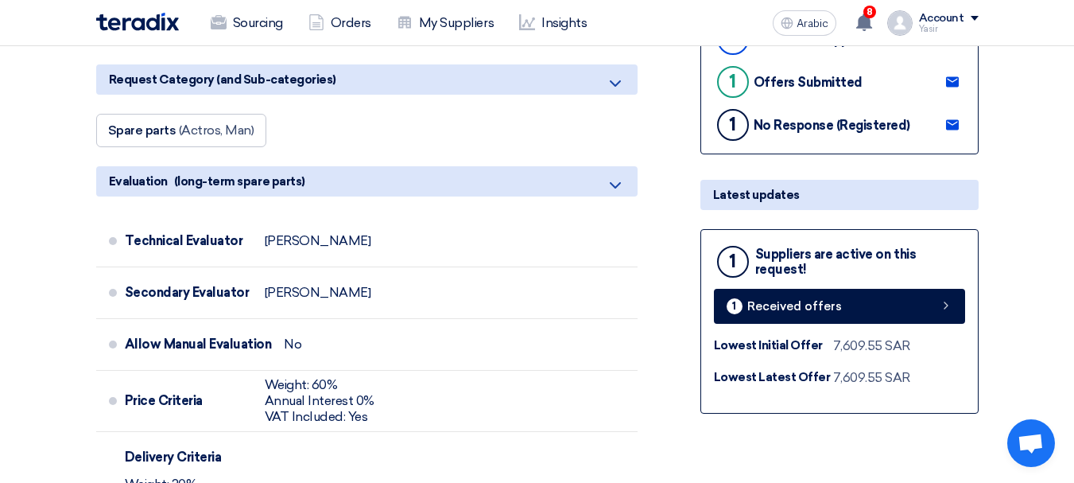
scroll to position [557, 0]
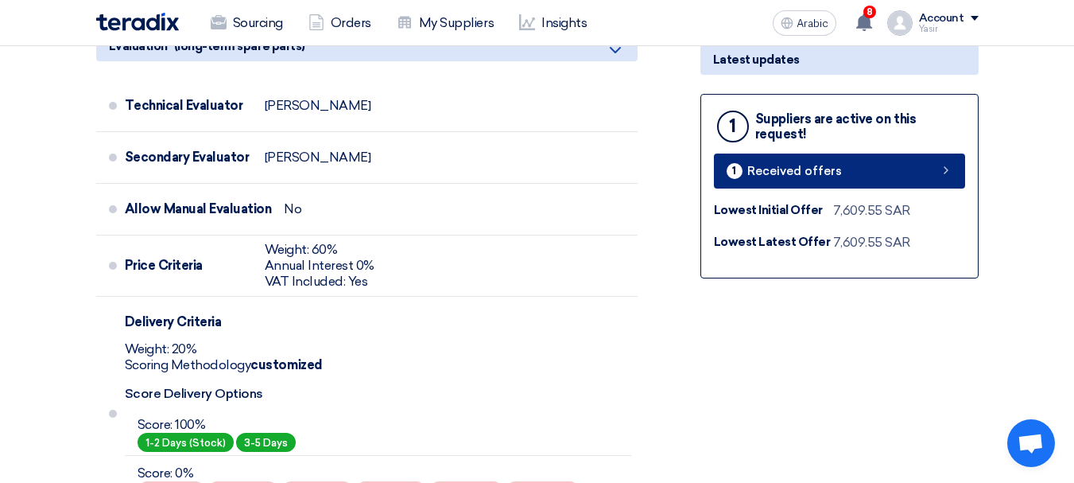
click at [893, 170] on link "1 Received offers" at bounding box center [839, 170] width 251 height 35
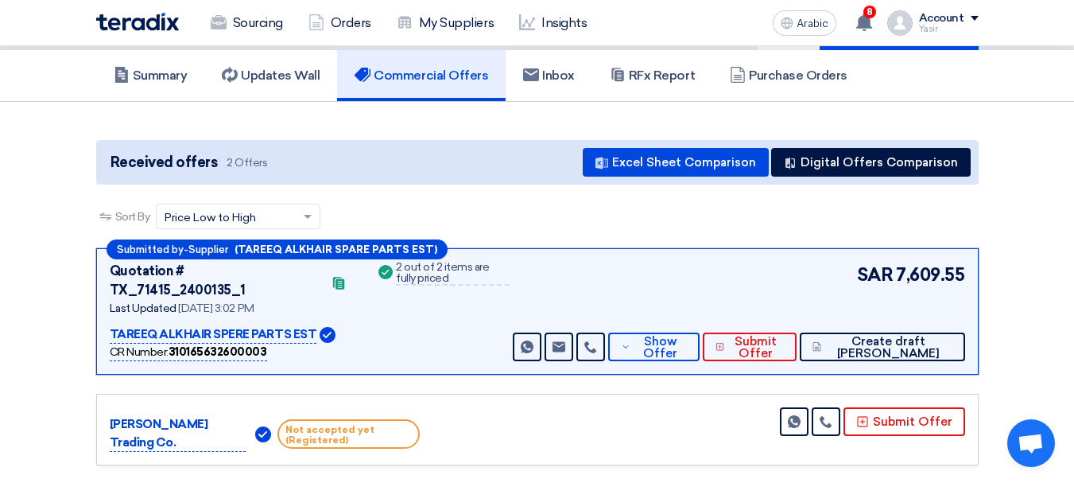
scroll to position [159, 0]
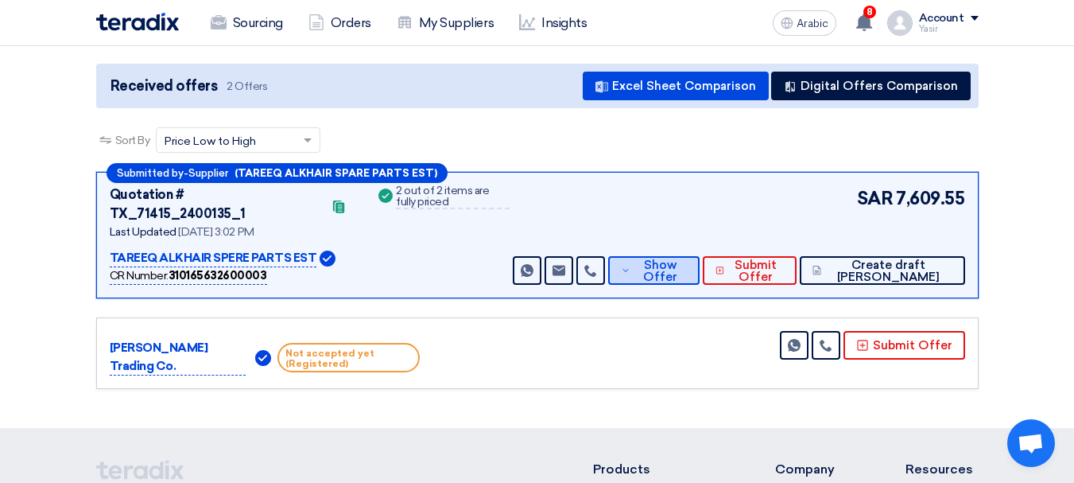
click at [700, 266] on button "Show Offer" at bounding box center [653, 270] width 91 height 29
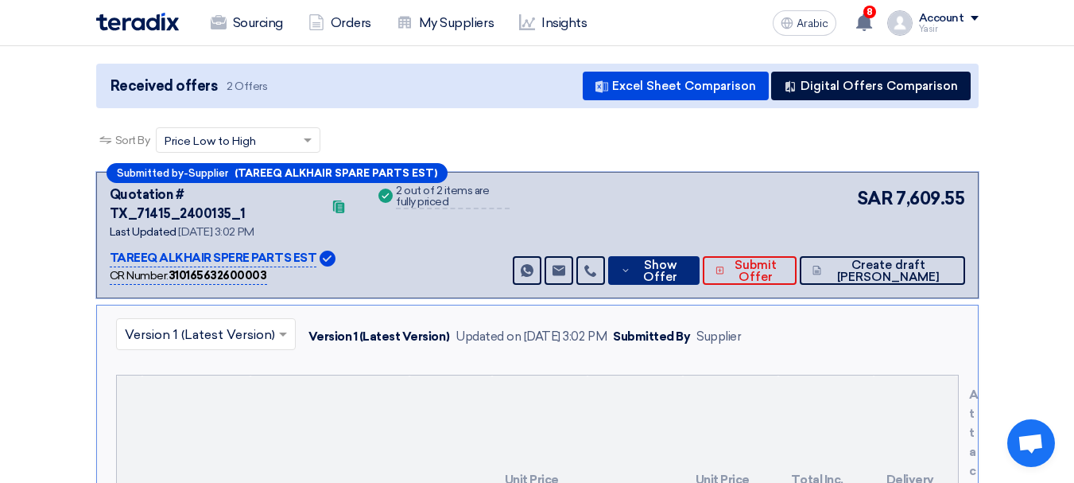
scroll to position [0, 0]
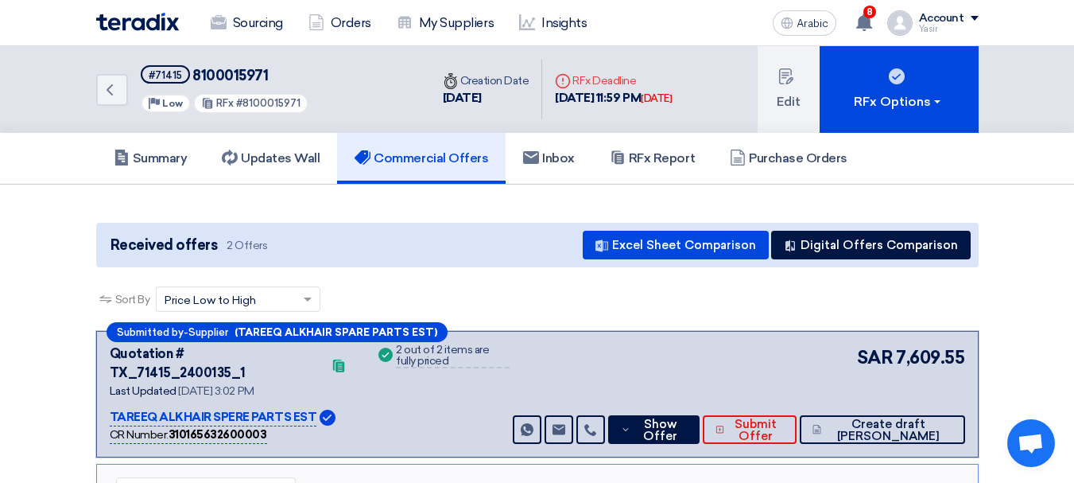
click at [239, 80] on font "8100015971" at bounding box center [230, 75] width 76 height 17
copy font "8100015971"
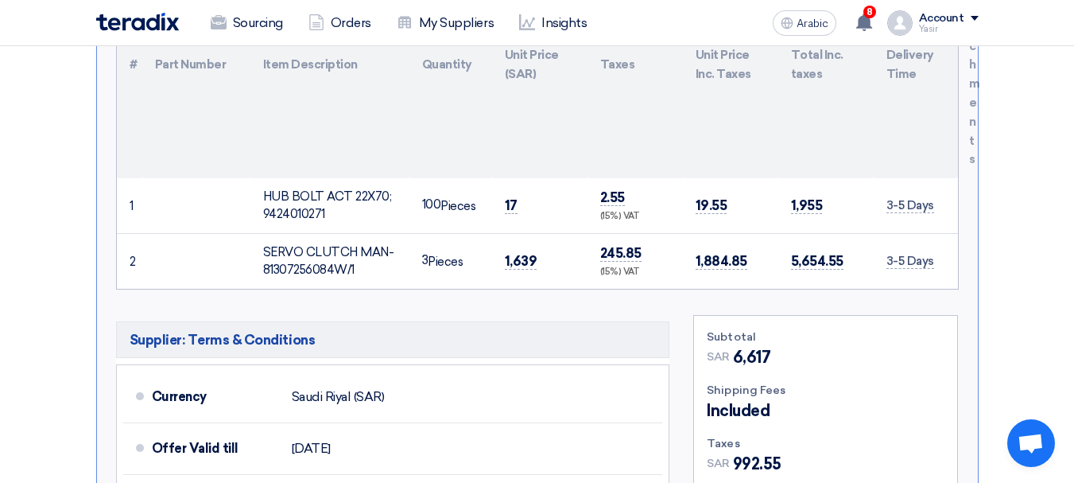
scroll to position [716, 0]
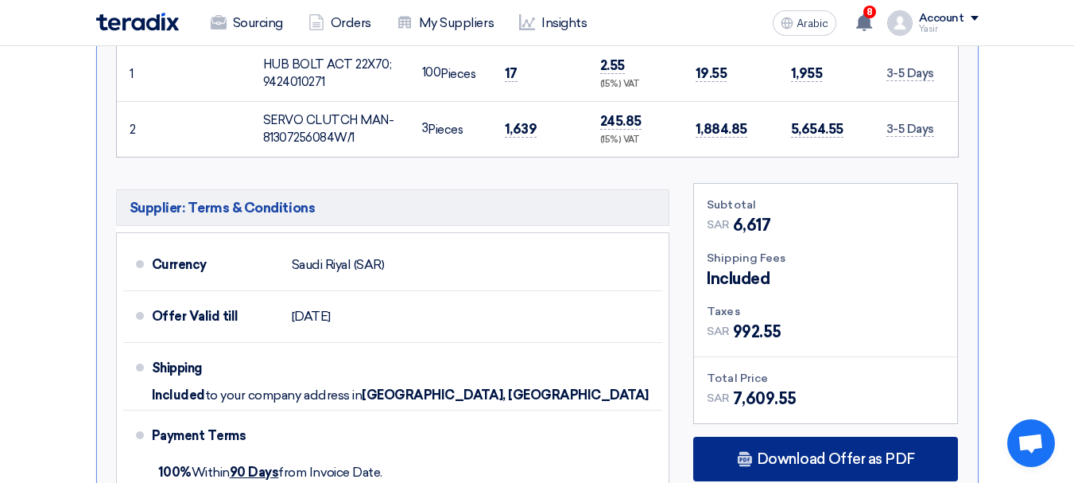
click at [842, 437] on div "Download Offer as PDF" at bounding box center [825, 459] width 265 height 45
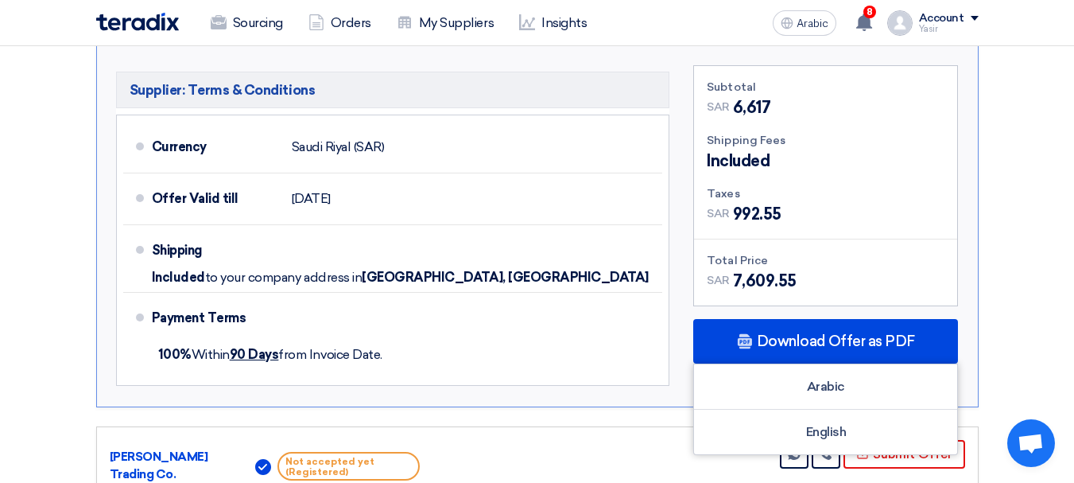
scroll to position [954, 0]
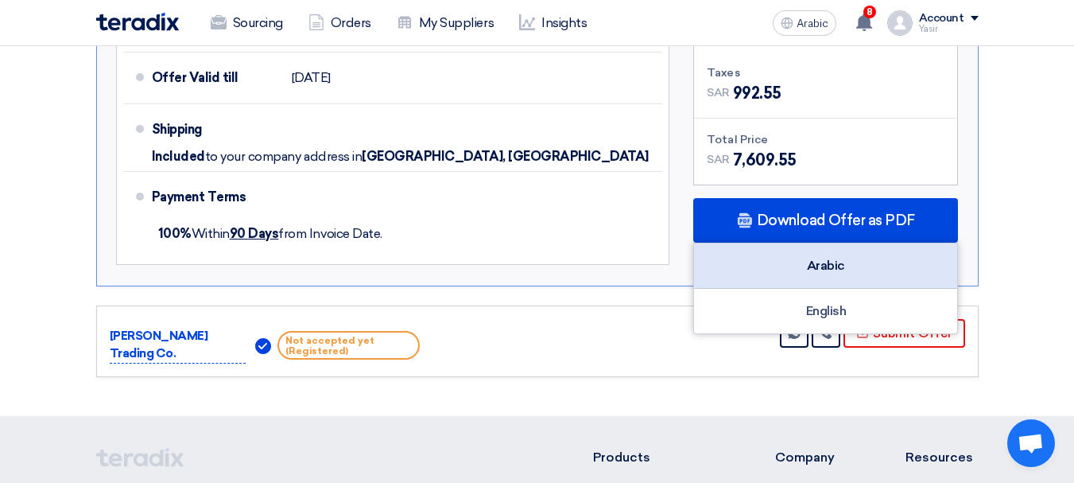
click at [829, 258] on font "Arabic" at bounding box center [826, 265] width 38 height 15
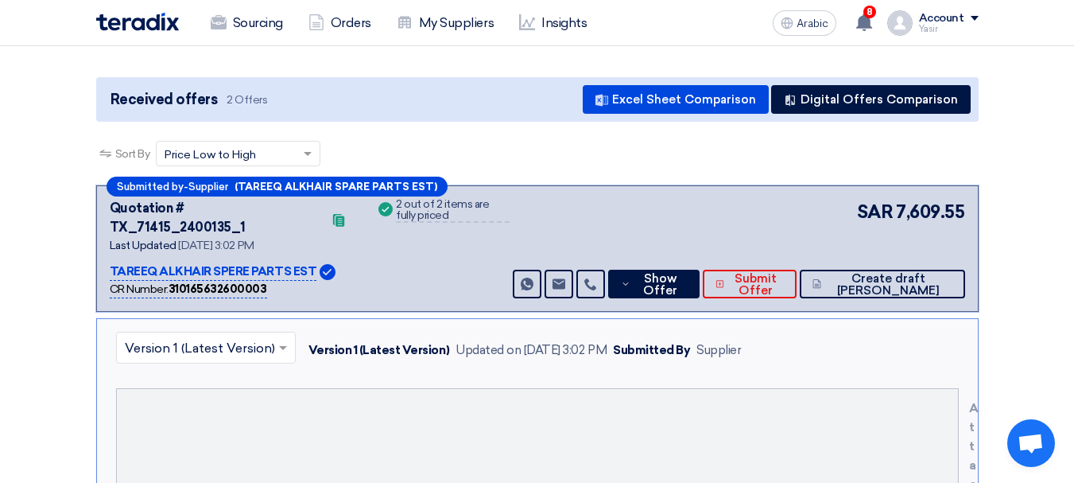
scroll to position [0, 0]
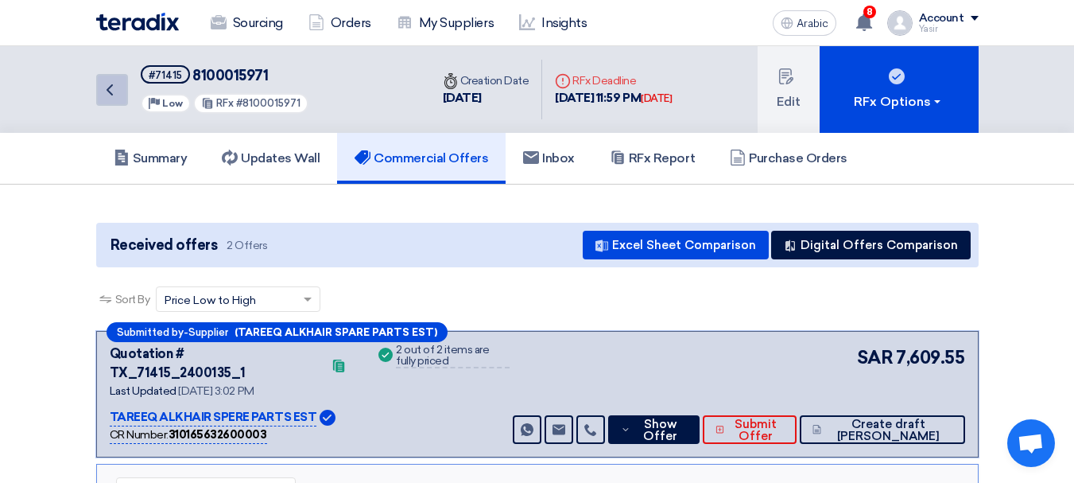
click at [123, 95] on link "Back" at bounding box center [112, 90] width 32 height 32
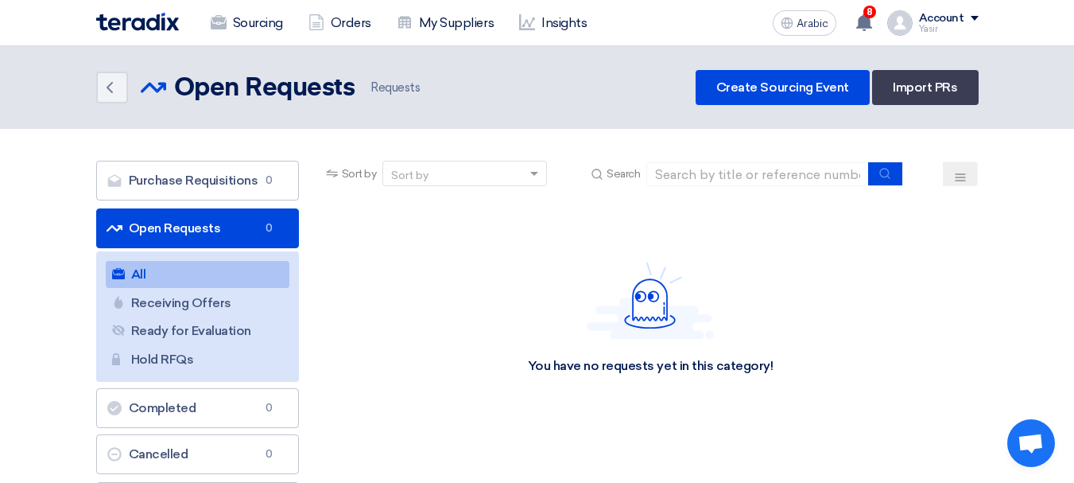
click at [713, 196] on div "Sort by Sort by Search" at bounding box center [651, 180] width 656 height 38
click at [717, 184] on input at bounding box center [758, 174] width 223 height 24
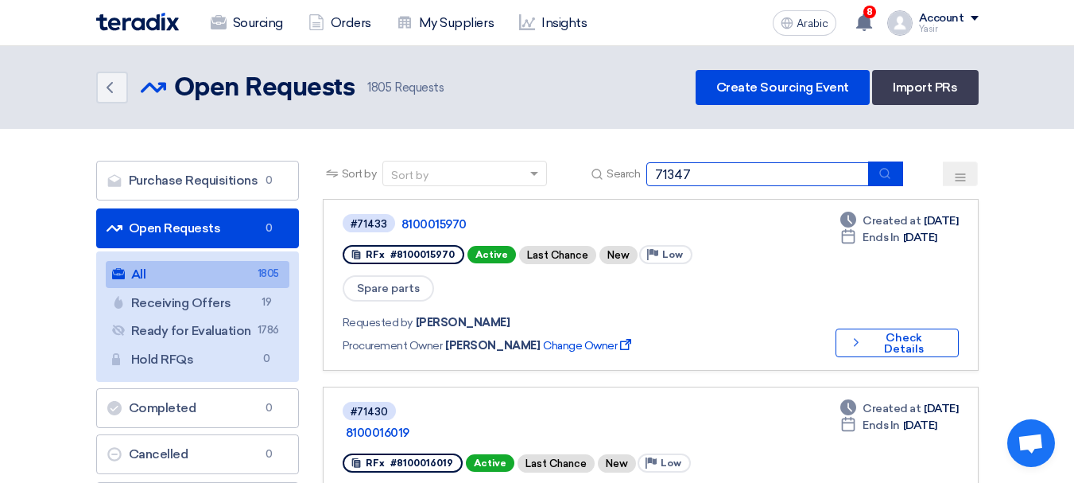
type input "71347"
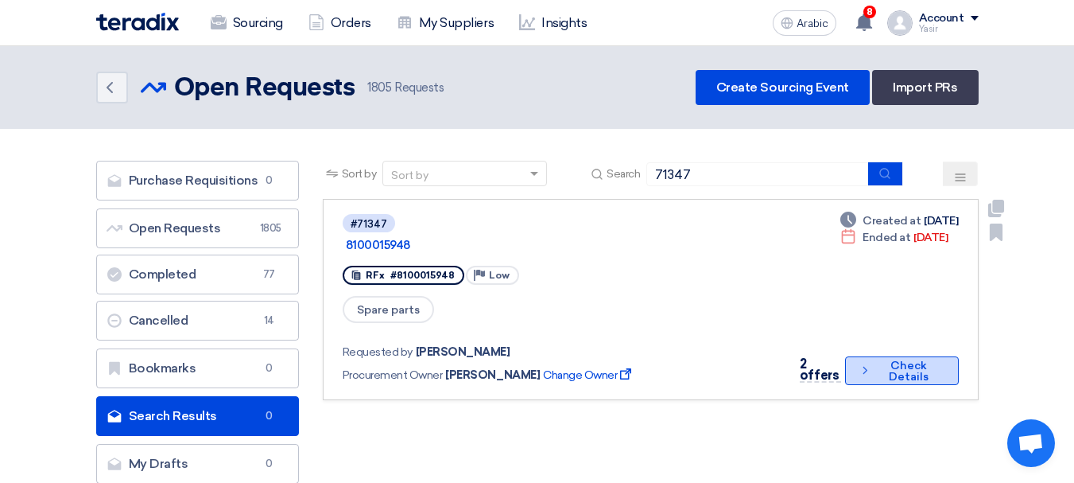
click at [889, 359] on font "Check Details" at bounding box center [909, 371] width 40 height 25
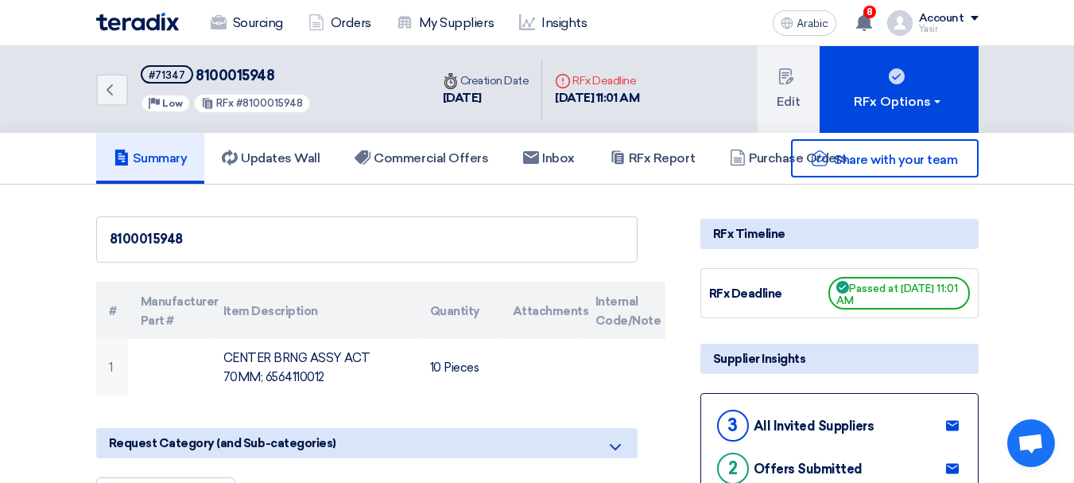
click at [258, 72] on font "8100015948" at bounding box center [235, 75] width 79 height 17
copy font "8100015948"
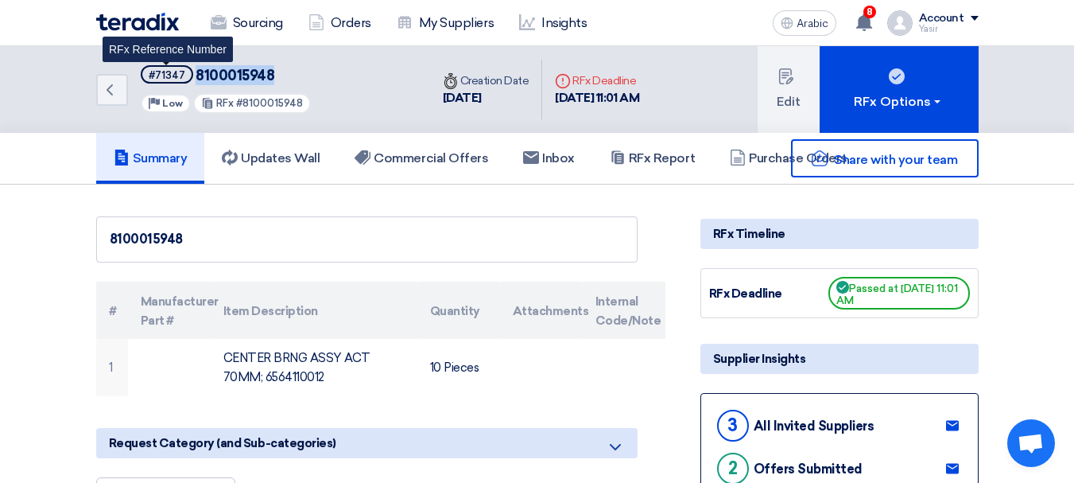
click at [169, 79] on font "#71347" at bounding box center [167, 75] width 37 height 12
copy font "71347"
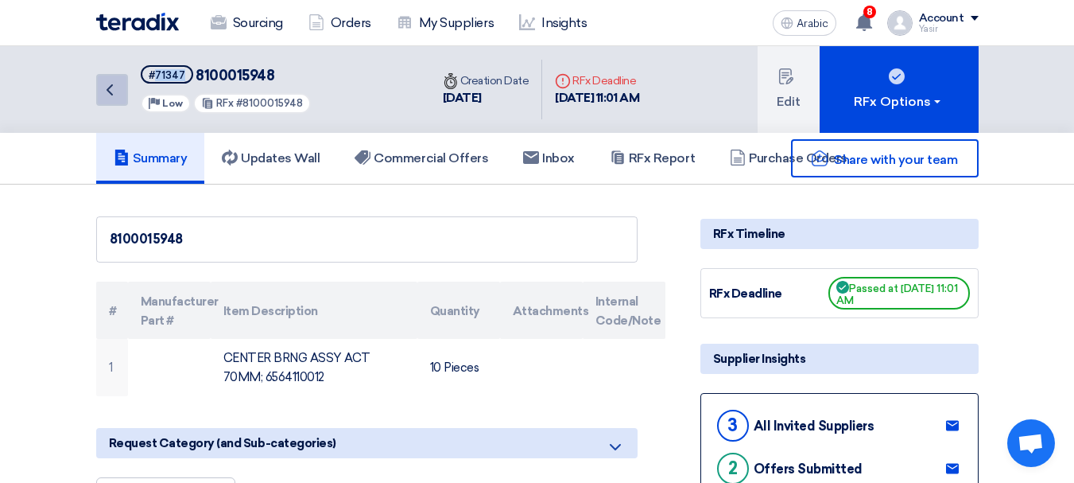
click at [118, 93] on icon "Back" at bounding box center [109, 89] width 19 height 19
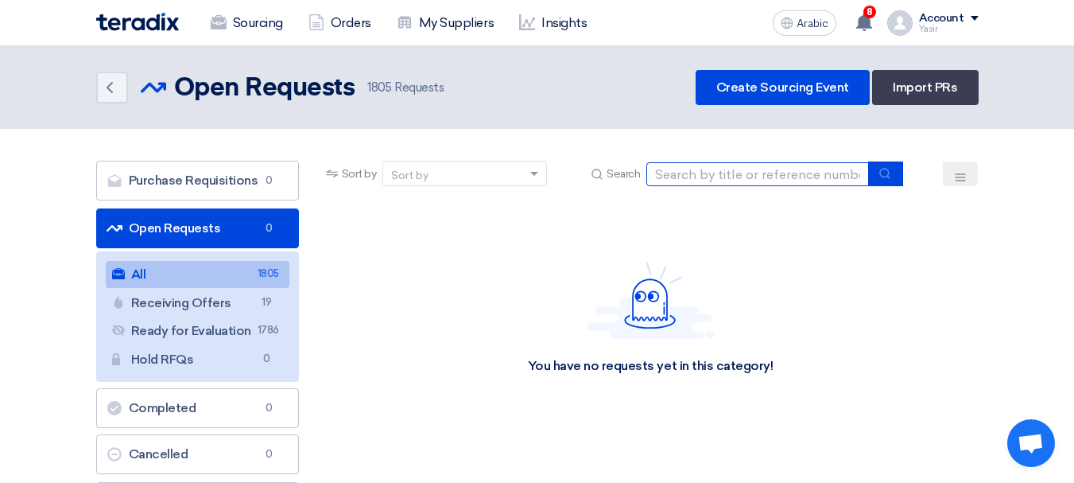
click at [742, 173] on input at bounding box center [758, 174] width 223 height 24
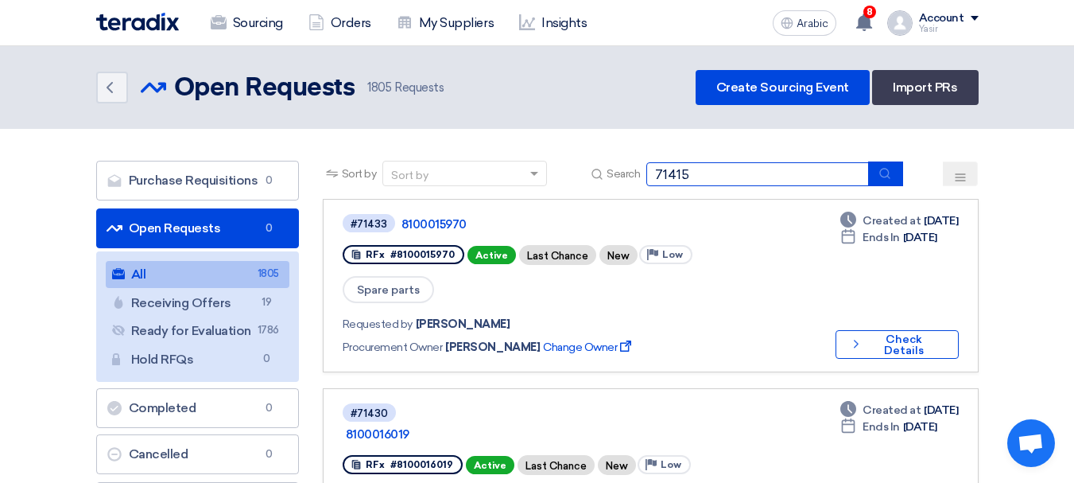
type input "71415"
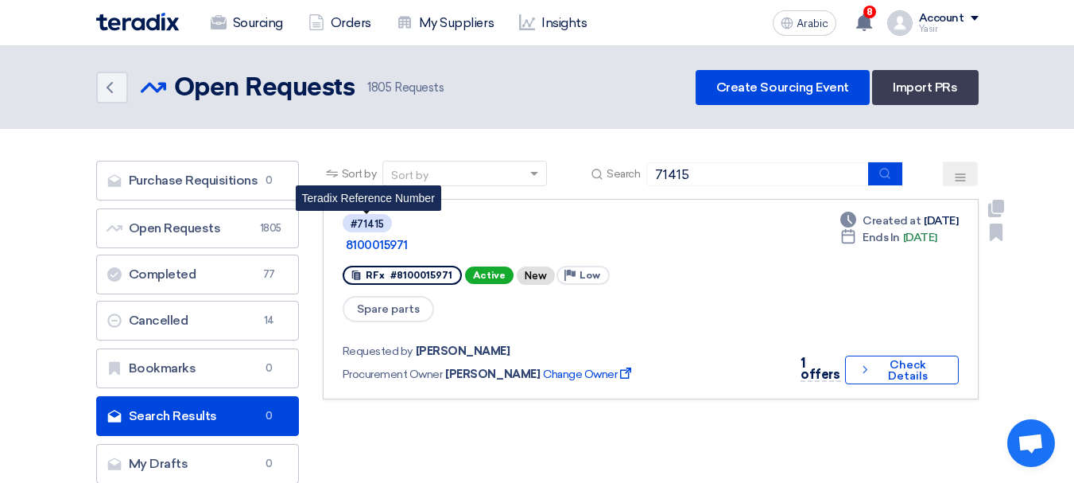
click at [364, 224] on div "#71415" at bounding box center [367, 224] width 33 height 10
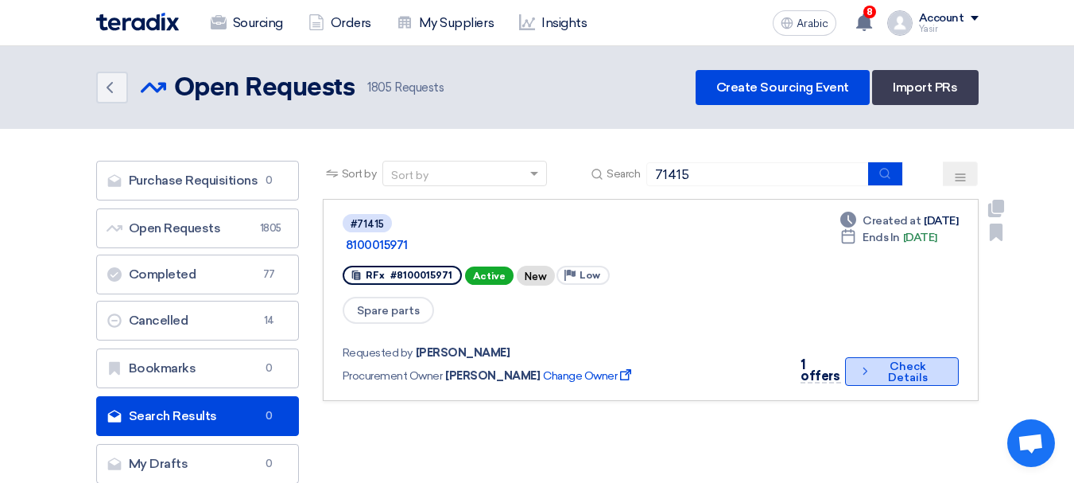
click at [877, 361] on font "Check Details" at bounding box center [908, 372] width 67 height 22
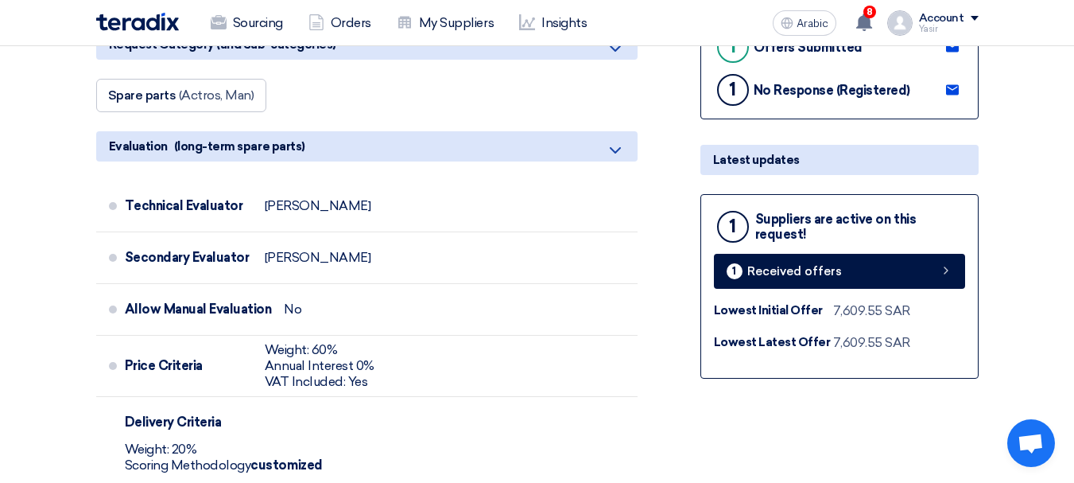
scroll to position [477, 0]
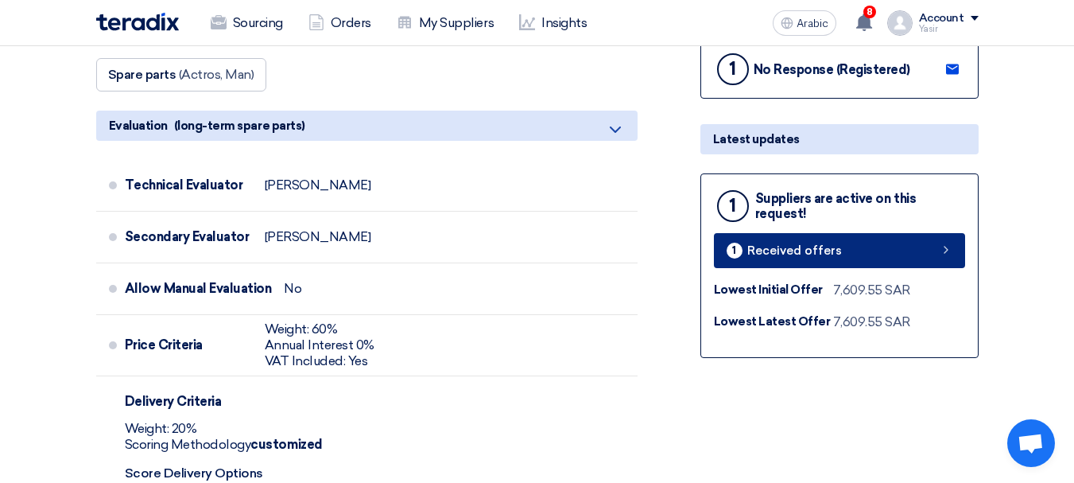
click at [802, 254] on font "Received offers" at bounding box center [795, 250] width 95 height 14
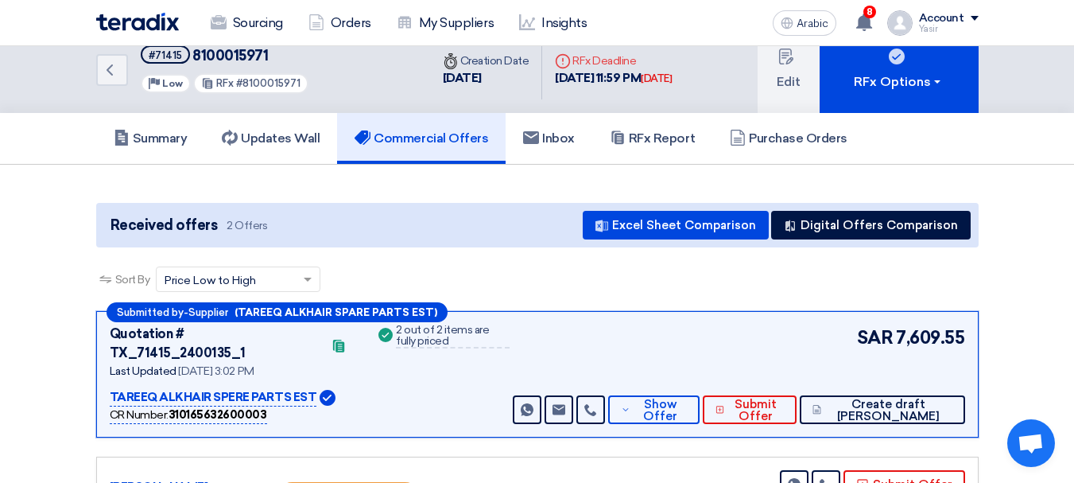
scroll to position [159, 0]
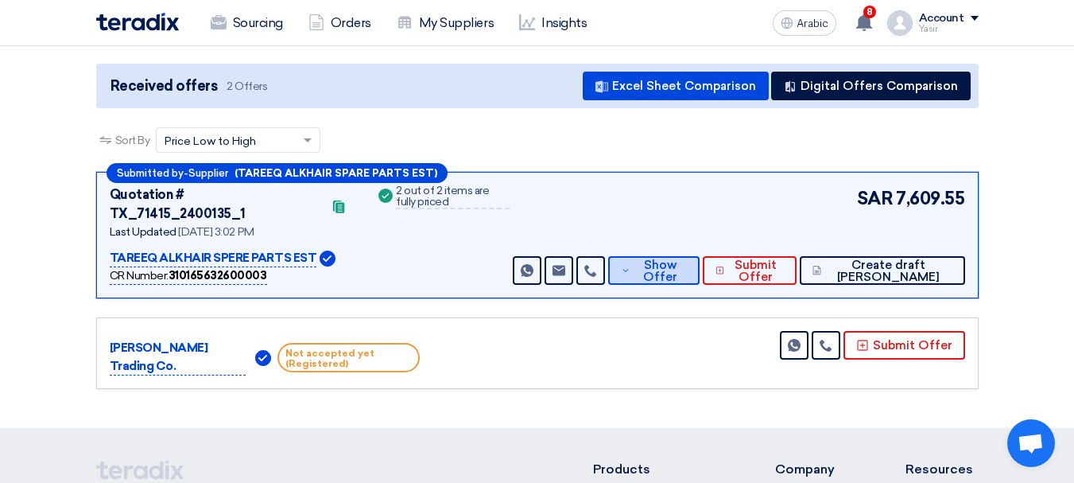
click at [678, 262] on font "Show Offer" at bounding box center [660, 271] width 34 height 26
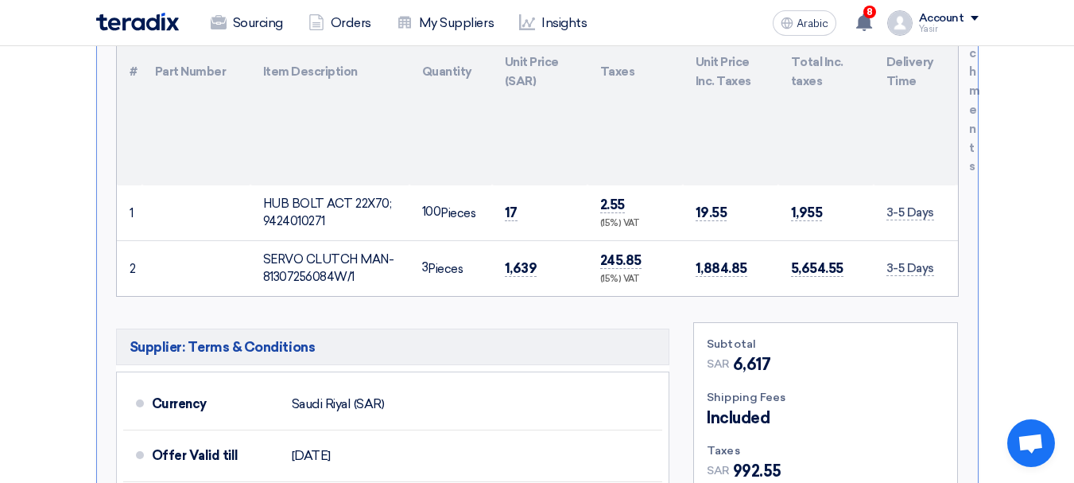
scroll to position [716, 0]
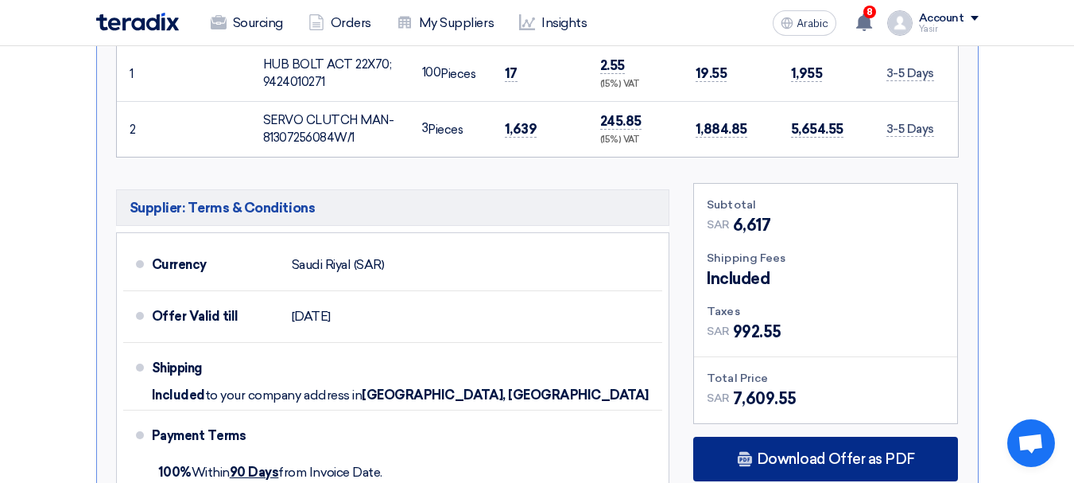
click at [794, 450] on font "Download Offer as PDF" at bounding box center [836, 458] width 158 height 17
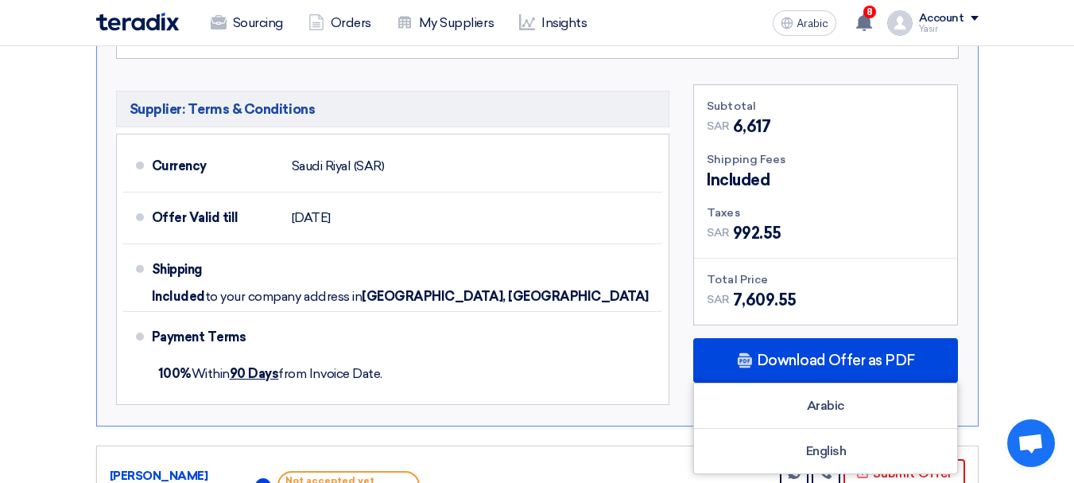
scroll to position [954, 0]
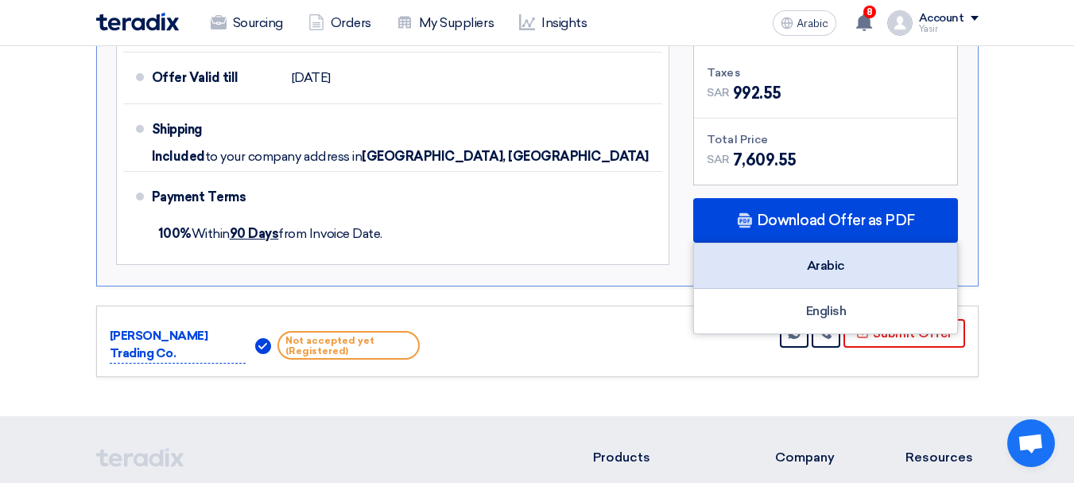
click at [838, 255] on div "Arabic" at bounding box center [825, 265] width 263 height 45
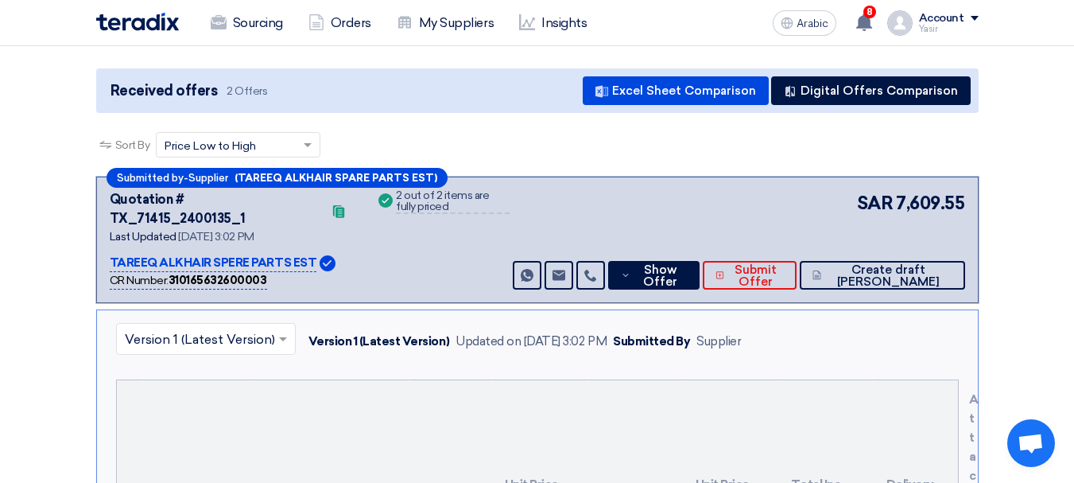
scroll to position [0, 0]
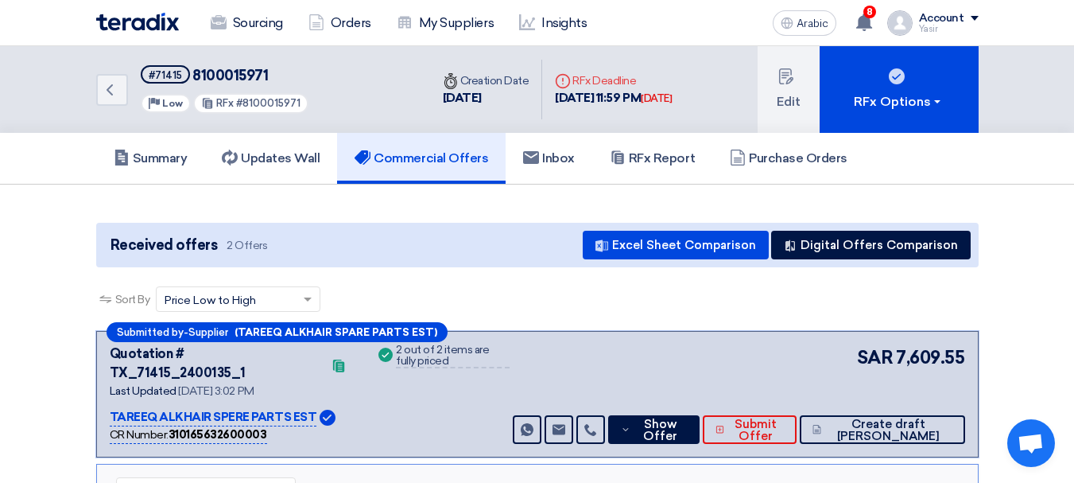
click at [79, 87] on div "Back #71415 8100015971 Priority Low RFx #8100015971 Time Creation Date [DATE] D…" at bounding box center [537, 89] width 1074 height 87
click at [97, 91] on link "Back" at bounding box center [112, 90] width 32 height 32
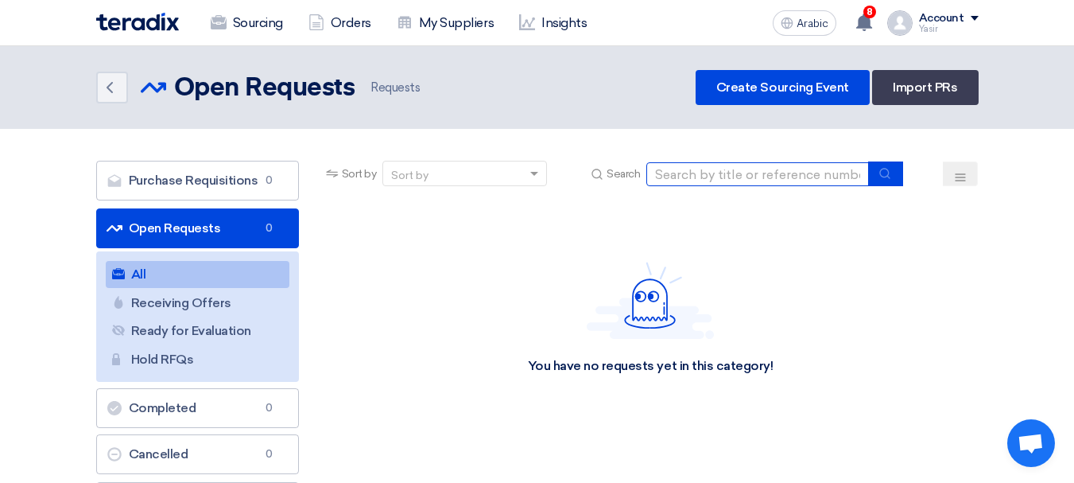
click at [780, 164] on input at bounding box center [758, 174] width 223 height 24
paste input "8100015992"
type input "8100015992"
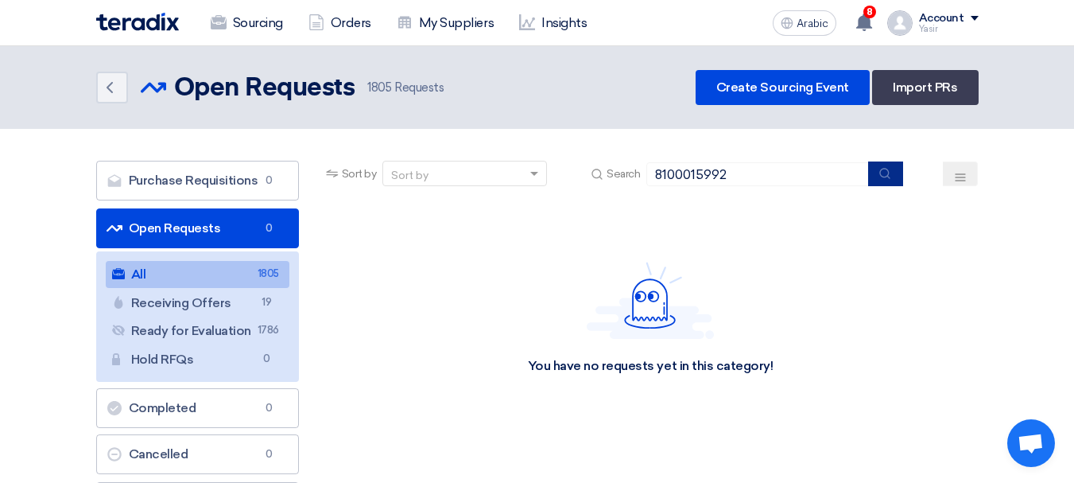
click at [895, 182] on button "submit" at bounding box center [885, 173] width 35 height 25
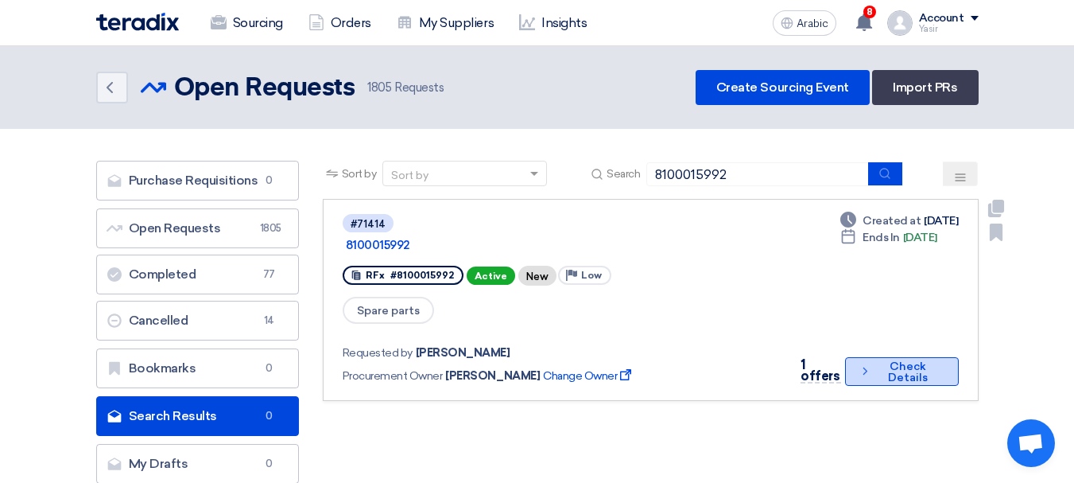
click at [875, 361] on font "Check Details" at bounding box center [908, 372] width 67 height 22
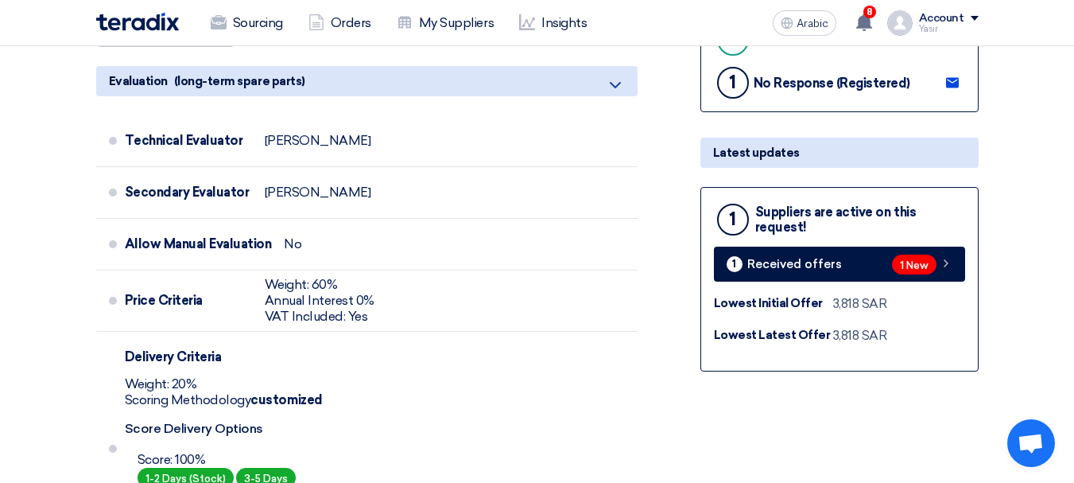
scroll to position [477, 0]
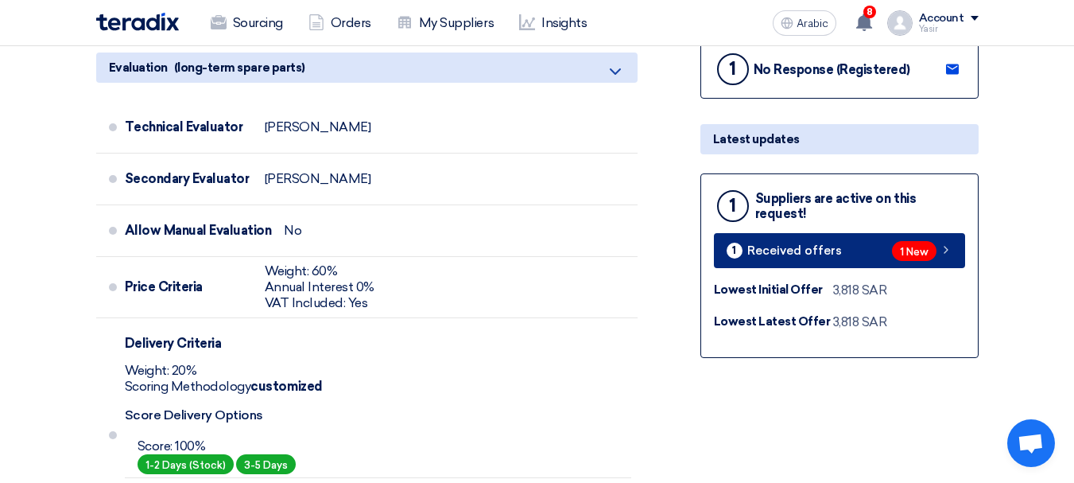
click at [903, 258] on span "1 New" at bounding box center [914, 251] width 45 height 20
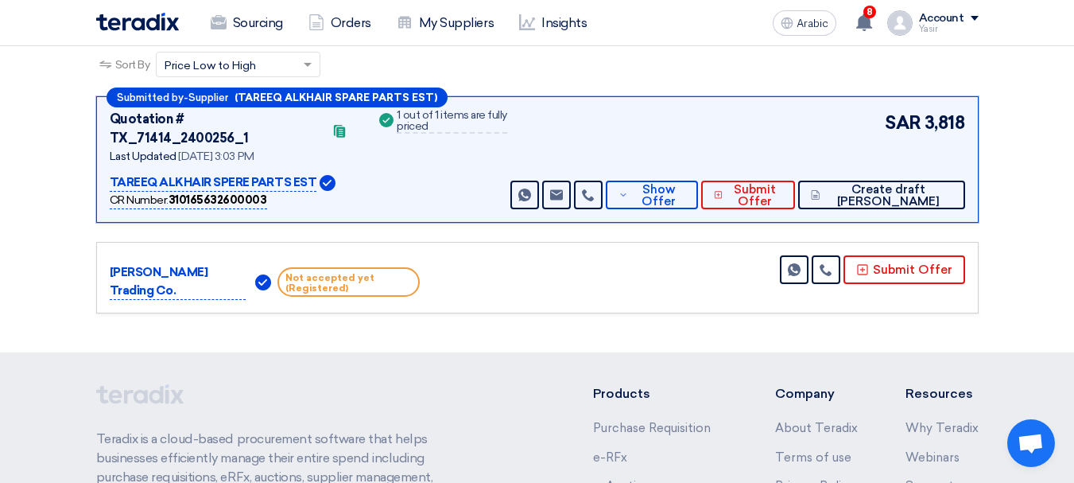
scroll to position [239, 0]
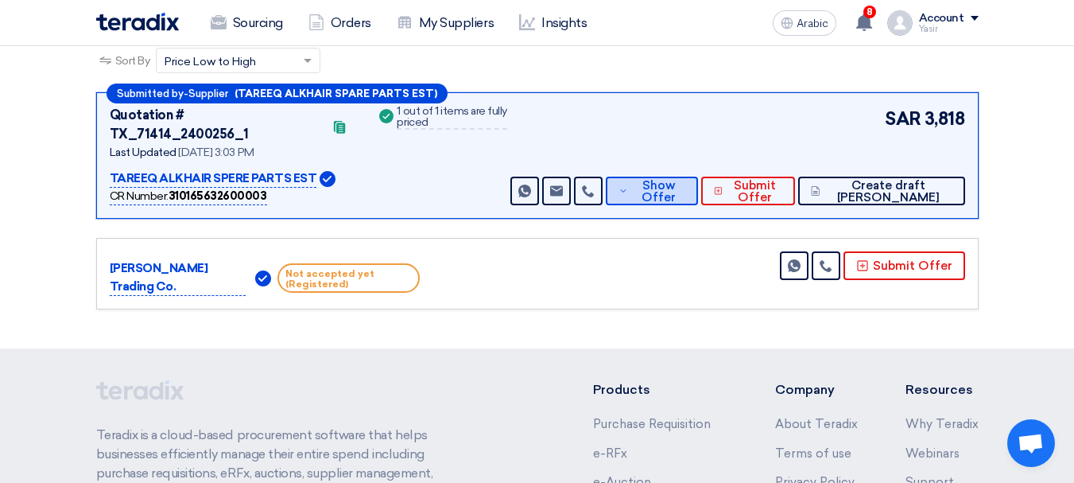
click at [676, 178] on font "Show Offer" at bounding box center [659, 191] width 34 height 26
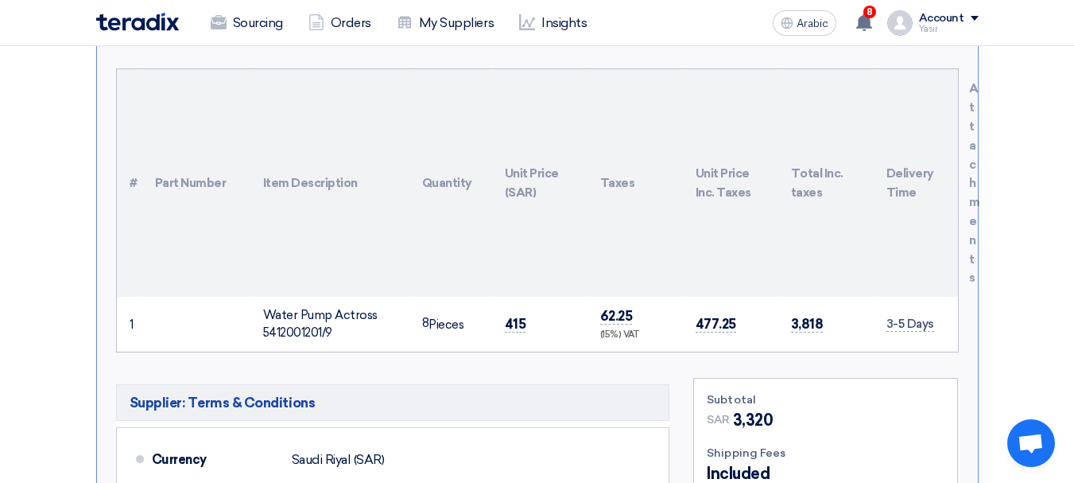
scroll to position [557, 0]
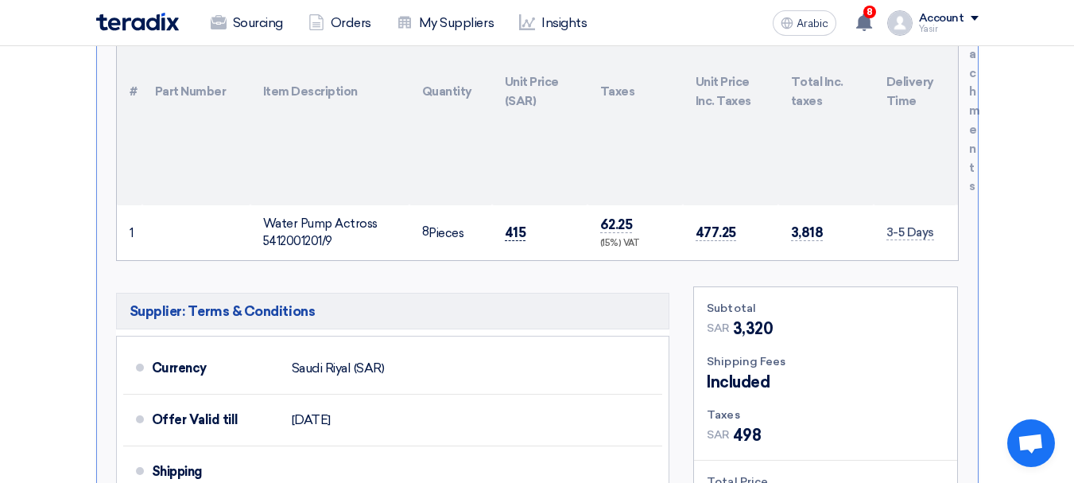
click at [518, 224] on font "415" at bounding box center [515, 232] width 21 height 16
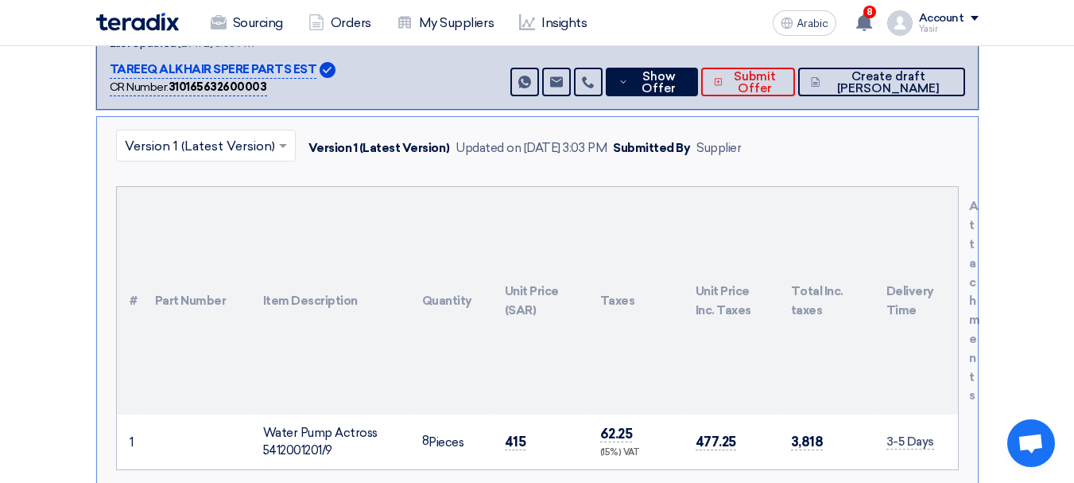
scroll to position [318, 0]
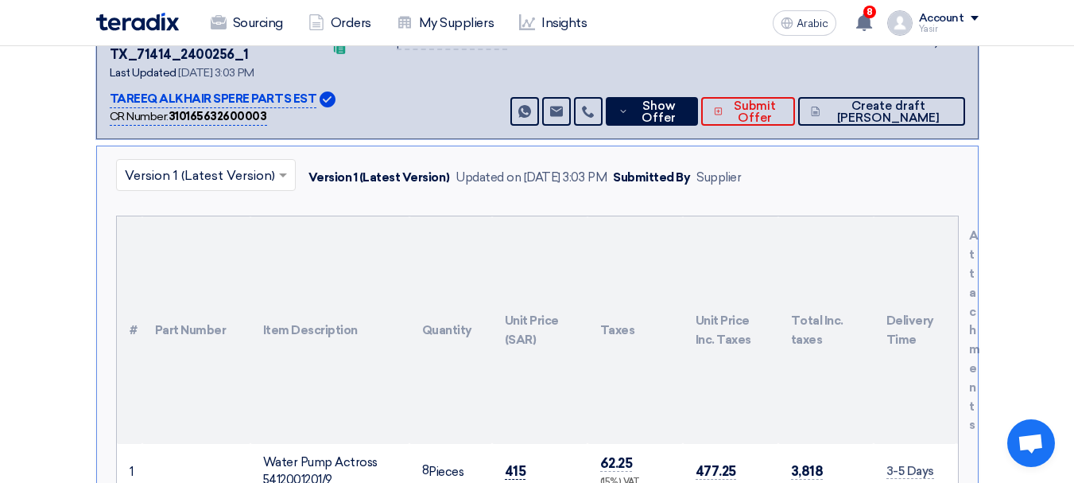
click at [509, 463] on font "415" at bounding box center [515, 471] width 21 height 16
click at [514, 463] on font "415" at bounding box center [515, 471] width 21 height 16
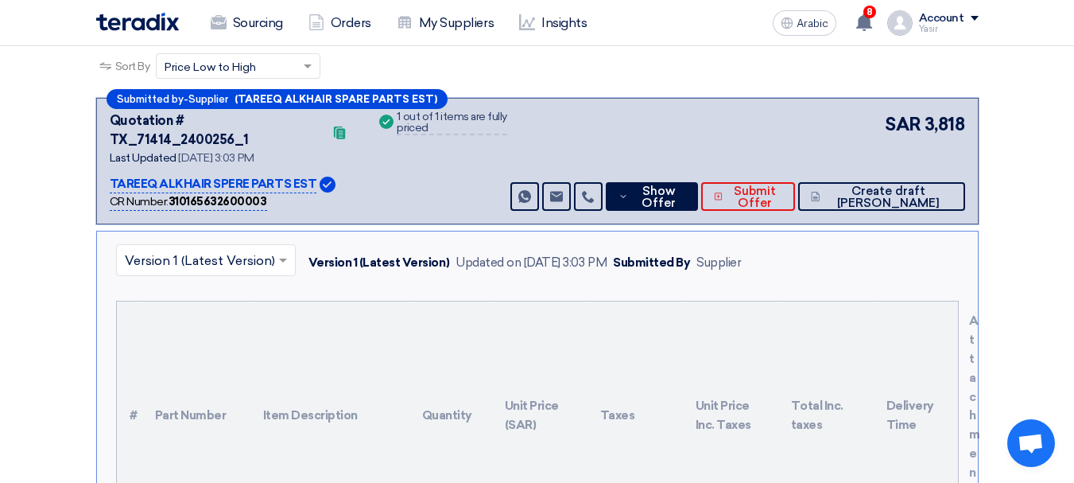
scroll to position [0, 0]
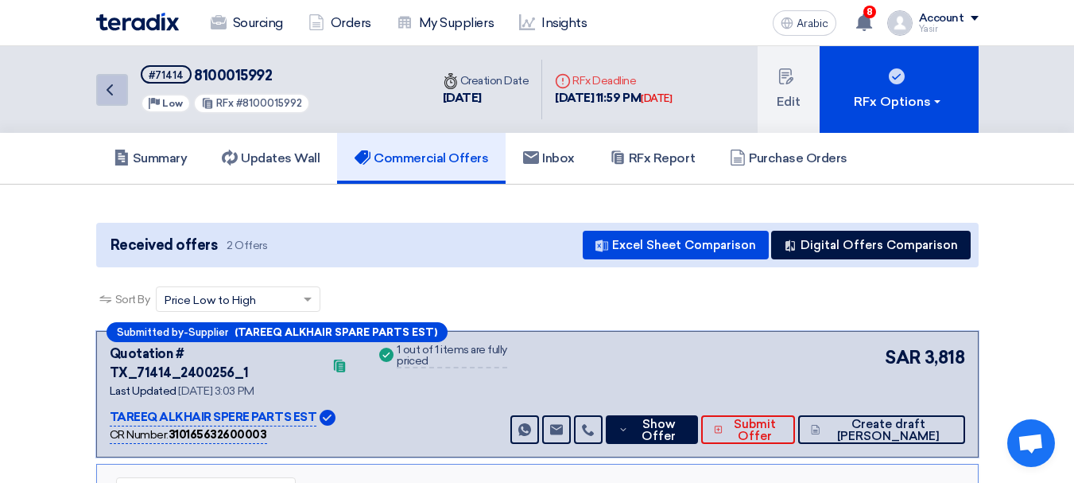
click at [126, 95] on link "Back" at bounding box center [112, 90] width 32 height 32
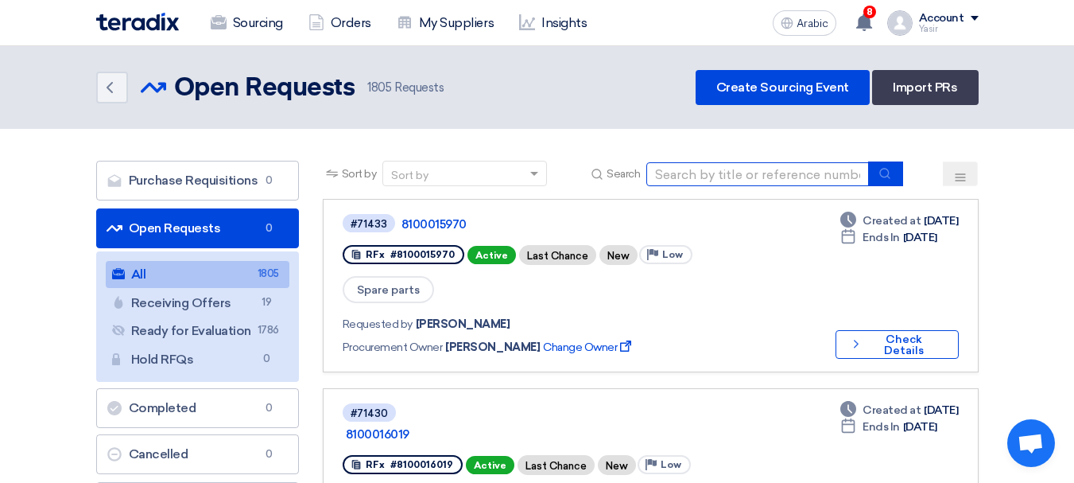
click at [693, 163] on input at bounding box center [758, 174] width 223 height 24
paste input "8100016006"
type input "8100016006"
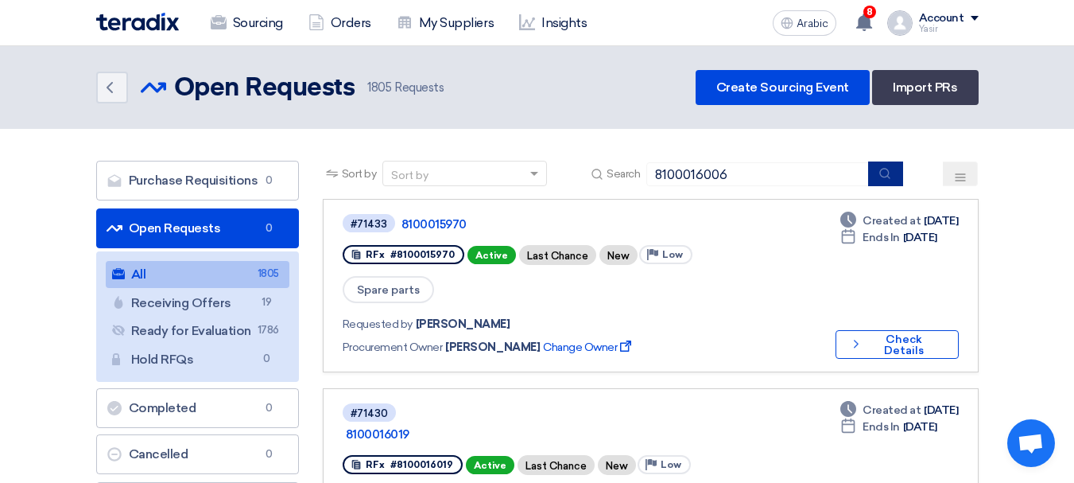
click at [881, 180] on button "submit" at bounding box center [885, 173] width 35 height 25
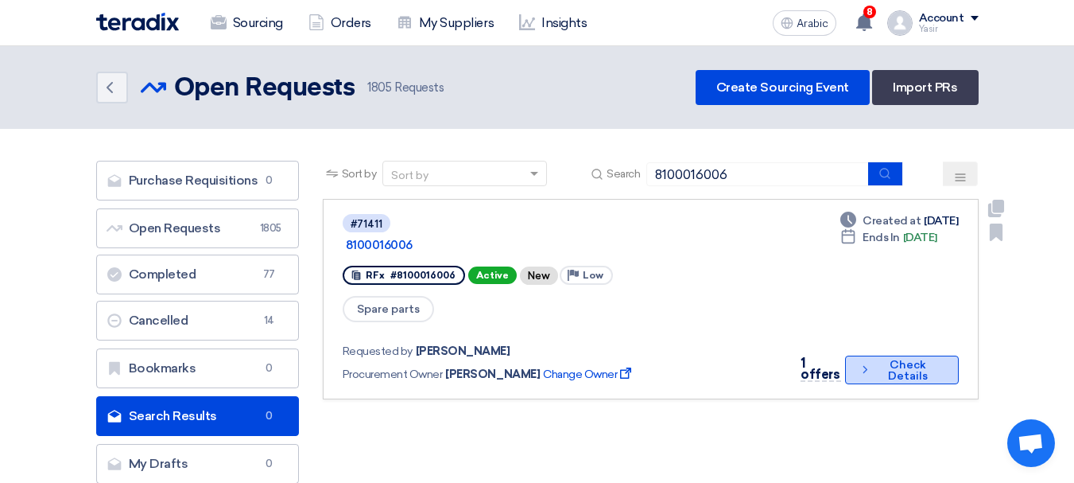
click at [880, 355] on button "Check details Check Details" at bounding box center [902, 369] width 114 height 29
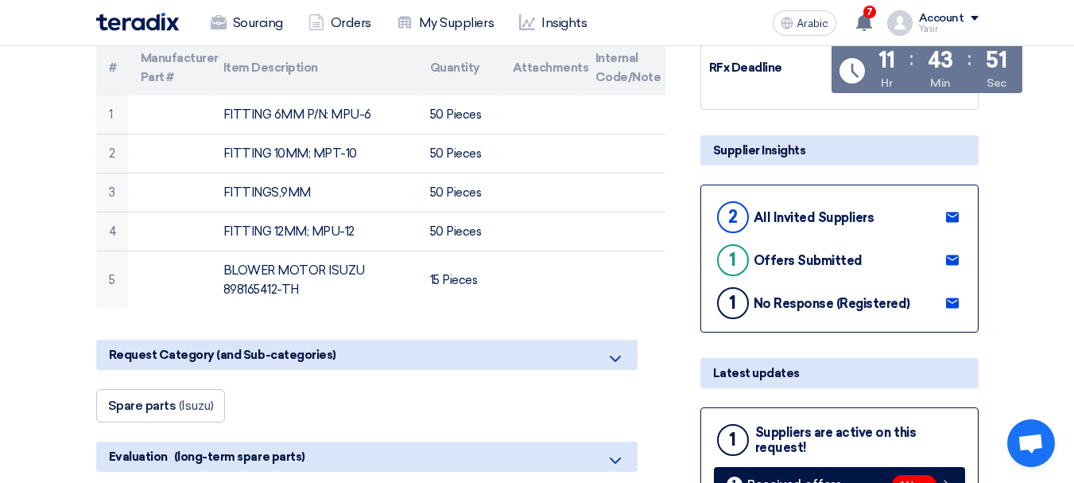
scroll to position [398, 0]
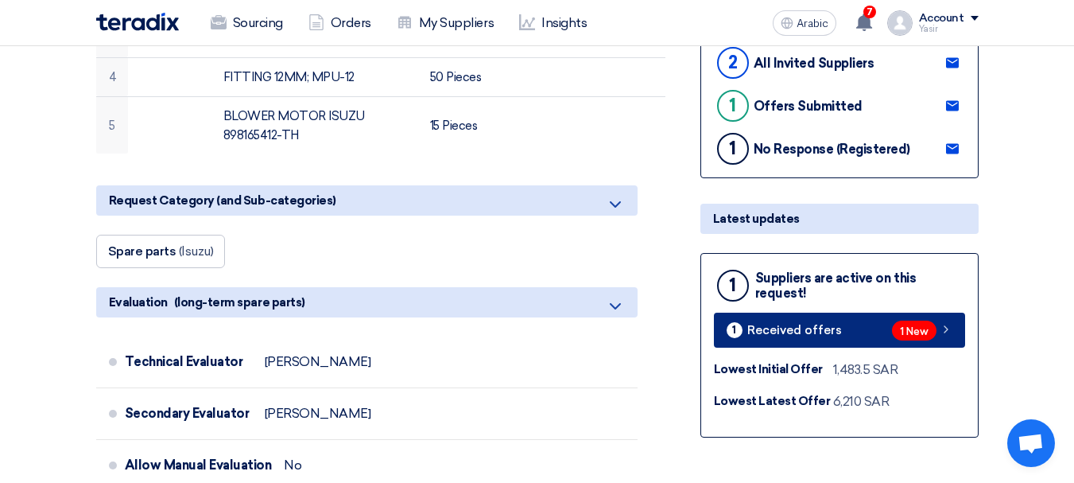
click at [906, 328] on font "1 New" at bounding box center [914, 331] width 29 height 12
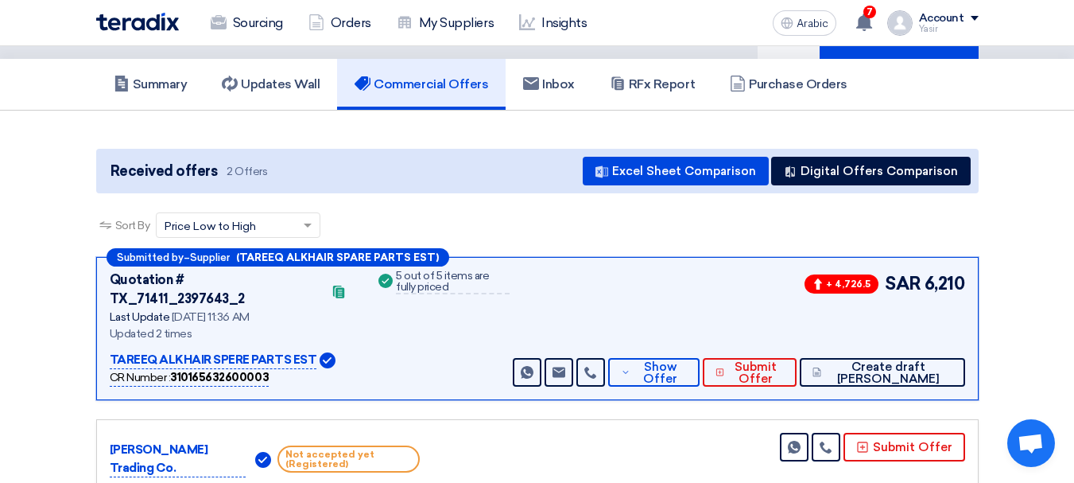
scroll to position [159, 0]
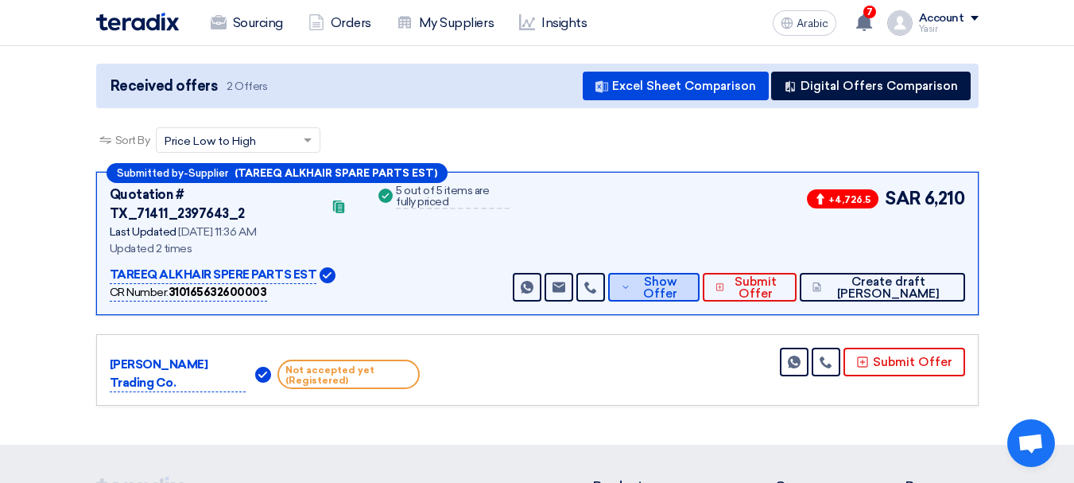
click at [678, 274] on font "Show Offer" at bounding box center [660, 287] width 34 height 26
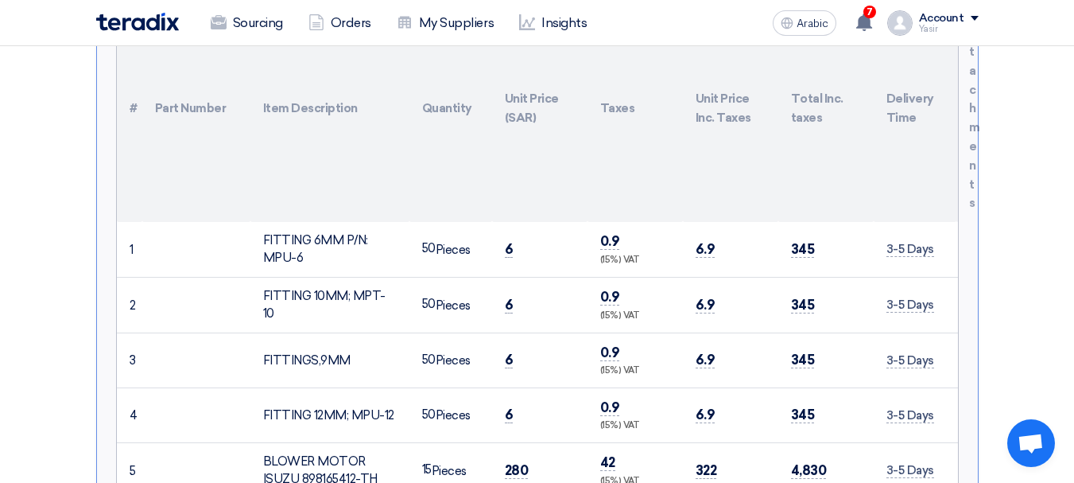
scroll to position [636, 0]
